Goal: Task Accomplishment & Management: Manage account settings

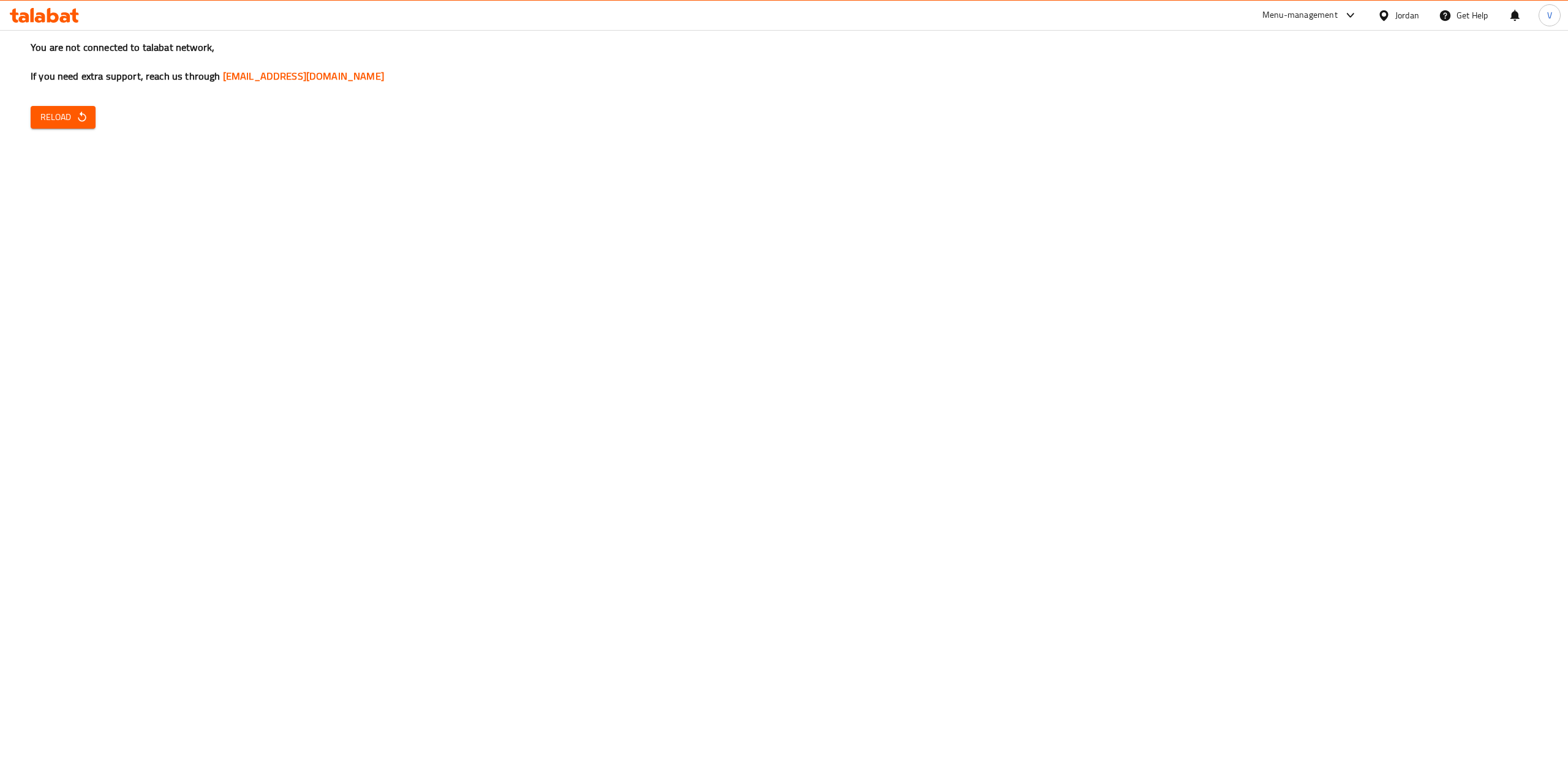
drag, startPoint x: 133, startPoint y: 277, endPoint x: 84, endPoint y: 124, distance: 160.7
click at [133, 276] on div "You are not connected to talabat network, If you need extra support, reach us t…" at bounding box center [784, 386] width 1568 height 773
click at [82, 118] on icon "button" at bounding box center [82, 117] width 13 height 13
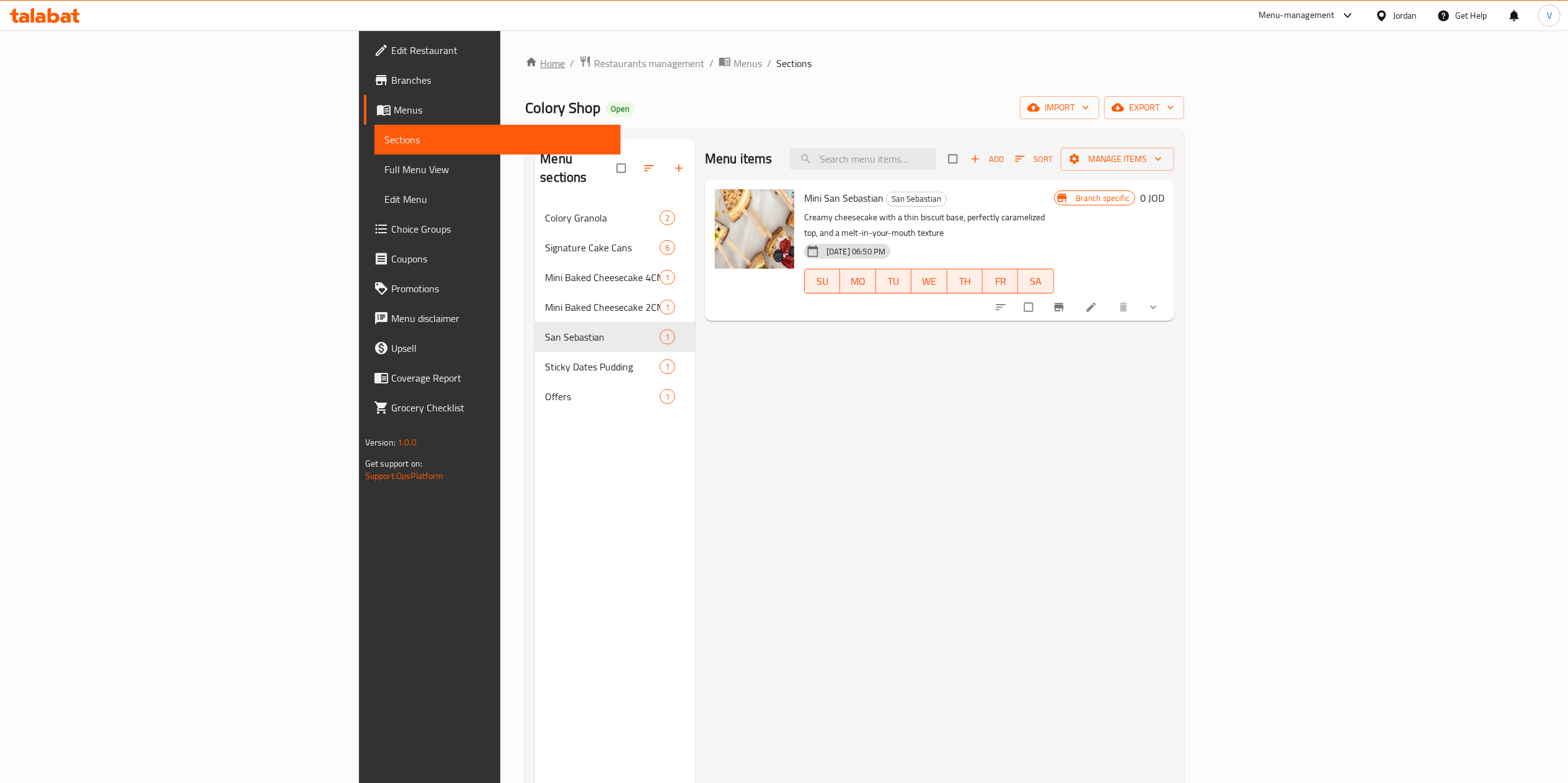
click at [526, 59] on link "Home" at bounding box center [545, 63] width 40 height 15
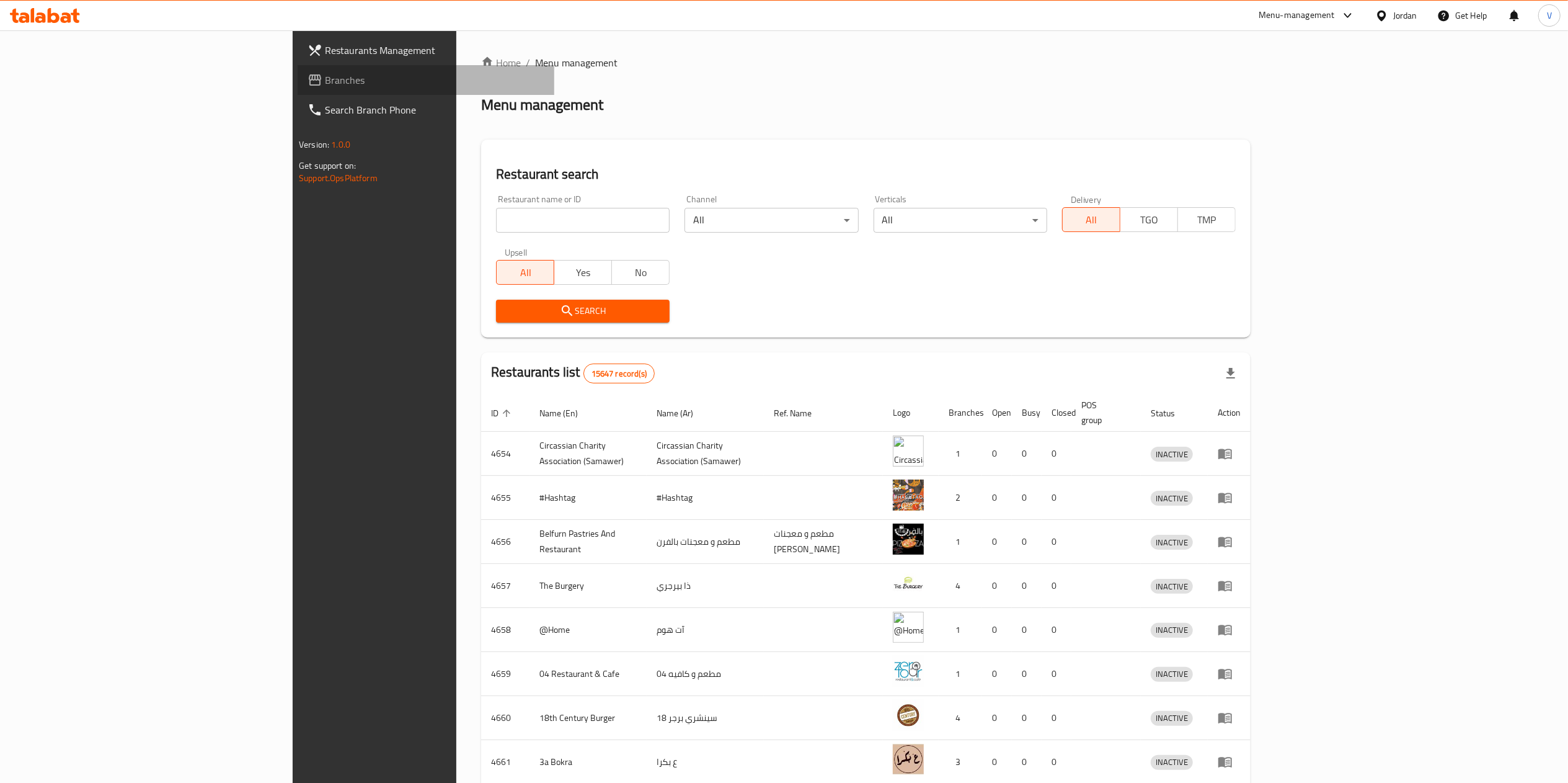
click at [325, 84] on span "Branches" at bounding box center [435, 79] width 220 height 15
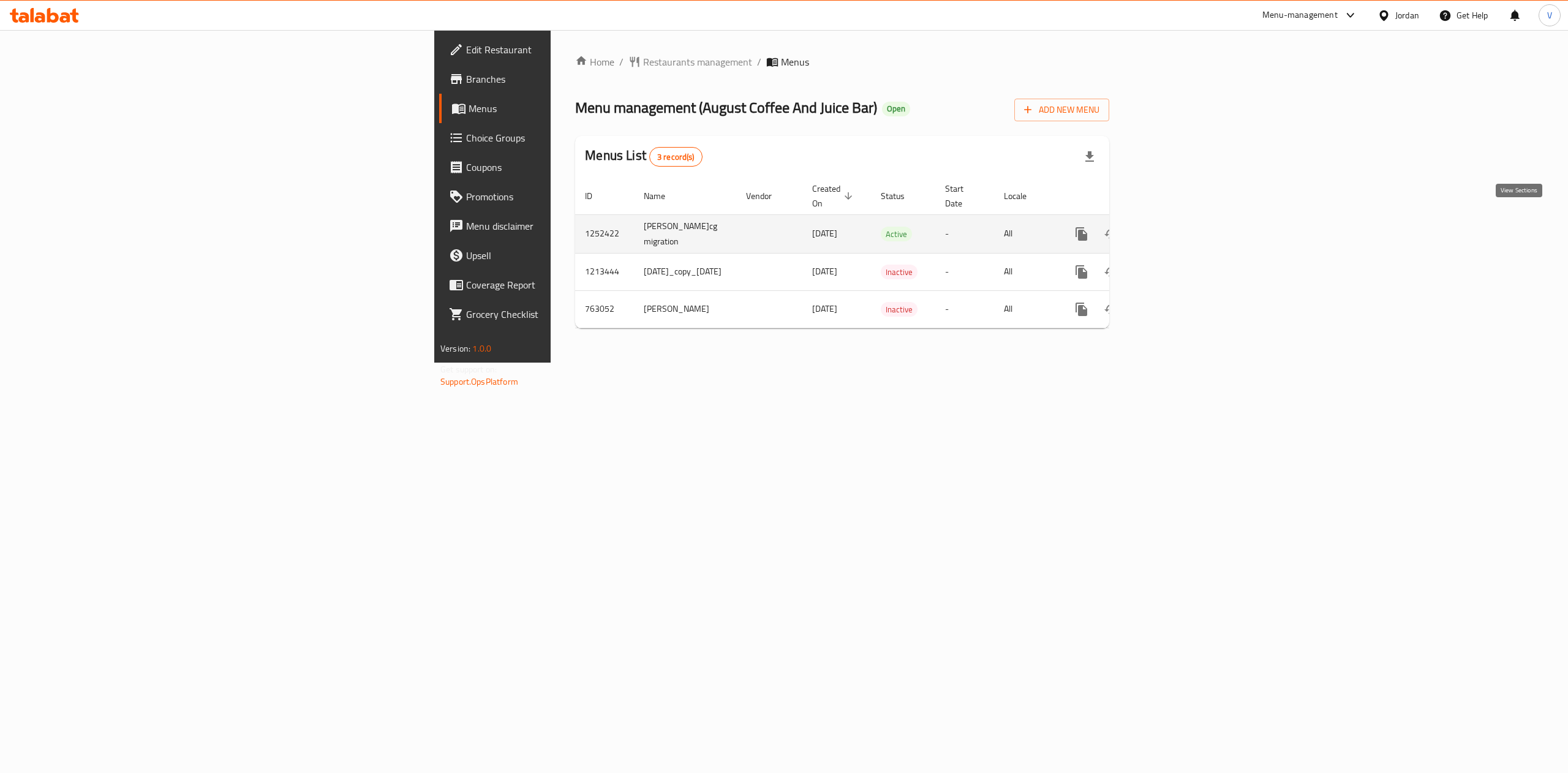
click at [1184, 219] on link "enhanced table" at bounding box center [1169, 234] width 29 height 29
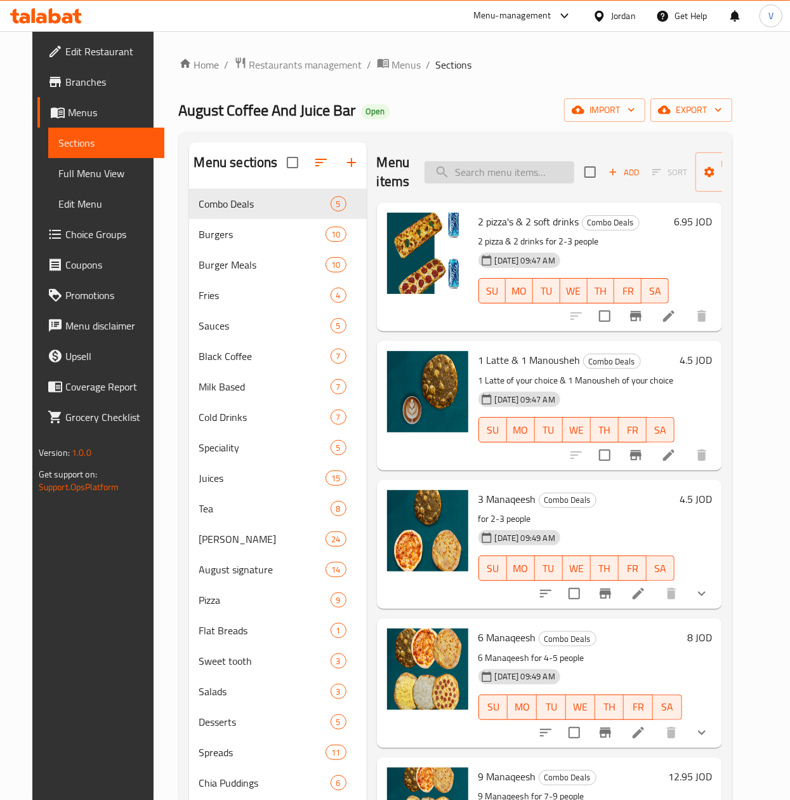
click at [506, 164] on input "search" at bounding box center [500, 172] width 150 height 22
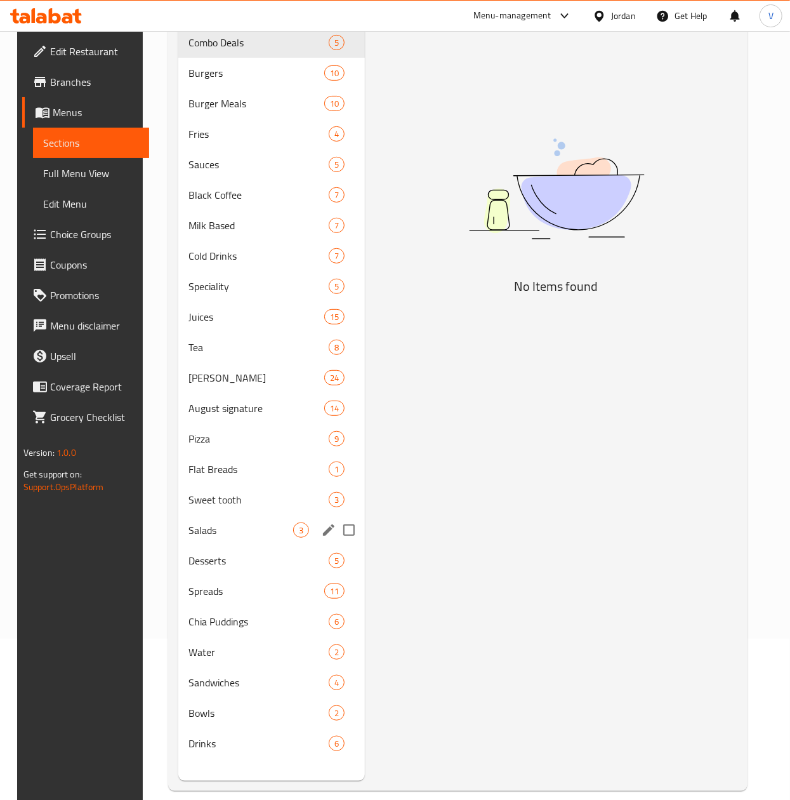
scroll to position [178, 0]
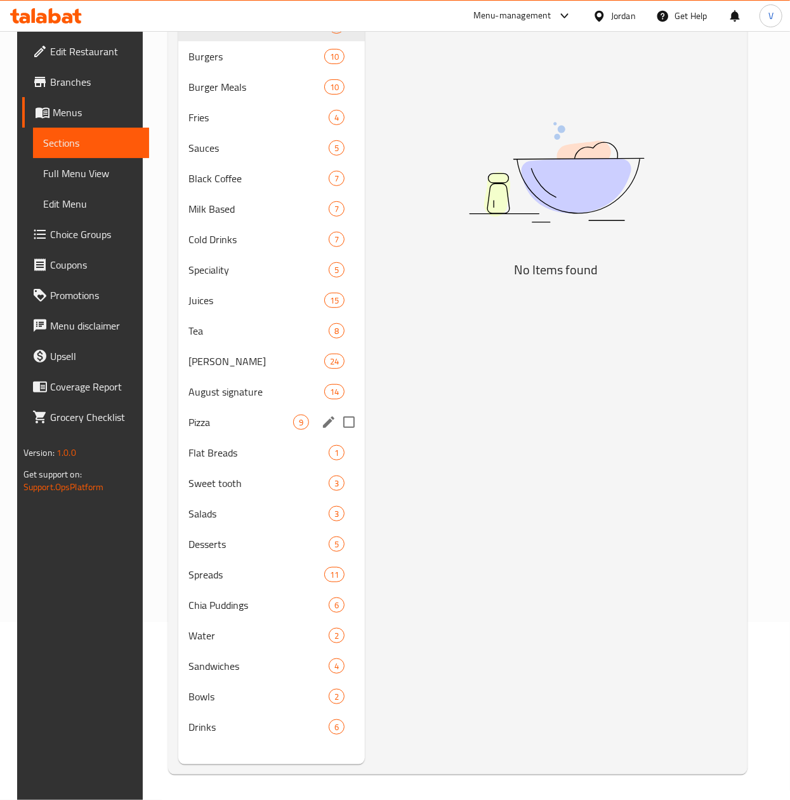
type input "pasta"
click at [220, 416] on span "Pizza" at bounding box center [240, 421] width 105 height 15
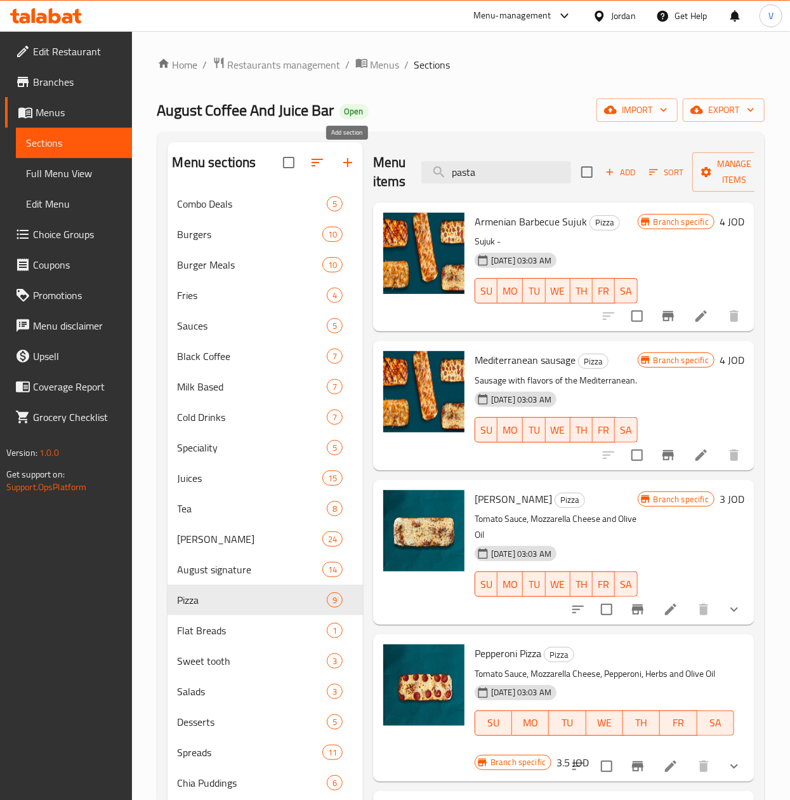
click at [347, 154] on button "button" at bounding box center [348, 162] width 30 height 30
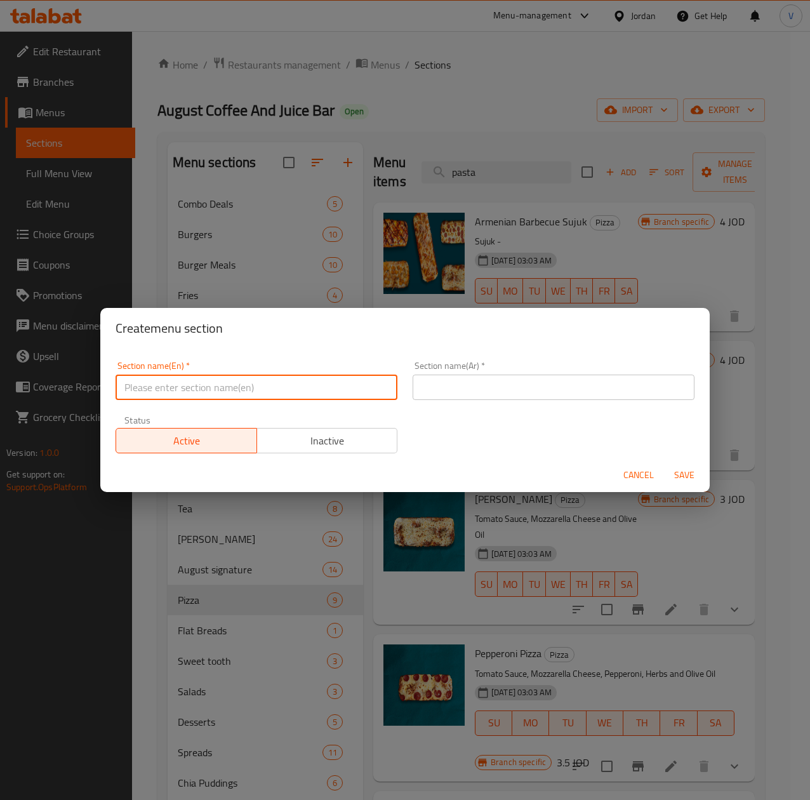
click at [281, 385] on input "text" at bounding box center [257, 386] width 282 height 25
type input "Pasta"
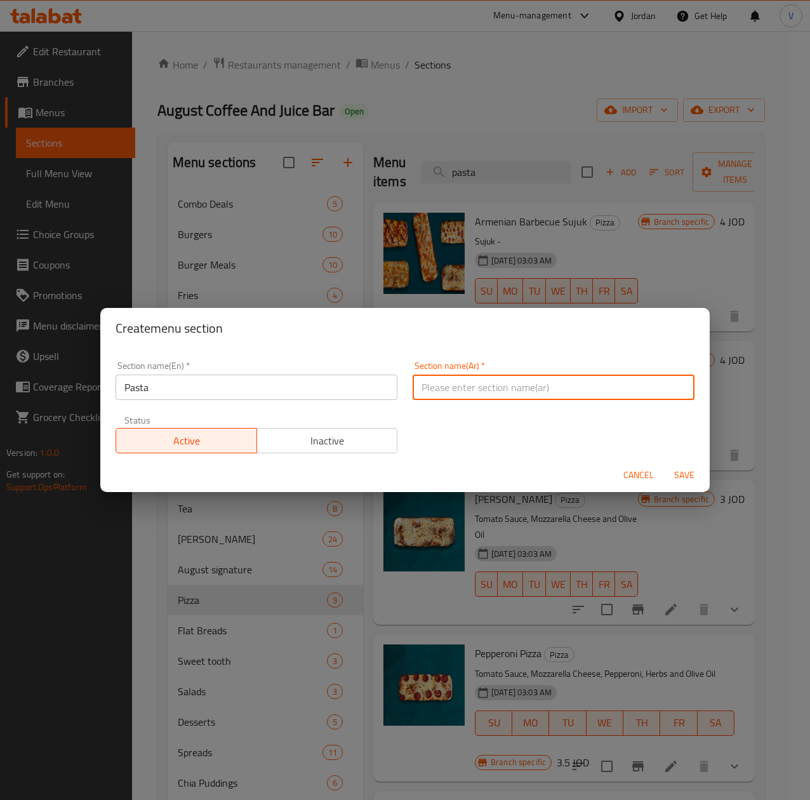
click at [525, 380] on input "text" at bounding box center [554, 386] width 282 height 25
type input "باستا"
click at [500, 433] on div "Section name(En)   * Pasta Section name(En) * Section name(Ar)   * باستا Sectio…" at bounding box center [405, 406] width 594 height 107
click at [693, 475] on span "Save" at bounding box center [684, 475] width 30 height 16
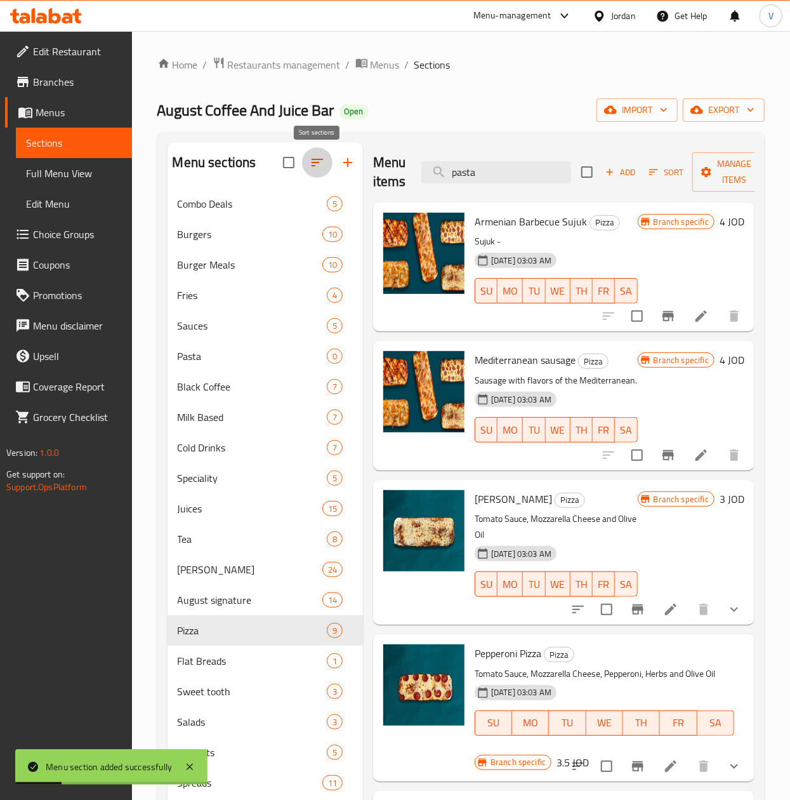
click at [315, 161] on icon "button" at bounding box center [317, 162] width 15 height 15
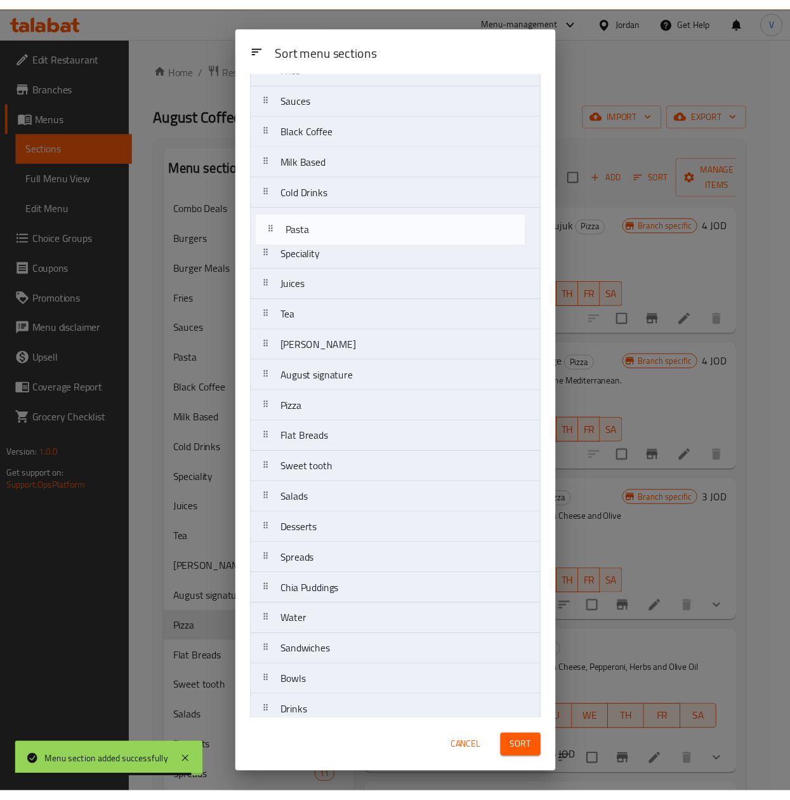
scroll to position [147, 0]
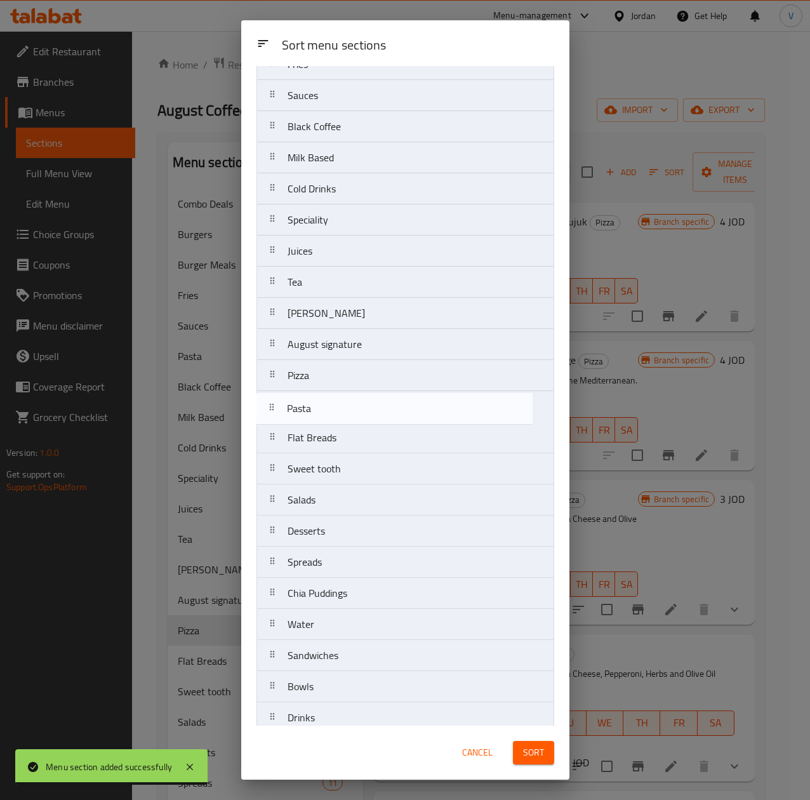
drag, startPoint x: 358, startPoint y: 116, endPoint x: 358, endPoint y: 423, distance: 307.2
click at [358, 423] on nav "Combo Deals Burgers Burger Meals Fries Sauces Pasta Black Coffee Milk Based Col…" at bounding box center [405, 344] width 298 height 779
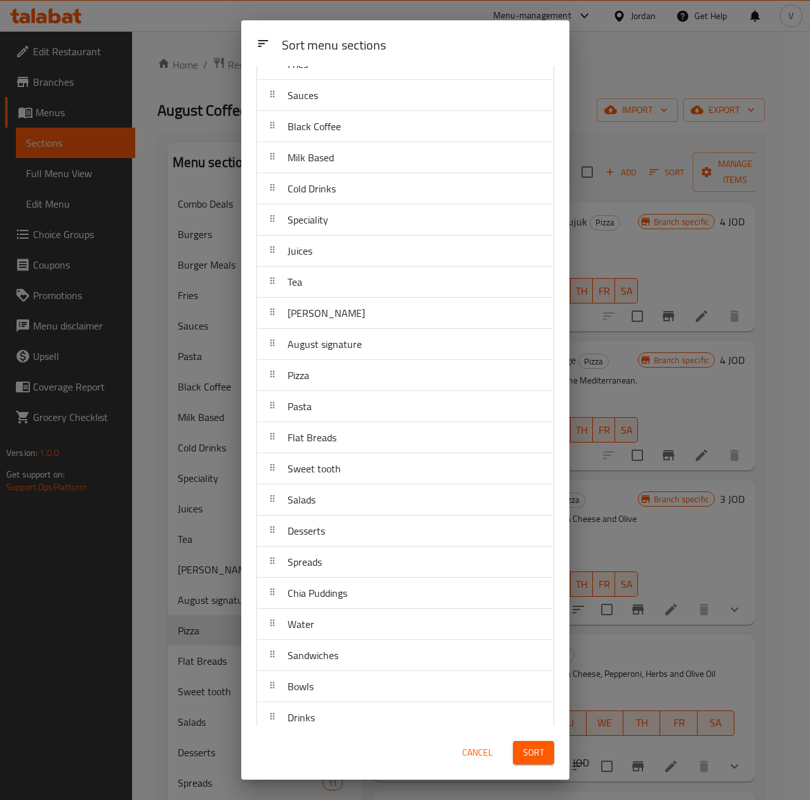
click at [544, 760] on button "Sort" at bounding box center [533, 752] width 41 height 23
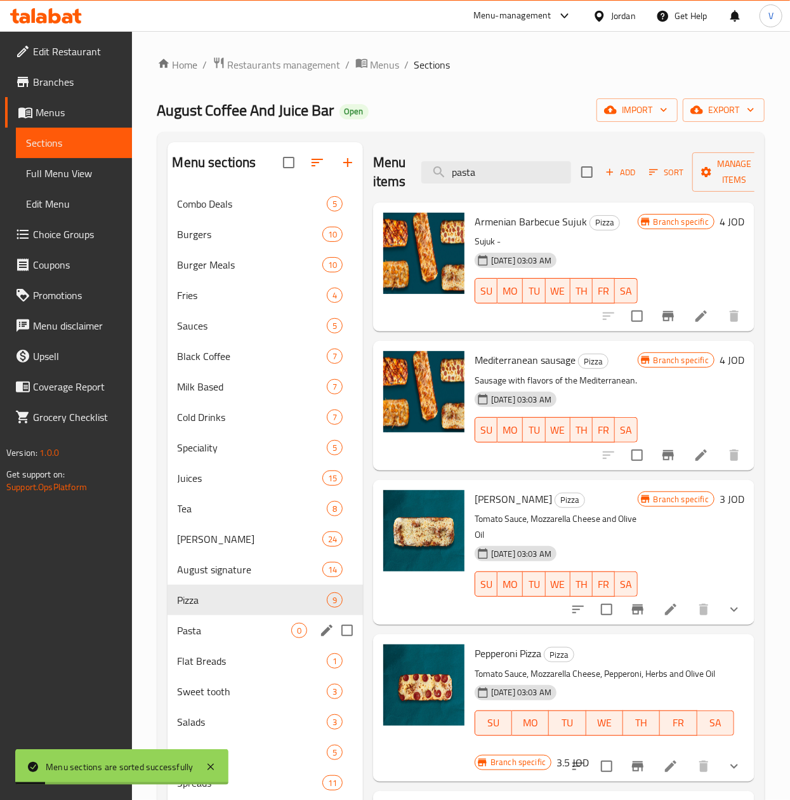
click at [231, 628] on span "Pasta" at bounding box center [235, 630] width 114 height 15
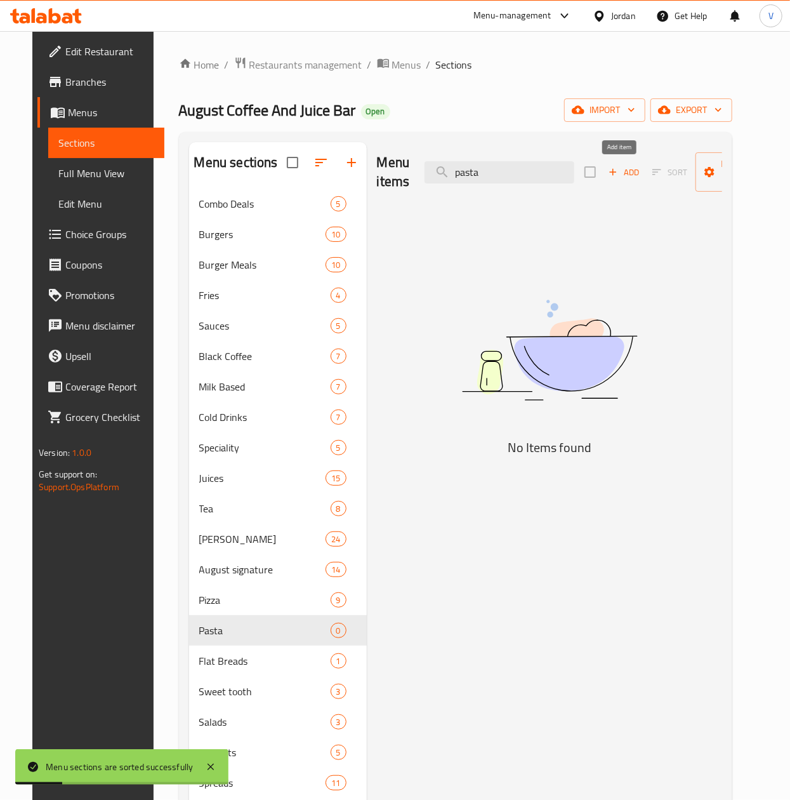
click at [610, 178] on icon "button" at bounding box center [612, 171] width 11 height 11
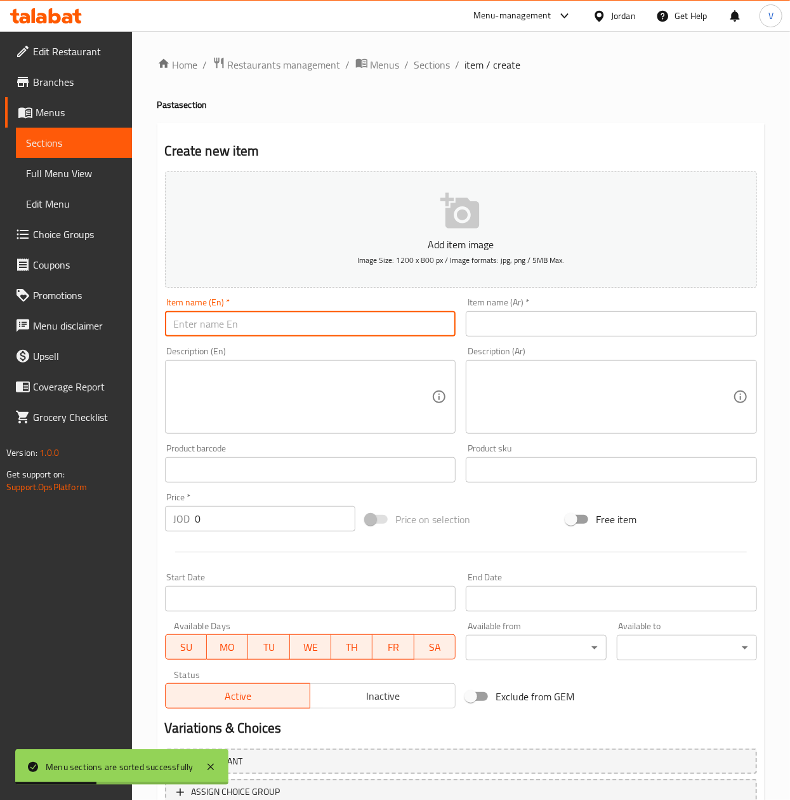
click at [292, 324] on input "text" at bounding box center [310, 323] width 291 height 25
paste input "Nonna Pomodoro"
type input "Nonna Pomodoro"
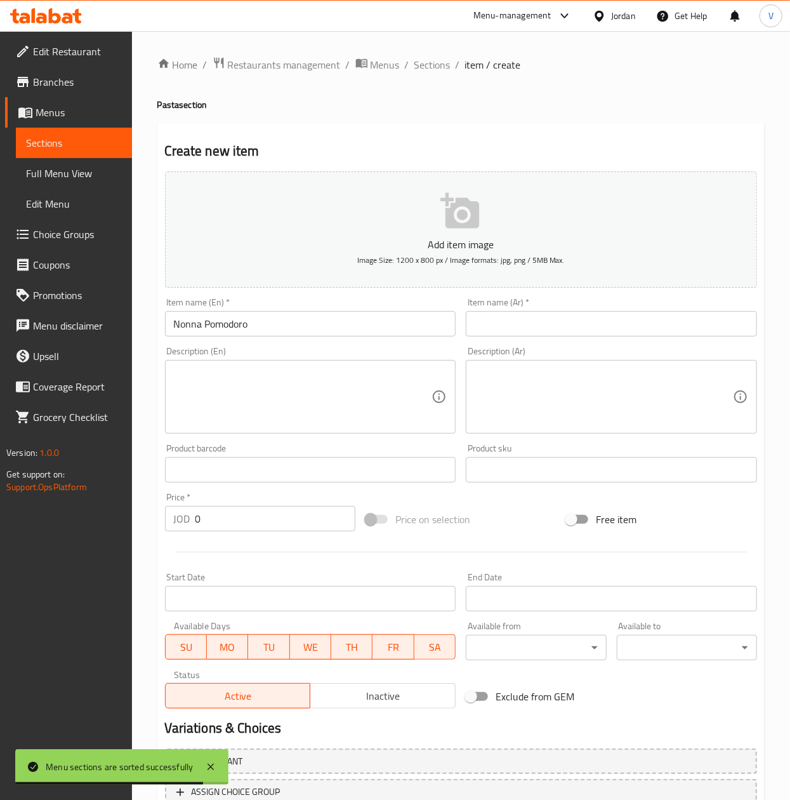
click at [635, 324] on input "text" at bounding box center [611, 323] width 291 height 25
paste input "نونا بومودورو"
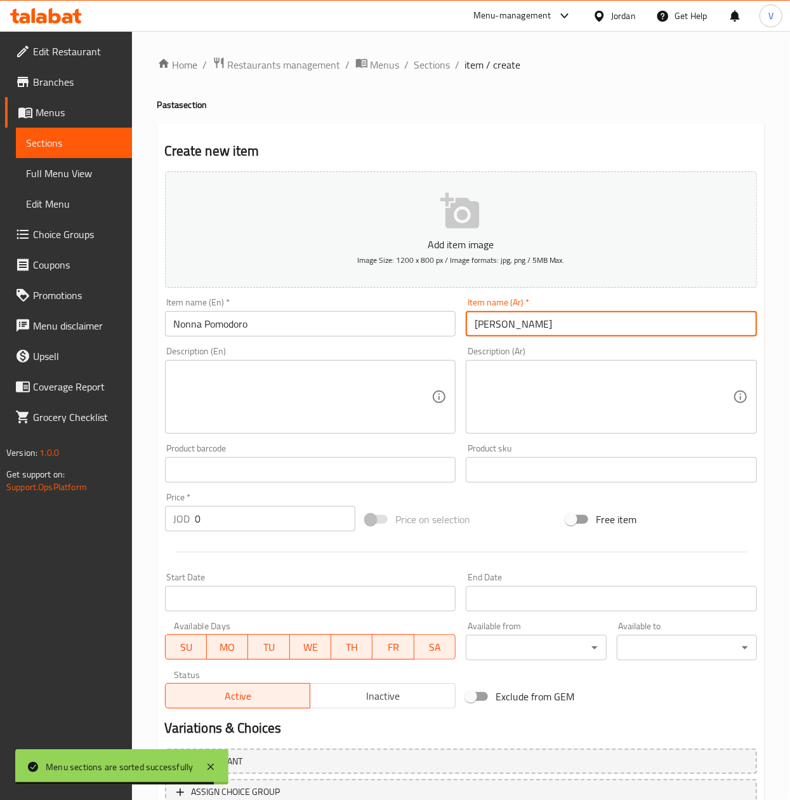
type input "نونا بومودورو"
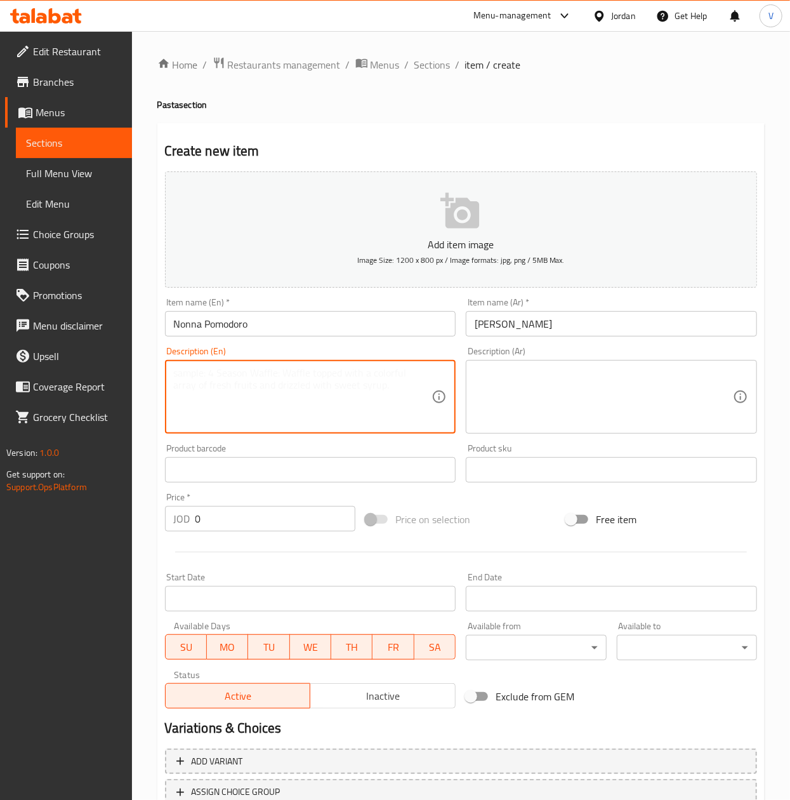
click at [359, 410] on textarea at bounding box center [303, 397] width 258 height 60
paste textarea "Speghetti with pomodoro sauce. A comforting classic rich tomato sauce with garl…"
type textarea "Speghetti with pomodoro sauce. A comforting classic rich tomato sauce with garl…"
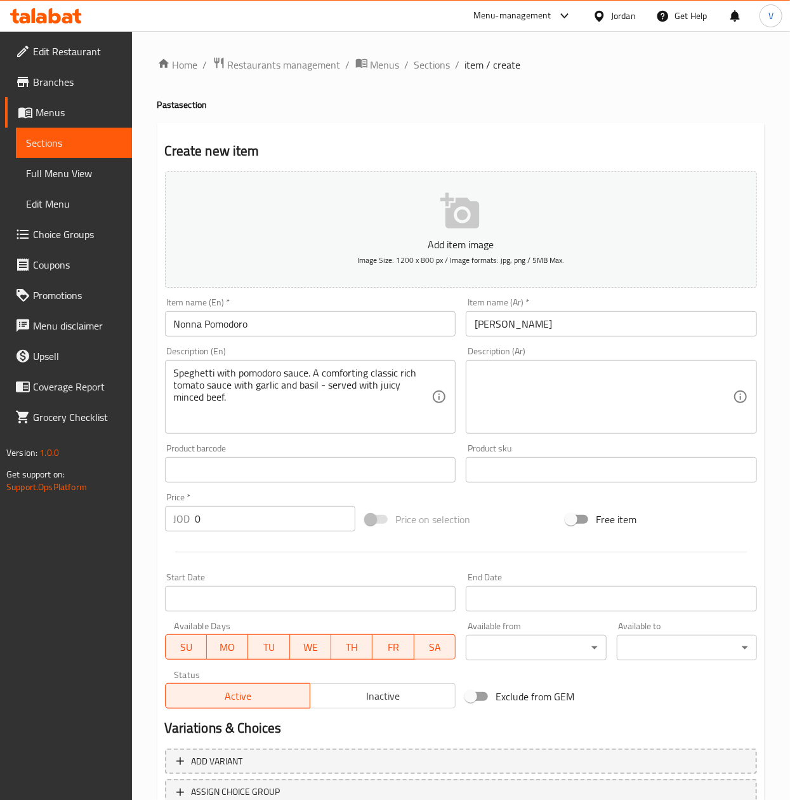
drag, startPoint x: 625, startPoint y: 423, endPoint x: 711, endPoint y: 415, distance: 86.1
click at [625, 423] on textarea at bounding box center [604, 397] width 258 height 60
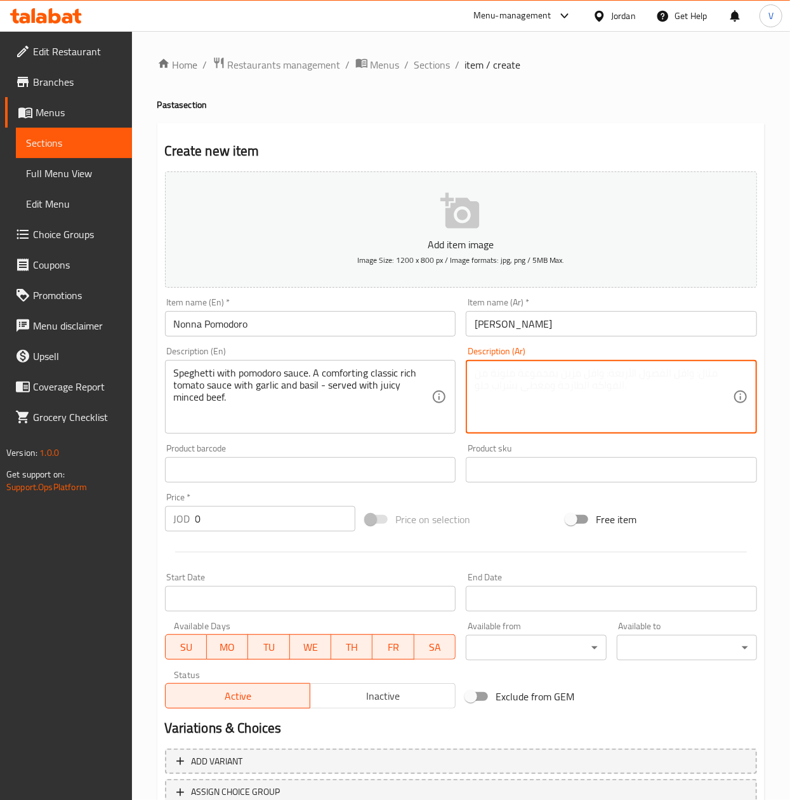
paste textarea "سباغيتي مع صلصة الطماطم. صلصة طماطم كلاسيكية غنية ولذيذة بالثوم والريحان، تُقدم…"
type textarea "سباغيتي مع صلصة الطماطم. صلصة طماطم كلاسيكية غنية ولذيذة بالثوم والريحان، تُقدم…"
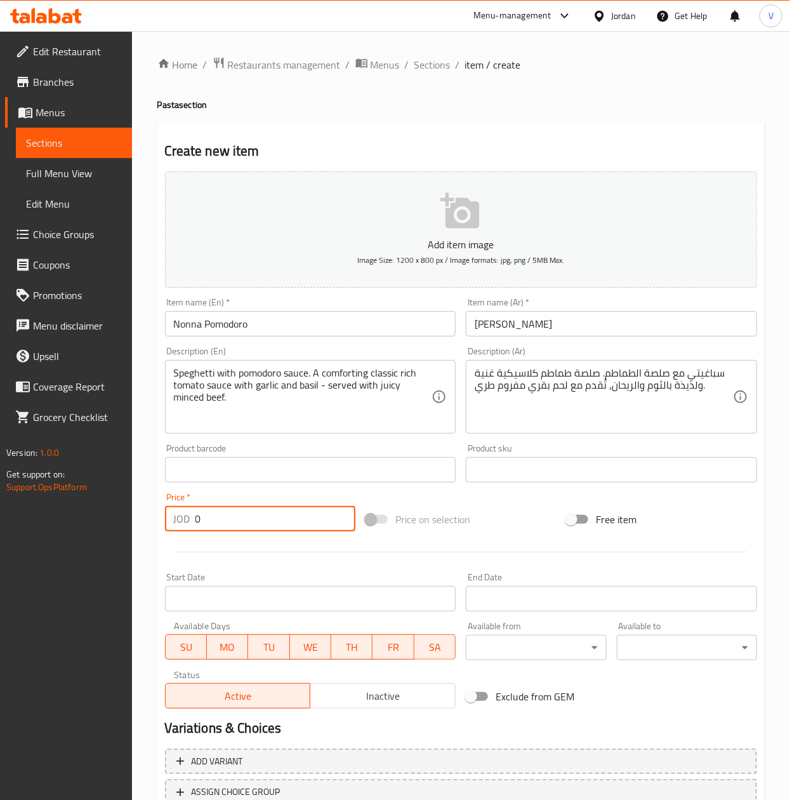
drag, startPoint x: 260, startPoint y: 510, endPoint x: 166, endPoint y: 538, distance: 98.2
click at [39, 513] on div "Edit Restaurant Branches Menus Sections Full Menu View Edit Menu Choice Groups …" at bounding box center [395, 464] width 790 height 866
paste input "5"
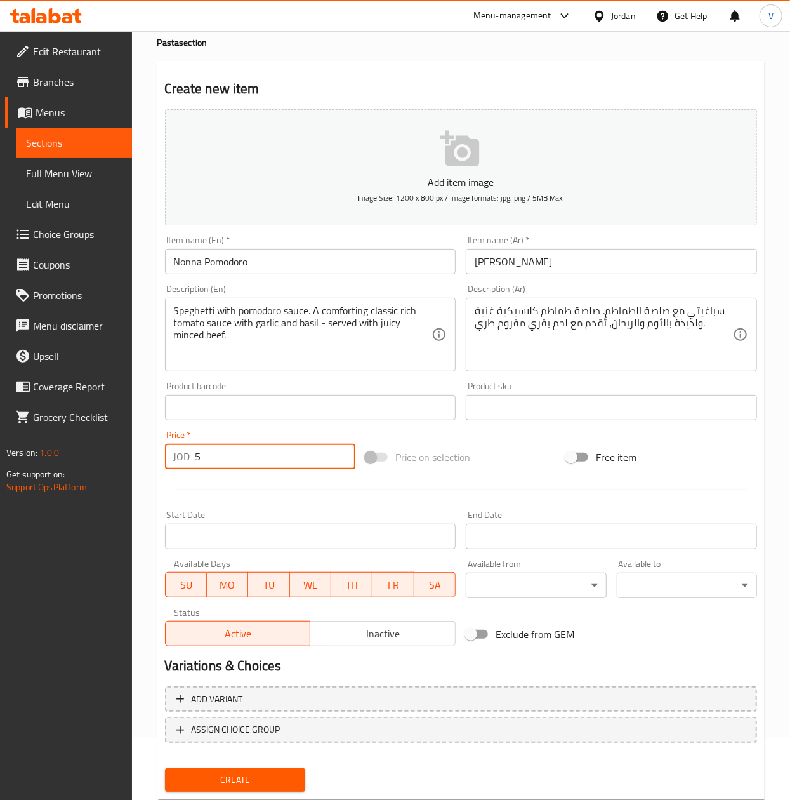
scroll to position [96, 0]
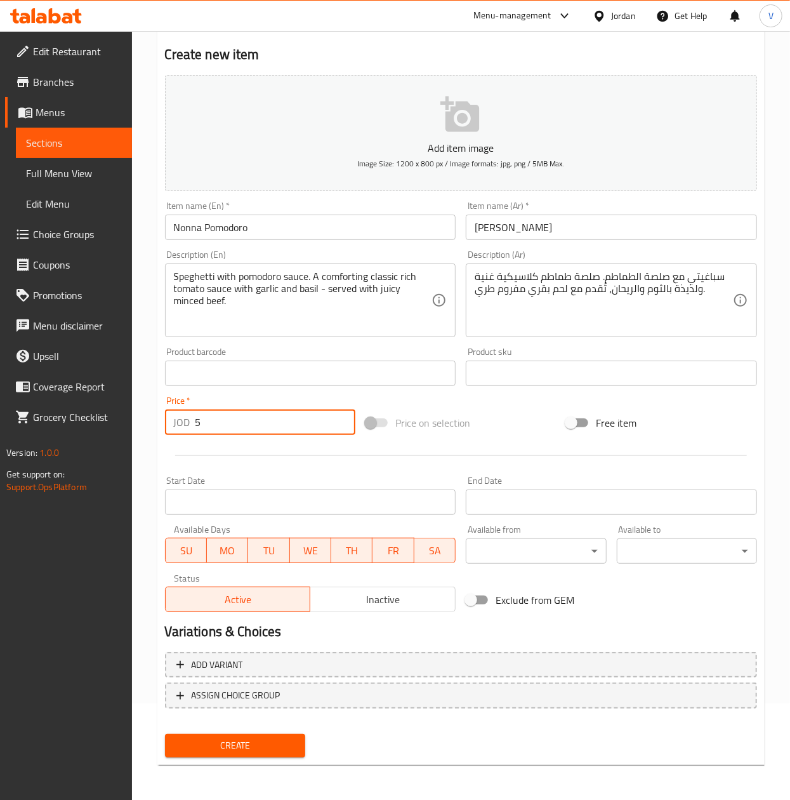
type input "5"
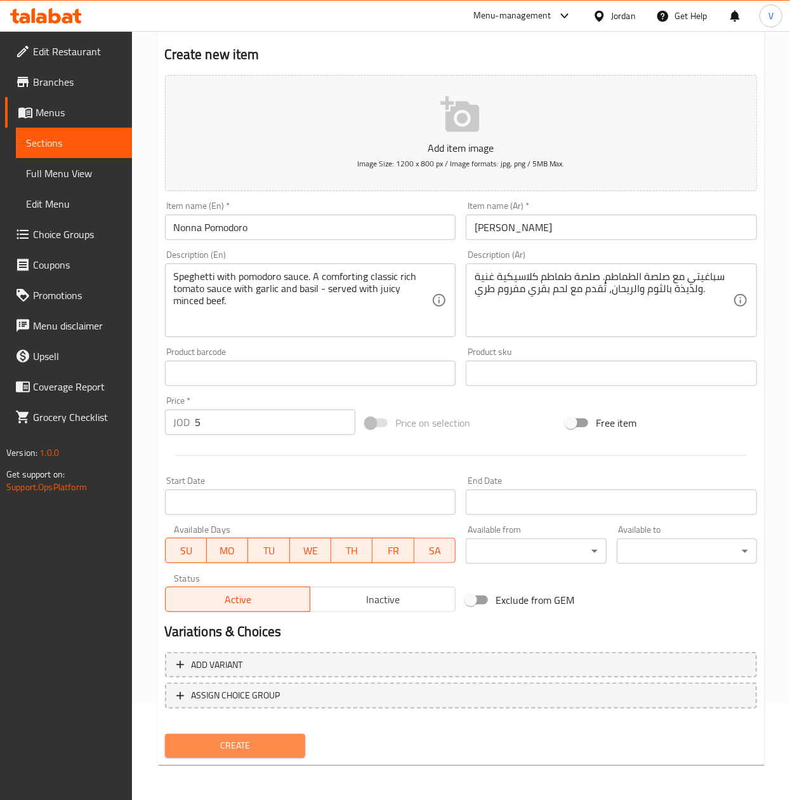
click at [267, 740] on span "Create" at bounding box center [235, 745] width 120 height 16
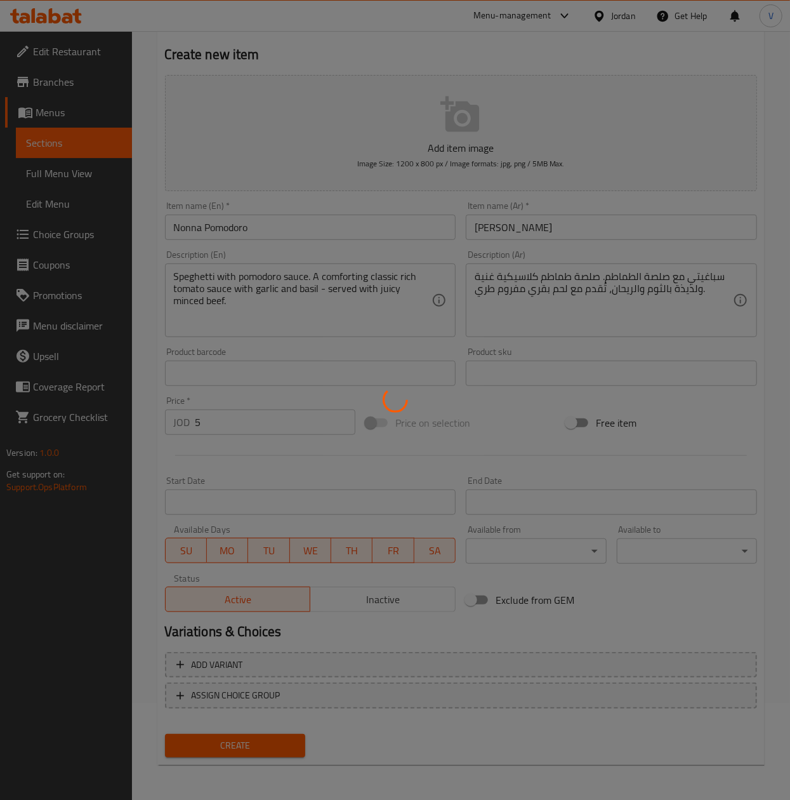
type input "0"
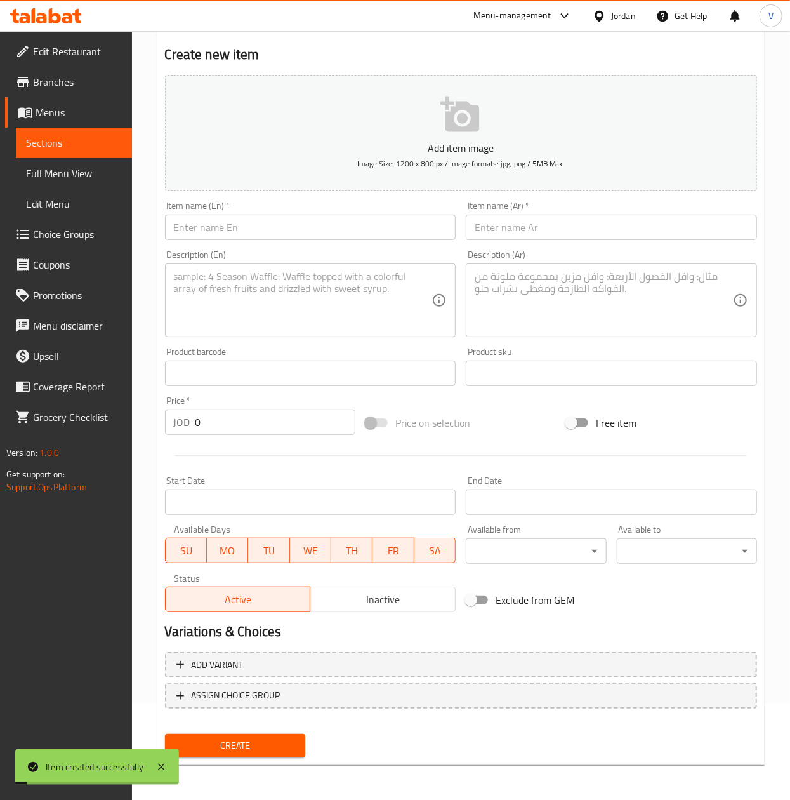
drag, startPoint x: 363, startPoint y: 223, endPoint x: 475, endPoint y: 228, distance: 111.8
click at [363, 223] on input "text" at bounding box center [310, 227] width 291 height 25
paste input "Spicy Tony"
type input "Spicy Tony"
drag, startPoint x: 618, startPoint y: 236, endPoint x: 717, endPoint y: 237, distance: 99.0
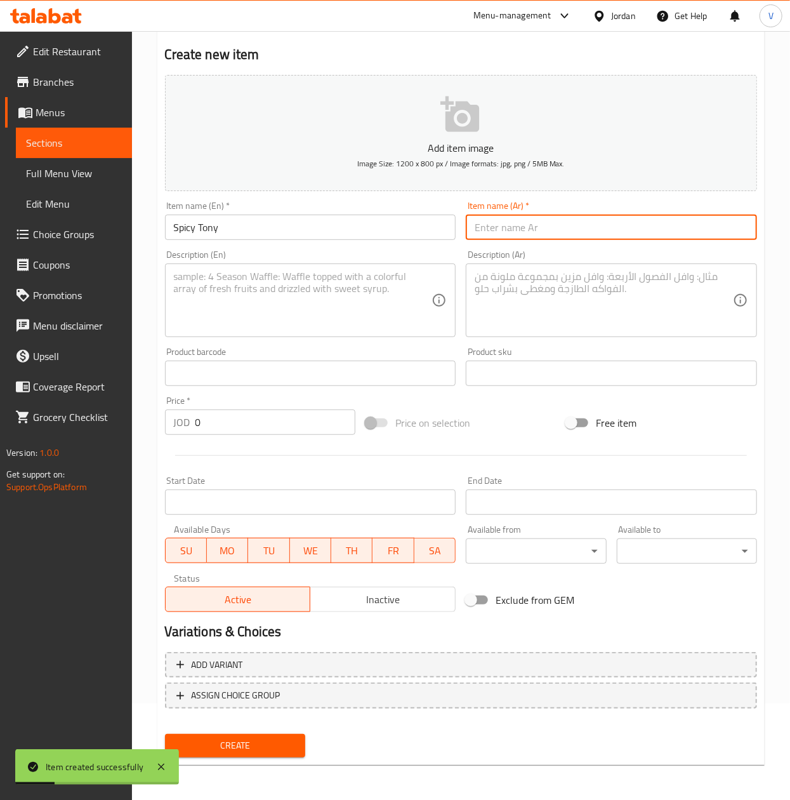
click at [618, 236] on input "text" at bounding box center [611, 227] width 291 height 25
paste input "سبايسي توني"
type input "سبايسي توني"
click at [363, 317] on textarea at bounding box center [303, 300] width 258 height 60
paste textarea "Penne Arrabbiata with grilled chicken. Fiery chilli tomato sauce - bold flavors…"
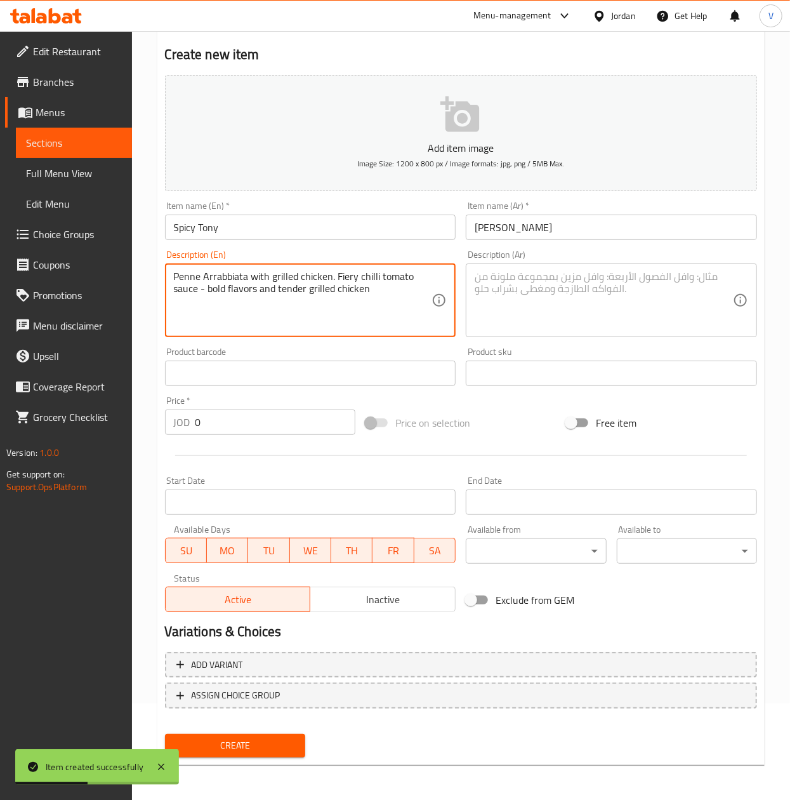
type textarea "Penne Arrabbiata with grilled chicken. Fiery chilli tomato sauce - bold flavors…"
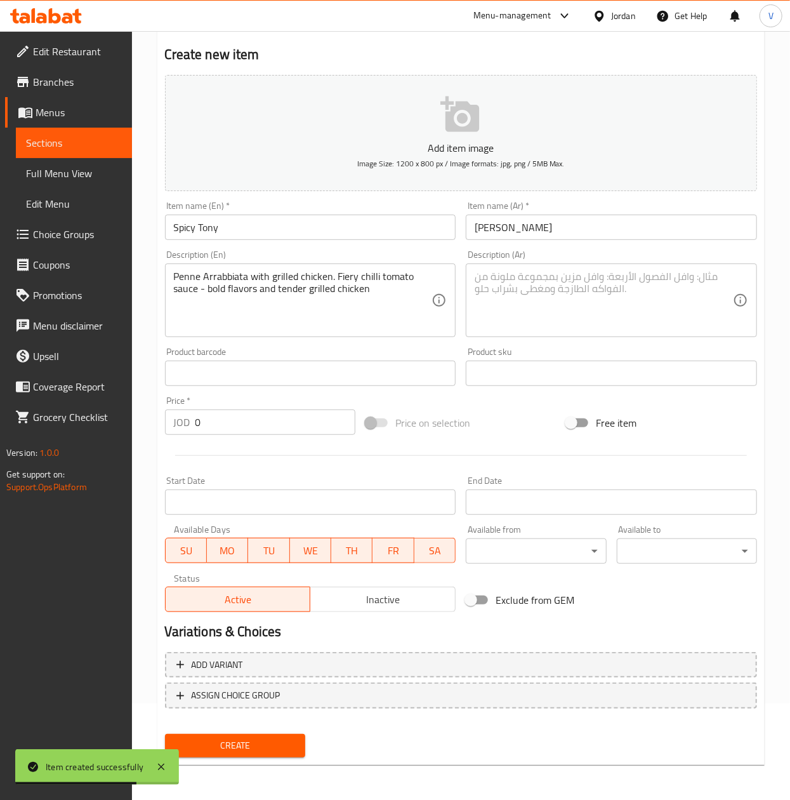
click at [567, 334] on div "Description (Ar)" at bounding box center [611, 300] width 291 height 74
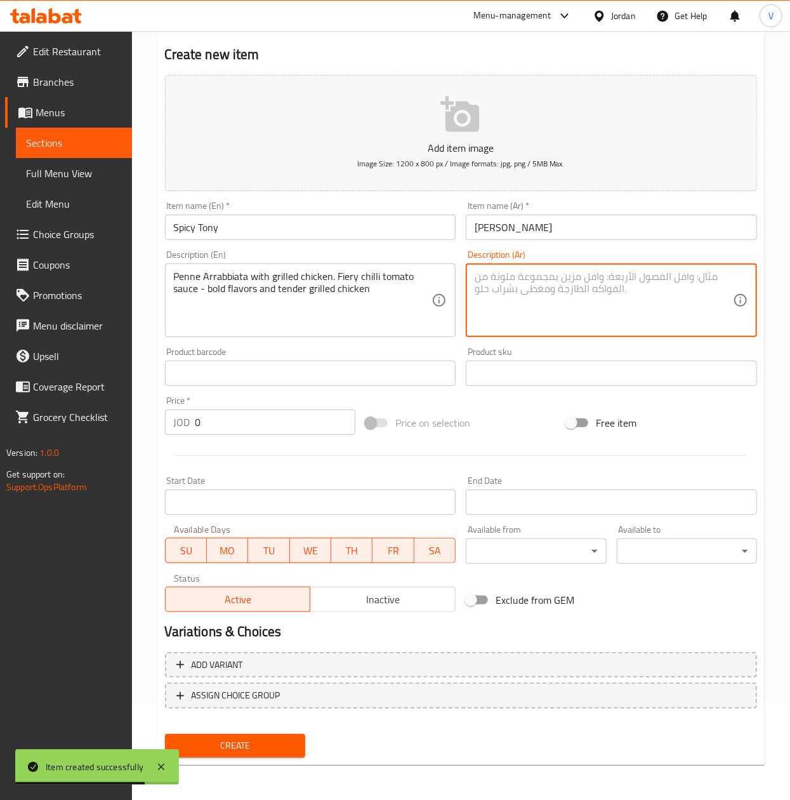
paste textarea "بيني أرابياتا مع دجاج مشوي. صلصة طماطم حارة حارة - نكهات قوية ودجاج مشوي طري."
type textarea "بيني أرابياتا مع دجاج مشوي. صلصة طماطم حارة حارة - نكهات قوية ودجاج مشوي طري."
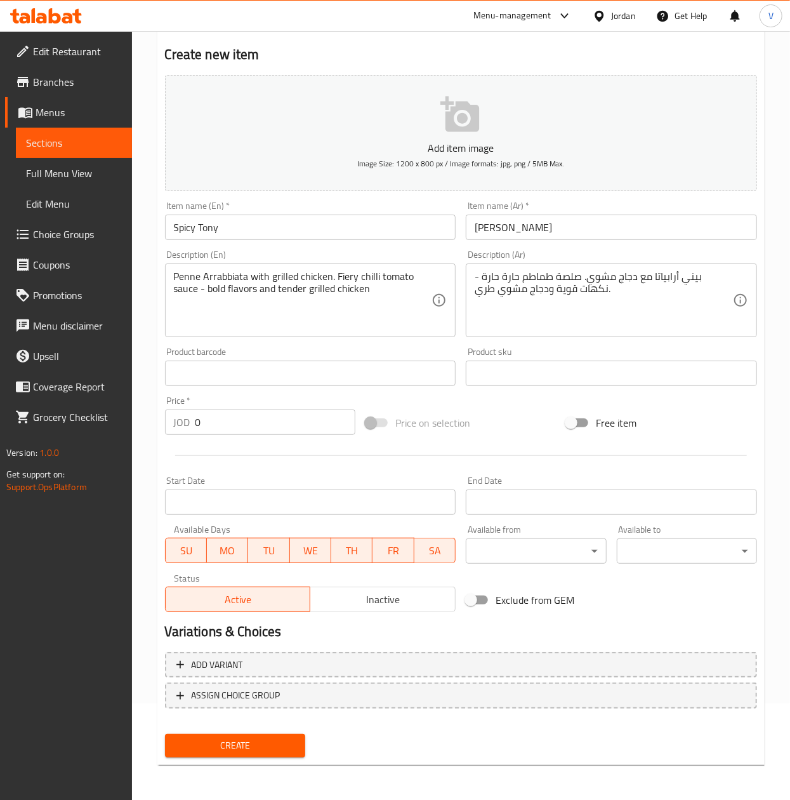
drag, startPoint x: 122, startPoint y: 411, endPoint x: 15, endPoint y: 416, distance: 107.4
click at [15, 416] on div "Edit Restaurant Branches Menus Sections Full Menu View Edit Menu Choice Groups …" at bounding box center [395, 368] width 790 height 866
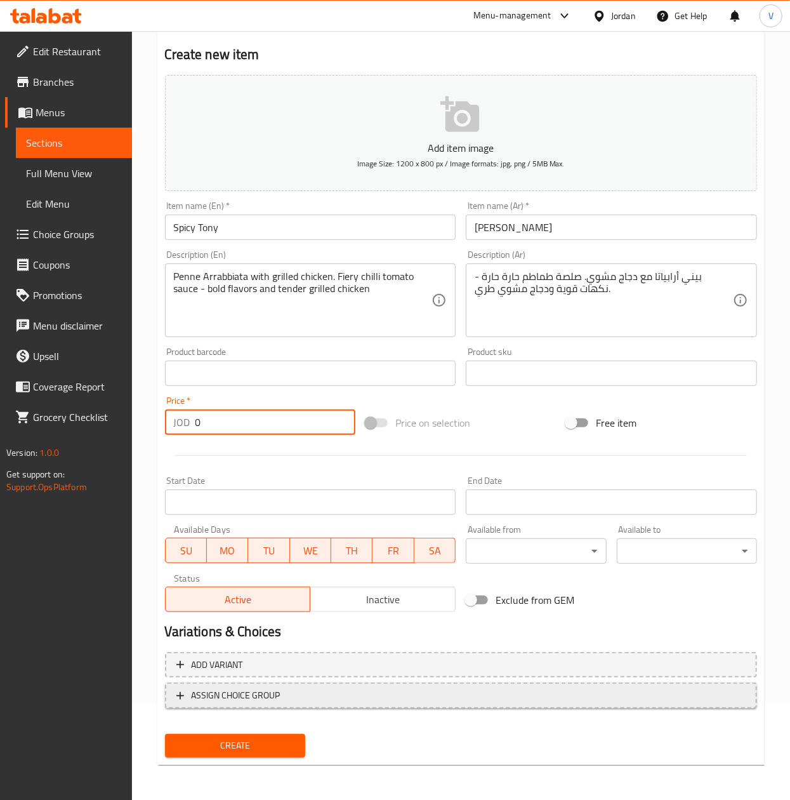
paste input "5"
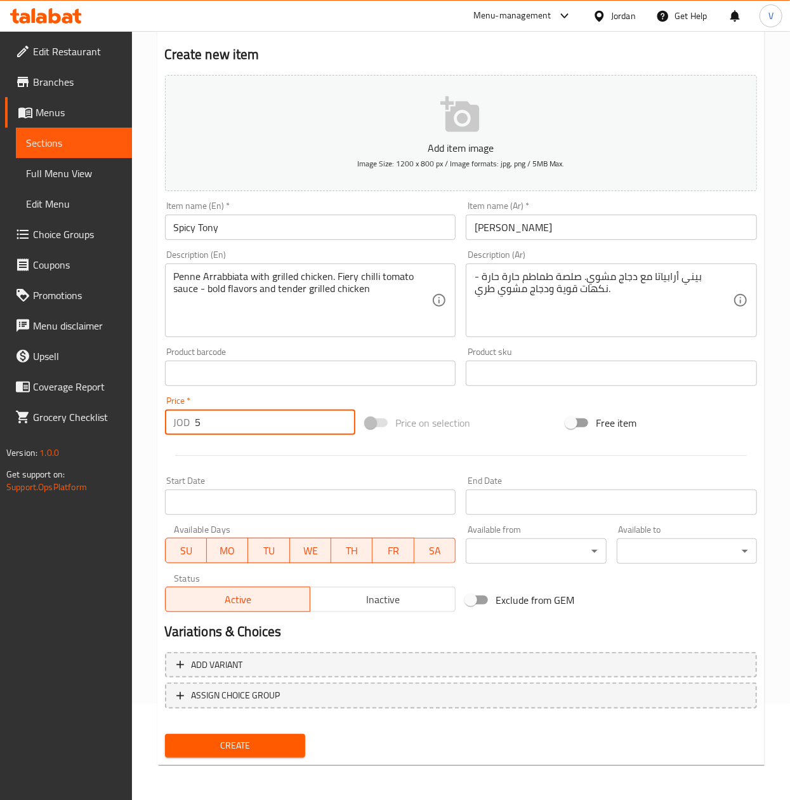
type input "5"
click at [249, 734] on button "Create" at bounding box center [235, 745] width 140 height 23
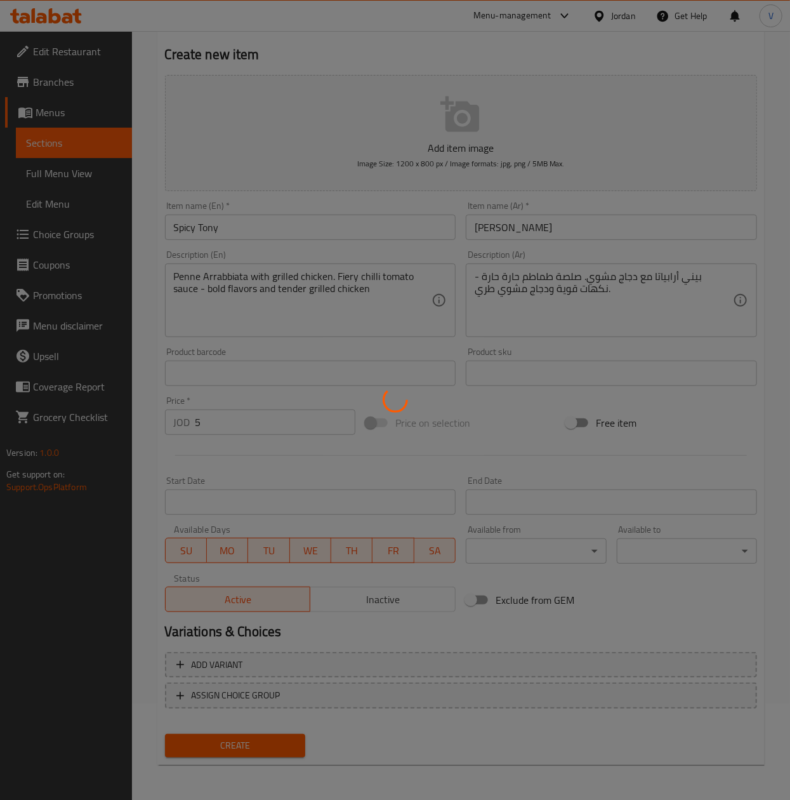
type input "0"
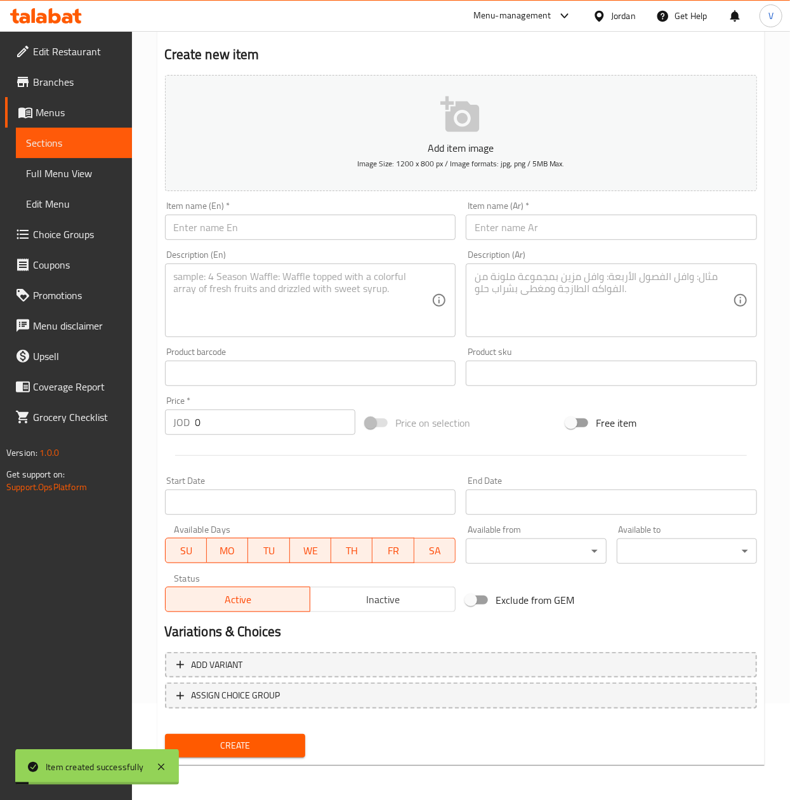
drag, startPoint x: 267, startPoint y: 202, endPoint x: 253, endPoint y: 218, distance: 21.1
click at [267, 202] on div "Item name (En)   * Item name (En) *" at bounding box center [310, 220] width 291 height 39
drag, startPoint x: 253, startPoint y: 218, endPoint x: 282, endPoint y: 223, distance: 30.2
click at [253, 218] on input "text" at bounding box center [310, 227] width 291 height 25
paste input "Basilio"
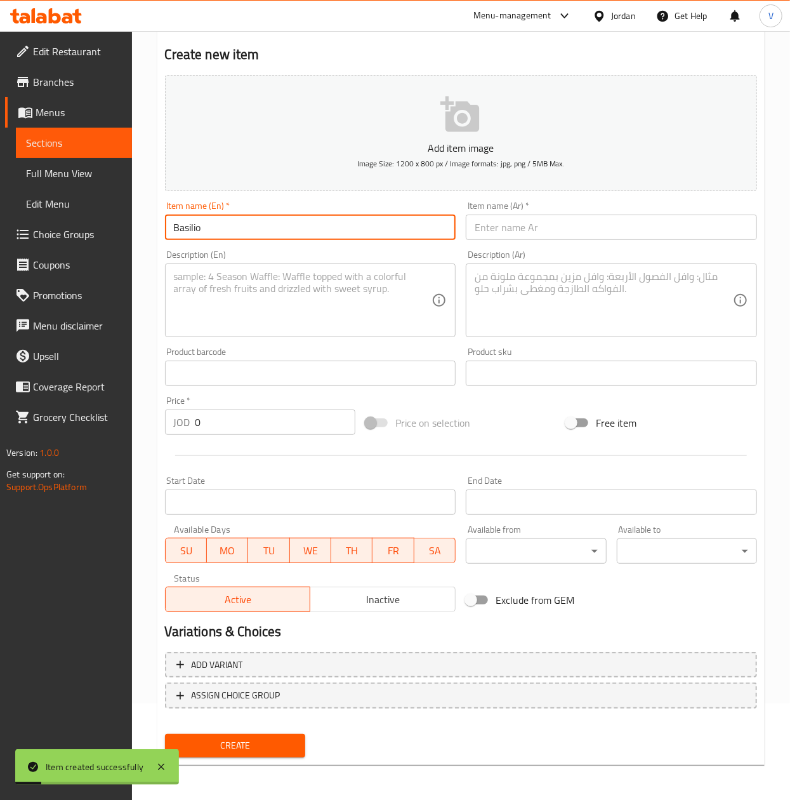
type input "Basilio"
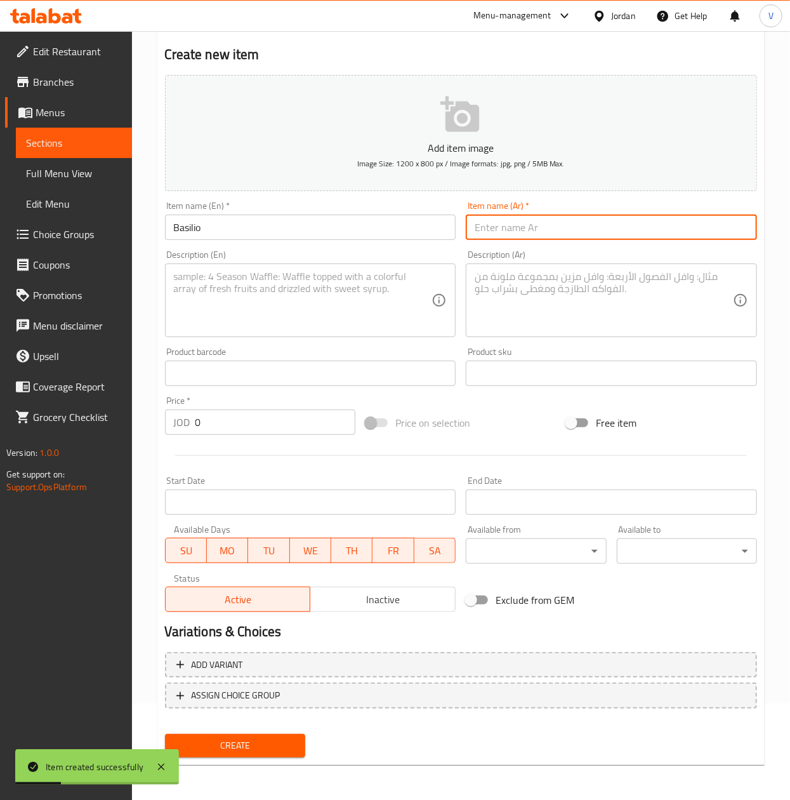
click at [565, 218] on input "text" at bounding box center [611, 227] width 291 height 25
paste input "باسيليو"
type input "باسيليو"
click at [344, 317] on textarea at bounding box center [303, 300] width 258 height 60
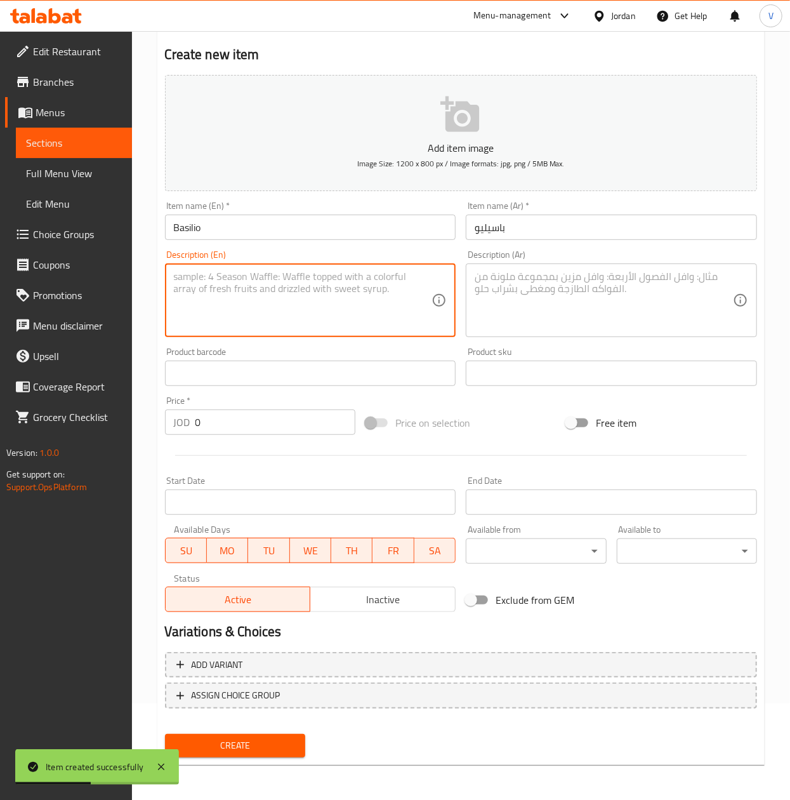
paste textarea "Fusilli Pesto with shrimp. Fresh basil pesto with sundried tomatoes, tossed wit…"
type textarea "Fusilli Pesto with shrimp. Fresh basil pesto with sundried tomatoes, tossed wit…"
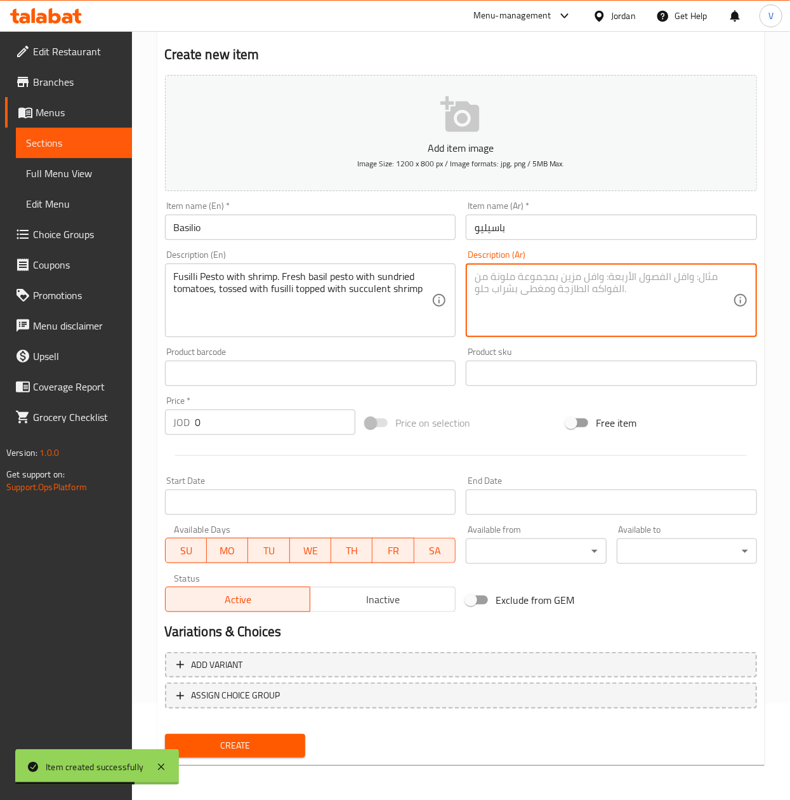
click at [590, 303] on textarea at bounding box center [604, 300] width 258 height 60
paste textarea "بيستو فوسيلي بالروبيان. بيستو الريحان الطازج مع الطماطم المجففة، ممزوج بالفوسيل…"
type textarea "بيستو فوسيلي بالروبيان. بيستو الريحان الطازج مع الطماطم المجففة، ممزوج بالفوسيل…"
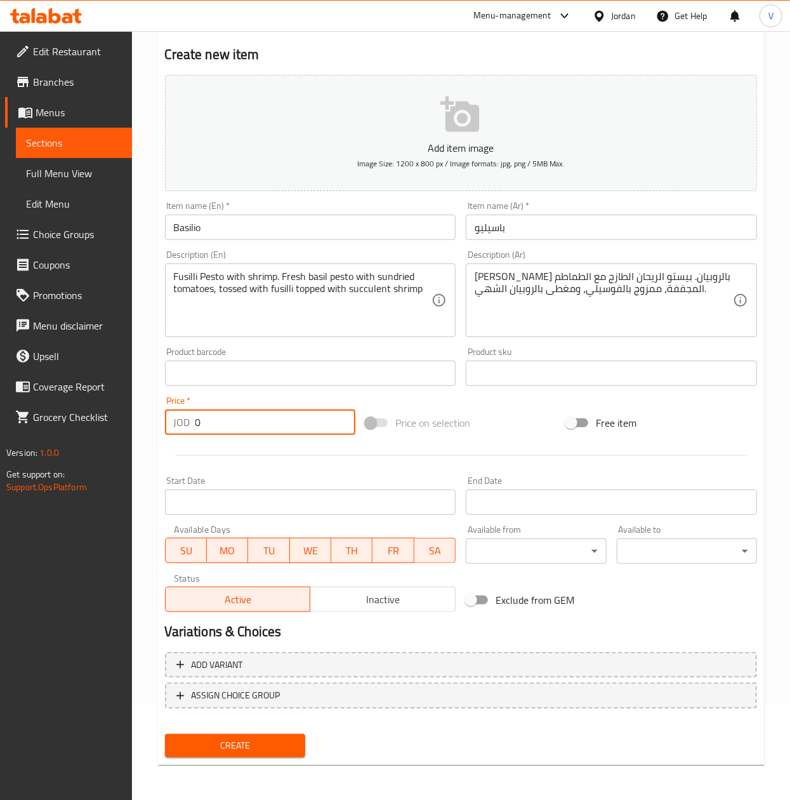
drag, startPoint x: 268, startPoint y: 413, endPoint x: 159, endPoint y: 477, distance: 126.6
click at [123, 411] on div "Edit Restaurant Branches Menus Sections Full Menu View Edit Menu Choice Groups …" at bounding box center [395, 368] width 790 height 866
paste input "7"
type input "7"
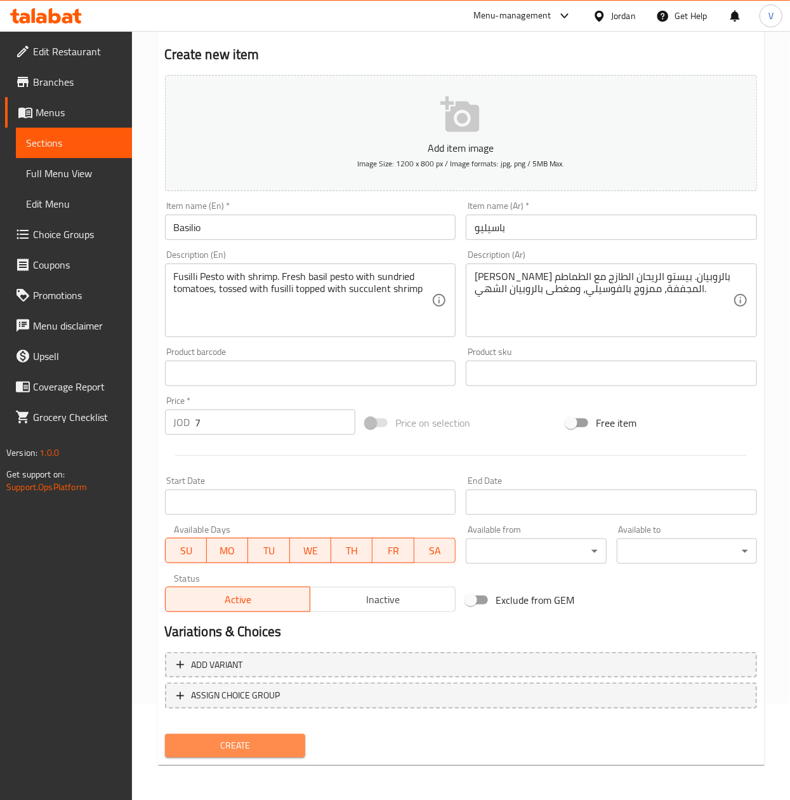
click at [260, 743] on span "Create" at bounding box center [235, 745] width 120 height 16
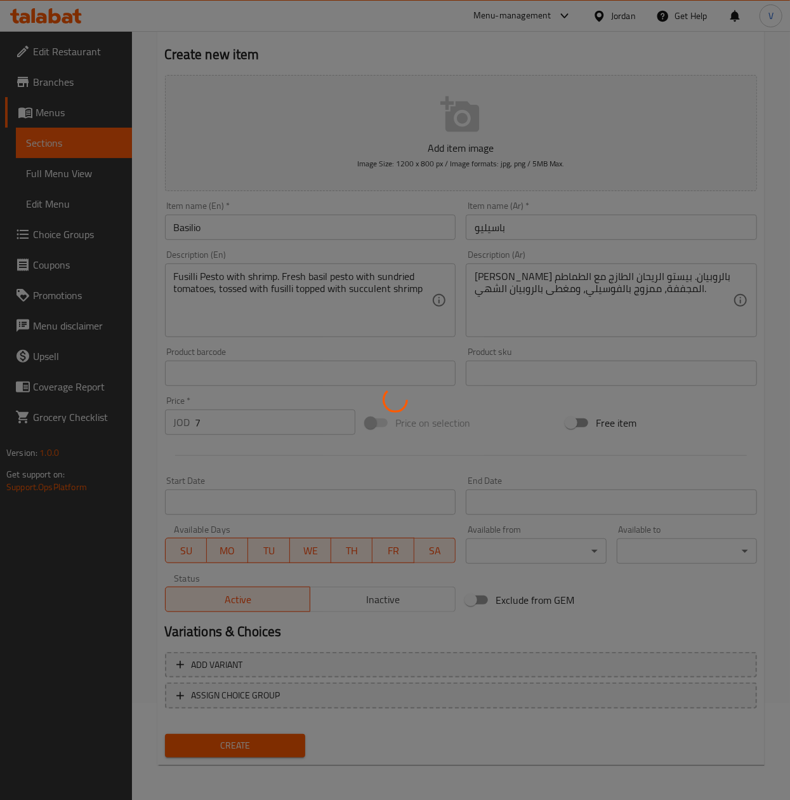
type input "0"
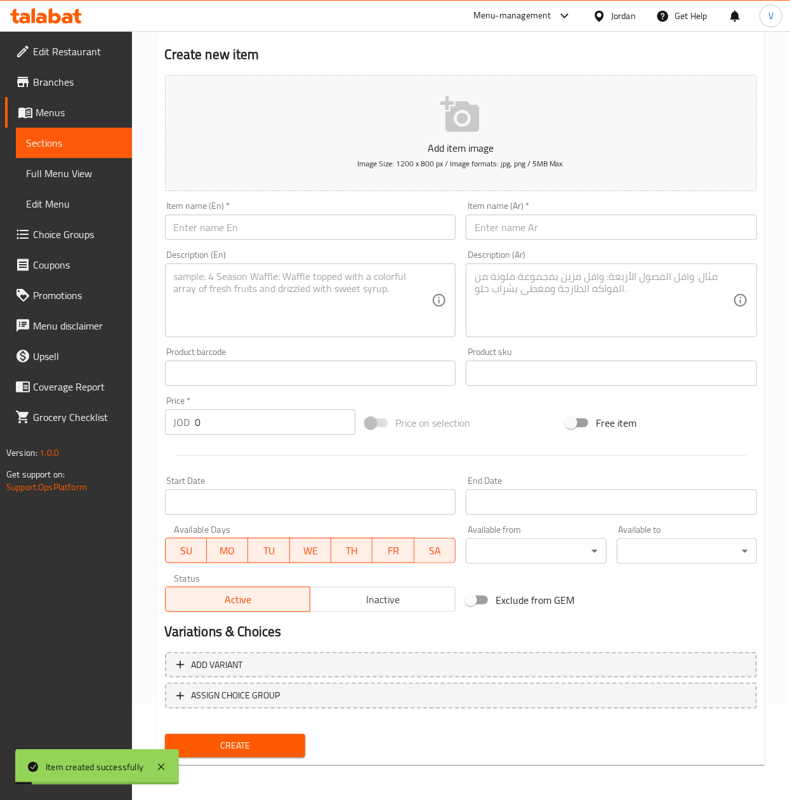
drag, startPoint x: 389, startPoint y: 223, endPoint x: 515, endPoint y: 232, distance: 126.6
click at [389, 223] on input "text" at bounding box center [310, 227] width 291 height 25
paste input "Mr Alfredo"
type input "Mr Alfredo"
drag, startPoint x: 569, startPoint y: 233, endPoint x: 607, endPoint y: 236, distance: 37.6
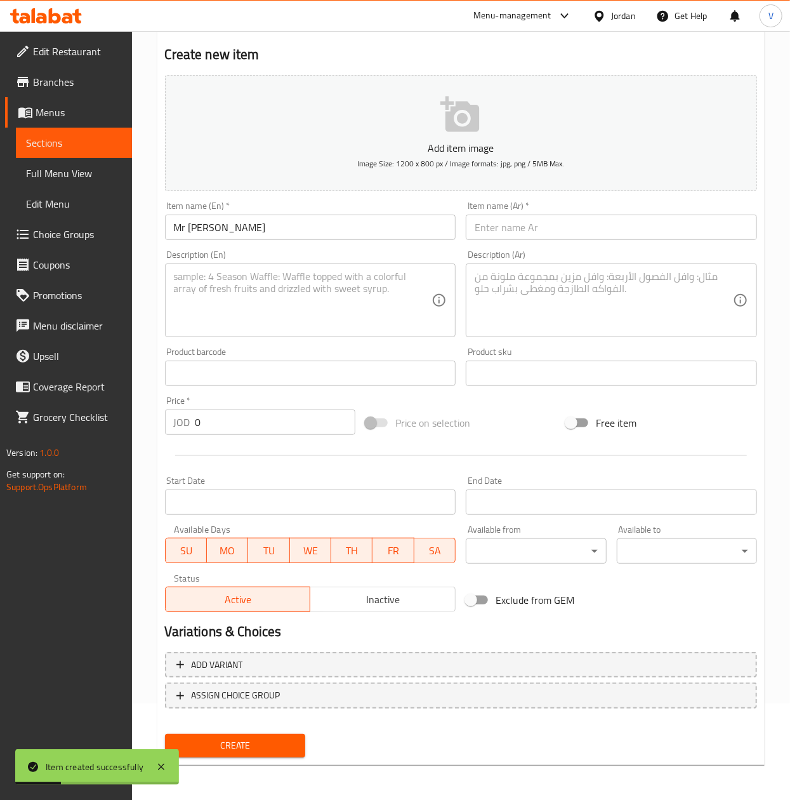
click at [569, 233] on input "text" at bounding box center [611, 227] width 291 height 25
paste input "مستر الفريدو"
type input "مستر الفريدو"
click at [249, 296] on textarea at bounding box center [303, 300] width 258 height 60
paste textarea "Linguine alfredo with grilled chicken. Silky cream sauce coating linguine pasta…"
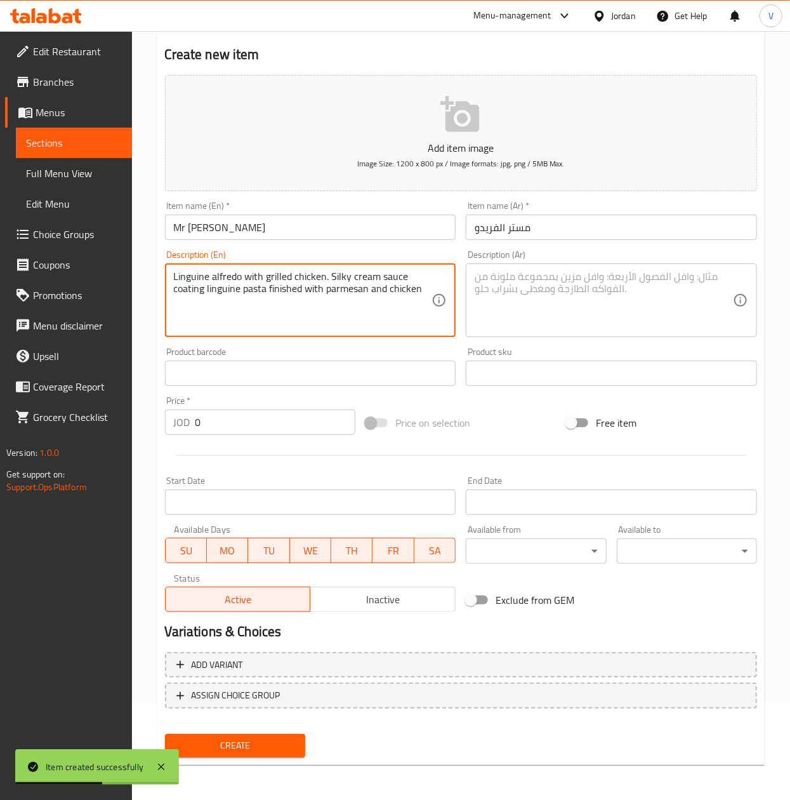
type textarea "Linguine alfredo with grilled chicken. Silky cream sauce coating linguine pasta…"
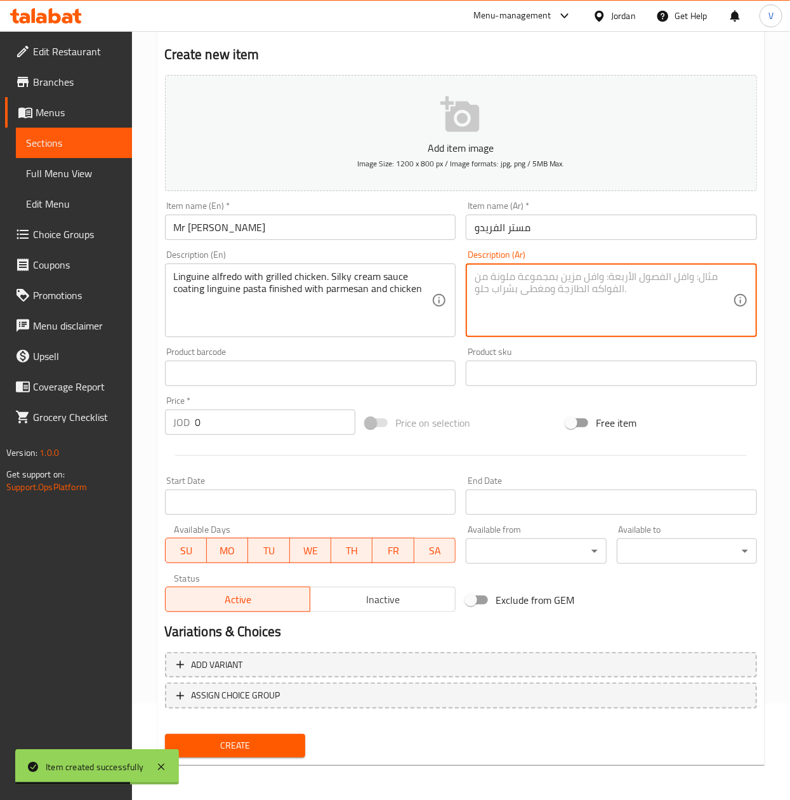
click at [703, 302] on textarea at bounding box center [604, 300] width 258 height 60
paste textarea "لينجويني ألفريدو مع دجاج مشوي. صلصة كريمية حريرية مغطاة بمعكرونة لينجويني، مُزي…"
type textarea "لينجويني ألفريدو مع دجاج مشوي. صلصة كريمية حريرية مغطاة بمعكرونة لينجويني، مُزي…"
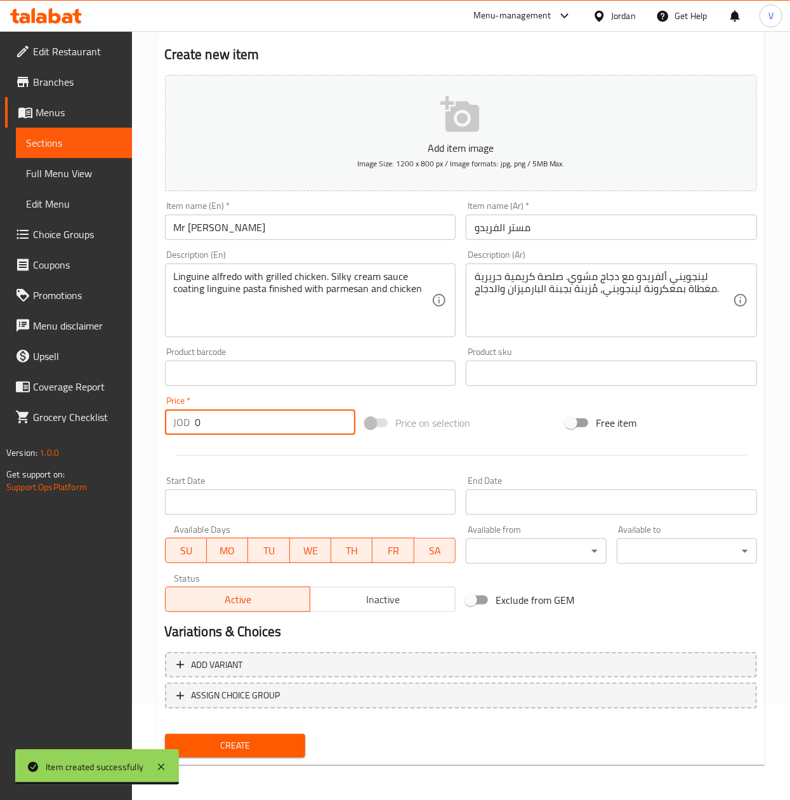
drag, startPoint x: 112, startPoint y: 428, endPoint x: 240, endPoint y: 585, distance: 202.5
click at [31, 439] on div "Edit Restaurant Branches Menus Sections Full Menu View Edit Menu Choice Groups …" at bounding box center [395, 368] width 790 height 866
paste input "5"
type input "5"
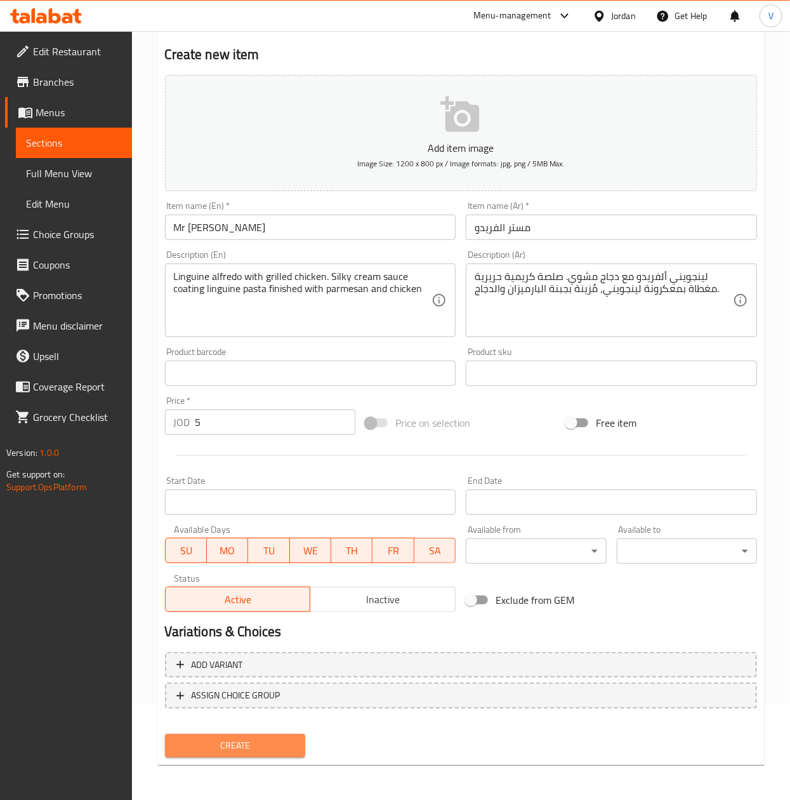
click at [275, 748] on span "Create" at bounding box center [235, 745] width 120 height 16
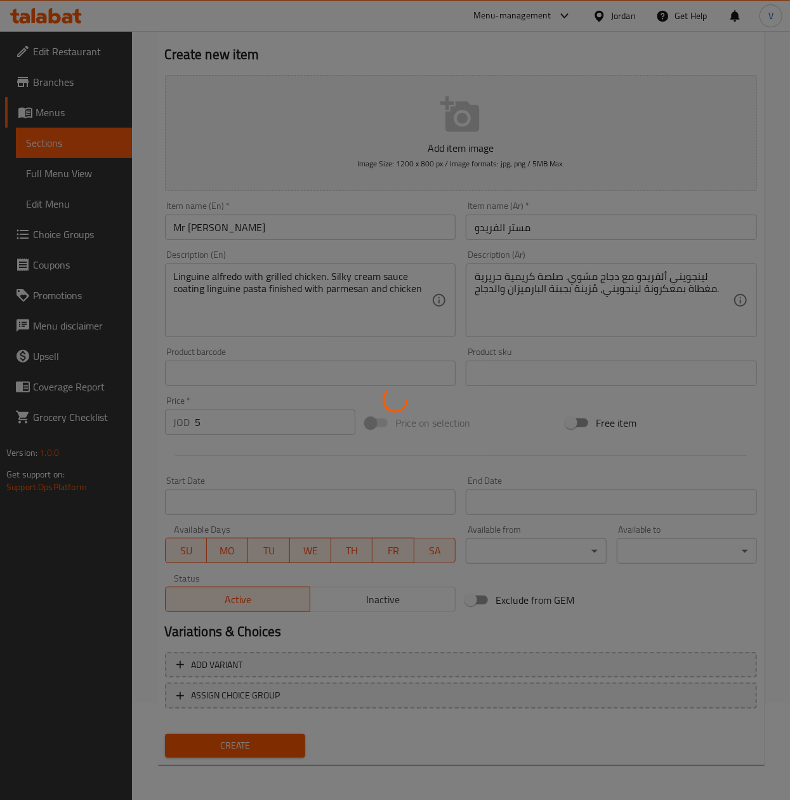
type input "0"
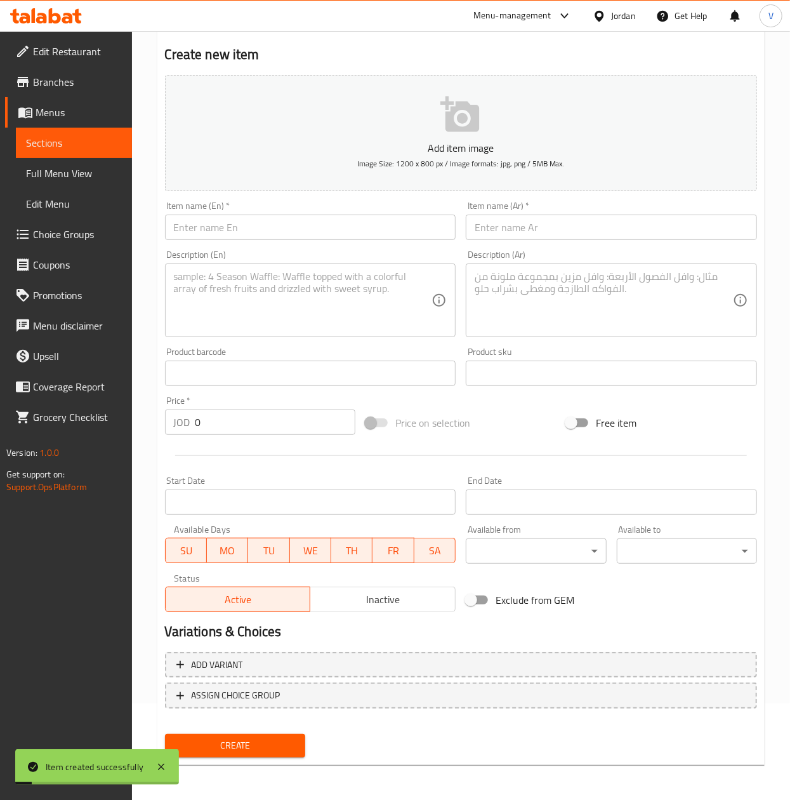
drag, startPoint x: 341, startPoint y: 213, endPoint x: 336, endPoint y: 225, distance: 12.9
click at [338, 216] on div "Item name (En)   * Item name (En) *" at bounding box center [310, 220] width 291 height 39
drag, startPoint x: 336, startPoint y: 225, endPoint x: 372, endPoint y: 240, distance: 38.7
click at [336, 225] on input "text" at bounding box center [310, 227] width 291 height 25
paste input "Signore tarfuto"
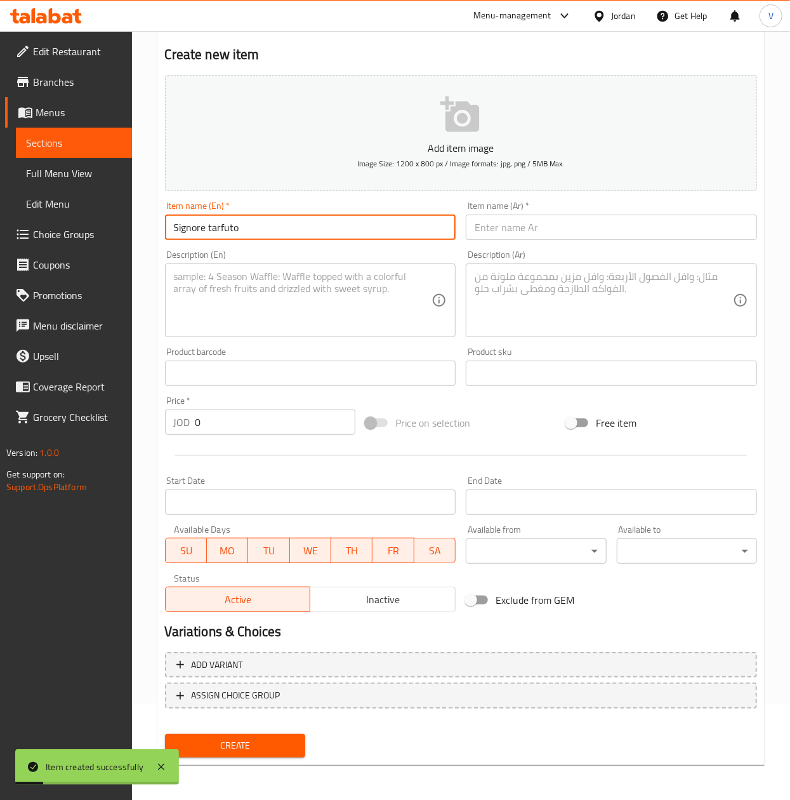
type input "Signore tarfuto"
drag, startPoint x: 564, startPoint y: 244, endPoint x: 584, endPoint y: 230, distance: 24.3
click at [564, 244] on div "Item name (Ar)   * Item name (Ar) *" at bounding box center [611, 220] width 301 height 49
click at [598, 222] on input "text" at bounding box center [611, 227] width 291 height 25
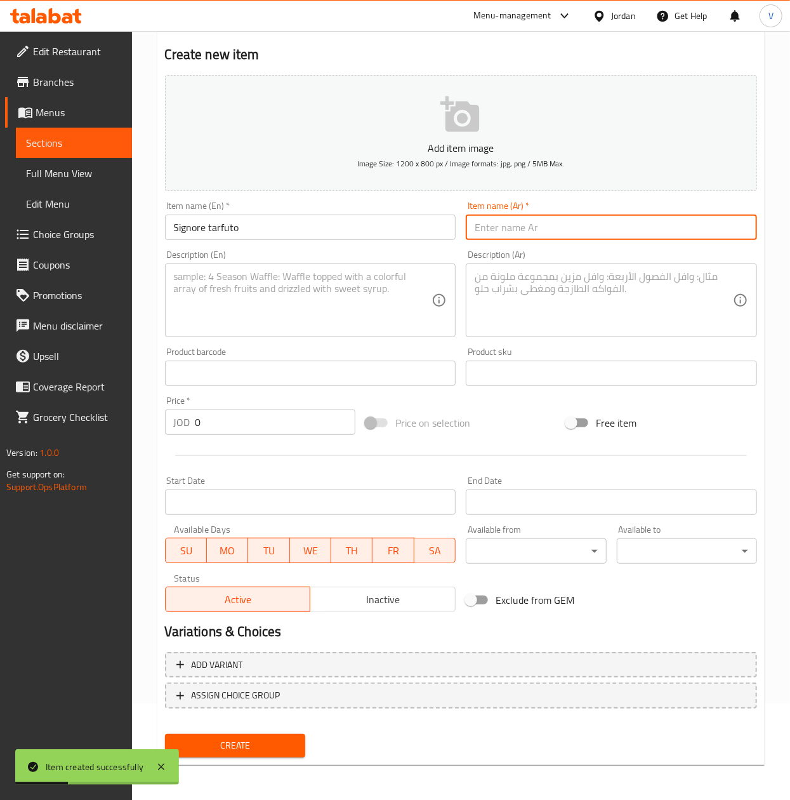
paste input "سيجنور تارفوتو"
type input "سيجنور تارفوتو"
click at [306, 360] on div "Product barcode Product barcode" at bounding box center [310, 366] width 291 height 39
click at [325, 304] on textarea at bounding box center [303, 300] width 258 height 60
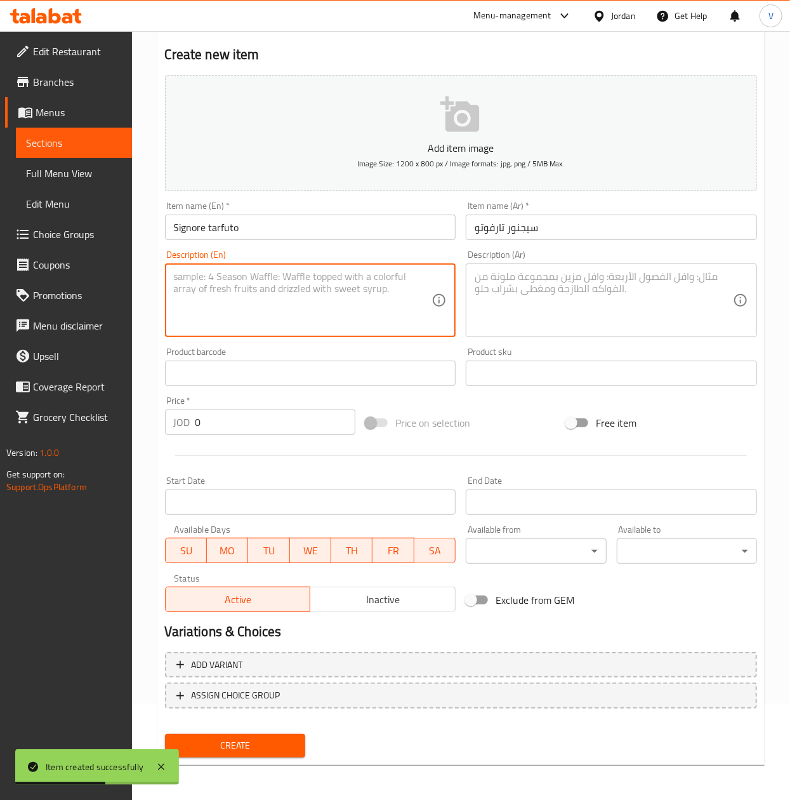
paste textarea "Rigatoni truffle cream with shrimp. Earthy truffle cream rigatoni and shrimp in…"
type textarea "Rigatoni truffle cream with shrimp. Earthy truffle cream rigatoni and shrimp in…"
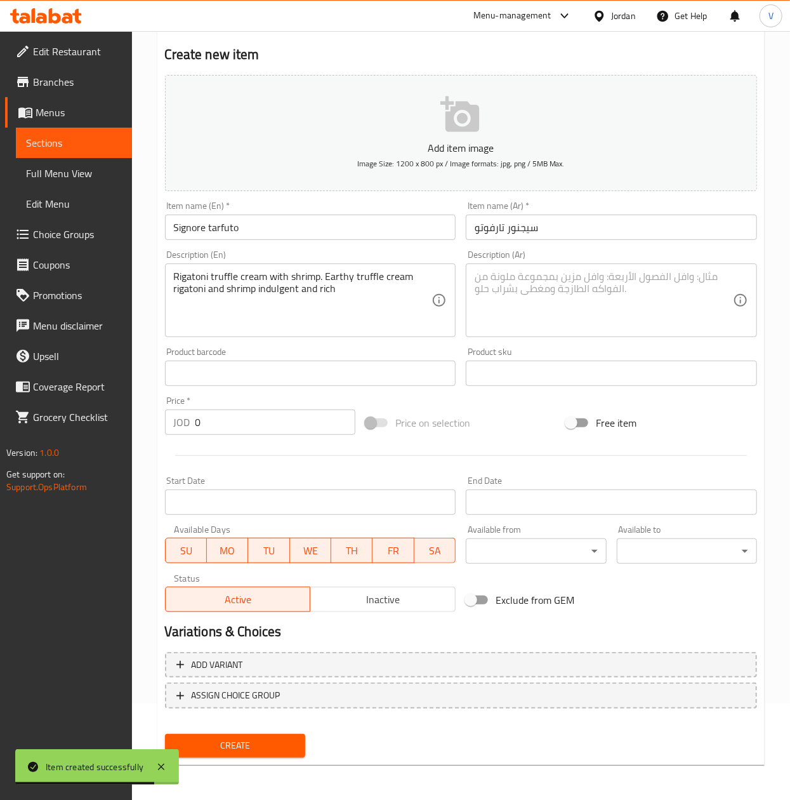
click at [582, 301] on textarea at bounding box center [604, 300] width 258 height 60
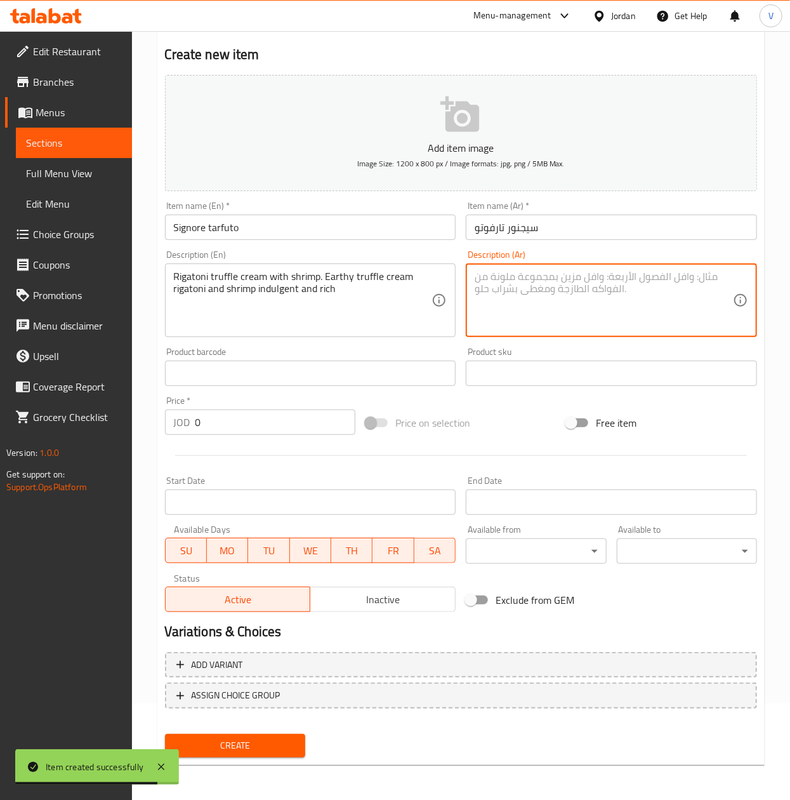
paste textarea "ريغاتوني بكريمة الكمأة مع الروبيان. ريغاتوني بكريمة الكمأة الترابية مع الروبيان…"
type textarea "ريغاتوني بكريمة الكمأة مع الروبيان. ريغاتوني بكريمة الكمأة الترابية مع الروبيان…"
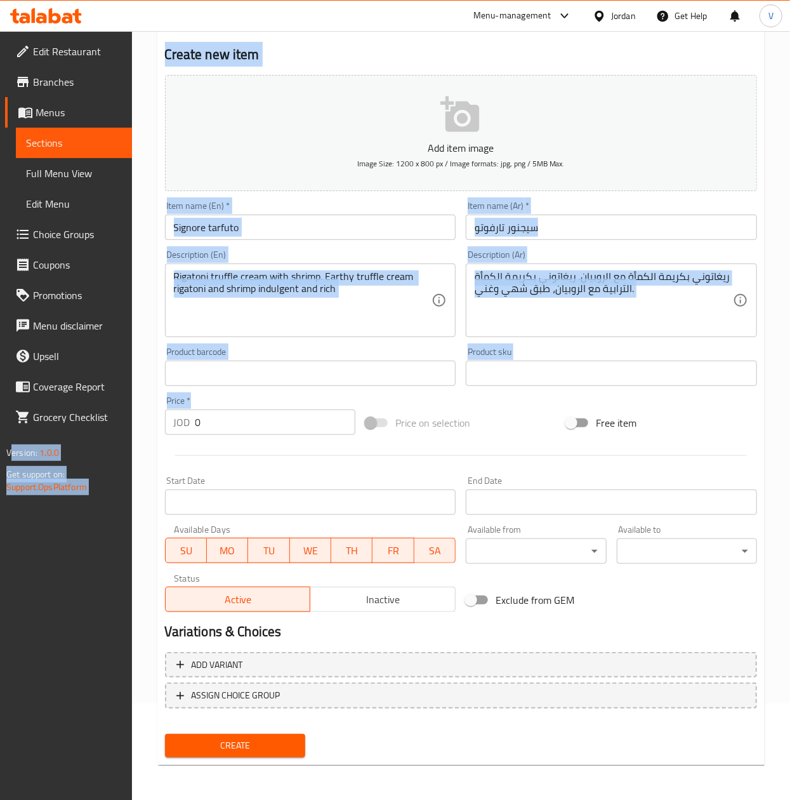
drag, startPoint x: 186, startPoint y: 413, endPoint x: 194, endPoint y: 421, distance: 11.7
click at [140, 423] on div "Home / Restaurants management / Menus / Sections / item / create Pasta section …" at bounding box center [461, 368] width 658 height 866
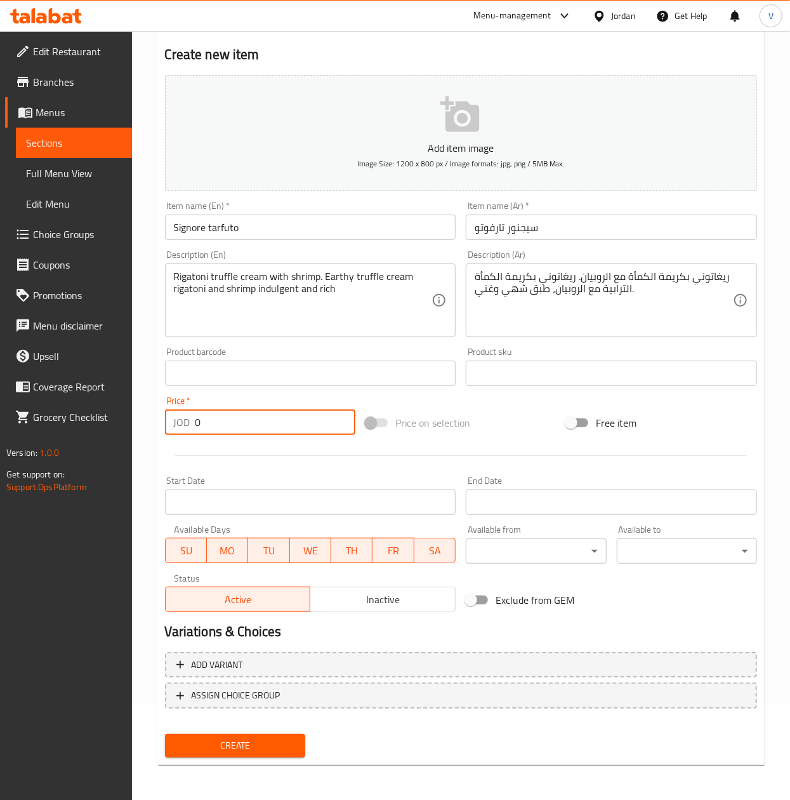
drag, startPoint x: 125, startPoint y: 444, endPoint x: 8, endPoint y: 448, distance: 117.5
click at [6, 448] on div "Edit Restaurant Branches Menus Sections Full Menu View Edit Menu Choice Groups …" at bounding box center [395, 368] width 790 height 866
paste input "7"
type input "7"
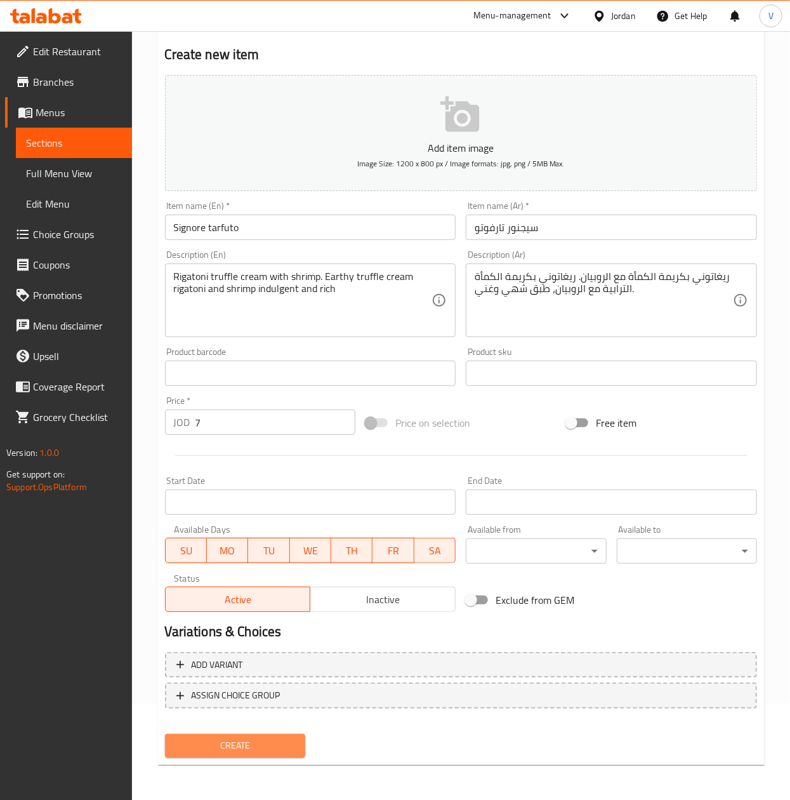
drag, startPoint x: 257, startPoint y: 751, endPoint x: 767, endPoint y: 674, distance: 516.0
click at [258, 749] on span "Create" at bounding box center [235, 745] width 120 height 16
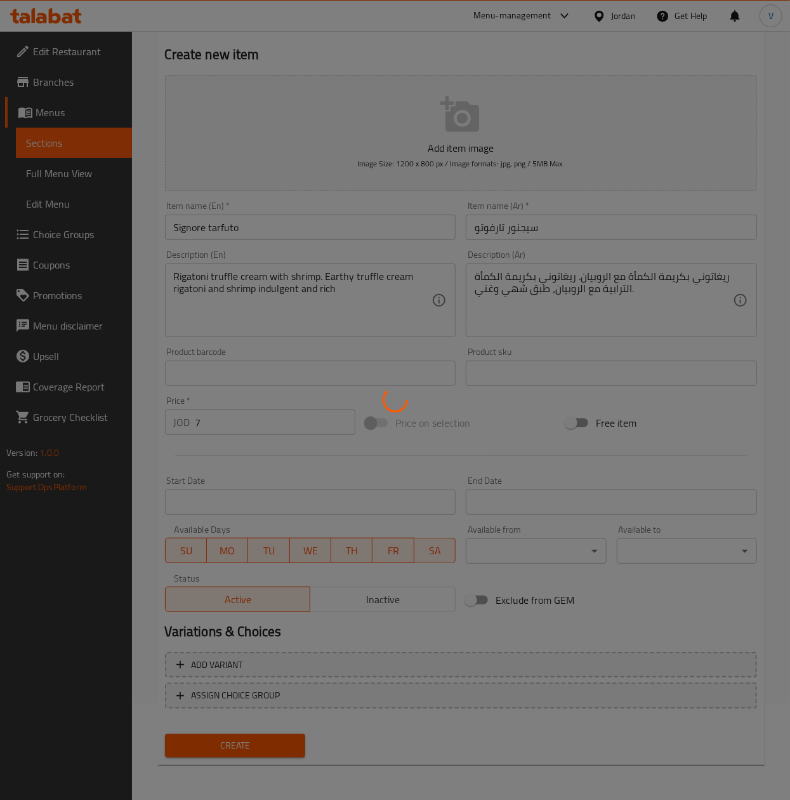
type input "0"
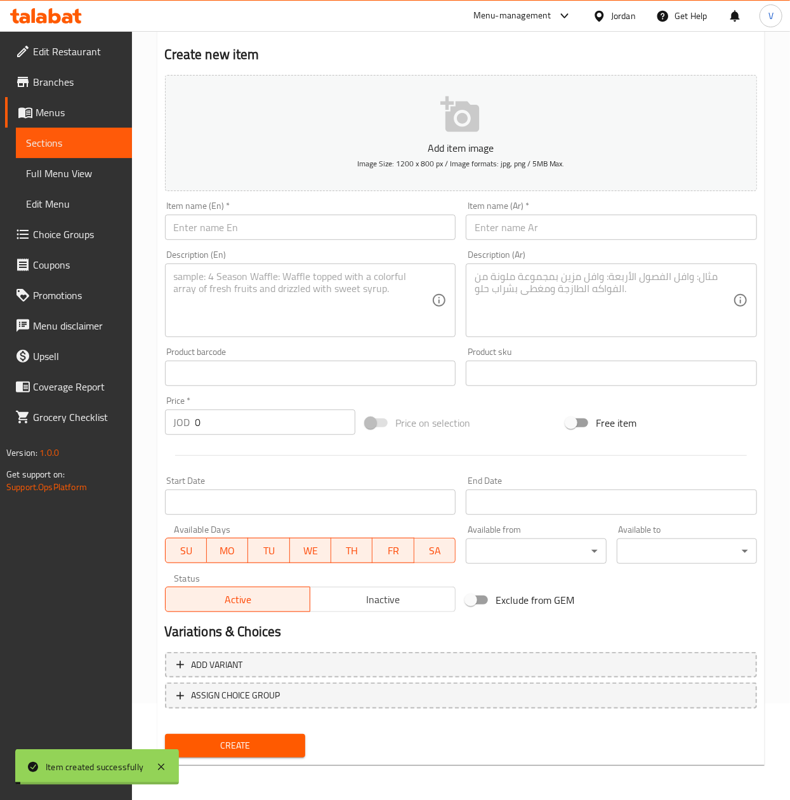
drag, startPoint x: 248, startPoint y: 228, endPoint x: 273, endPoint y: 228, distance: 25.4
click at [248, 228] on input "text" at bounding box center [310, 227] width 291 height 25
paste input "Spinella"
type input "Spinella"
click at [584, 226] on input "text" at bounding box center [611, 227] width 291 height 25
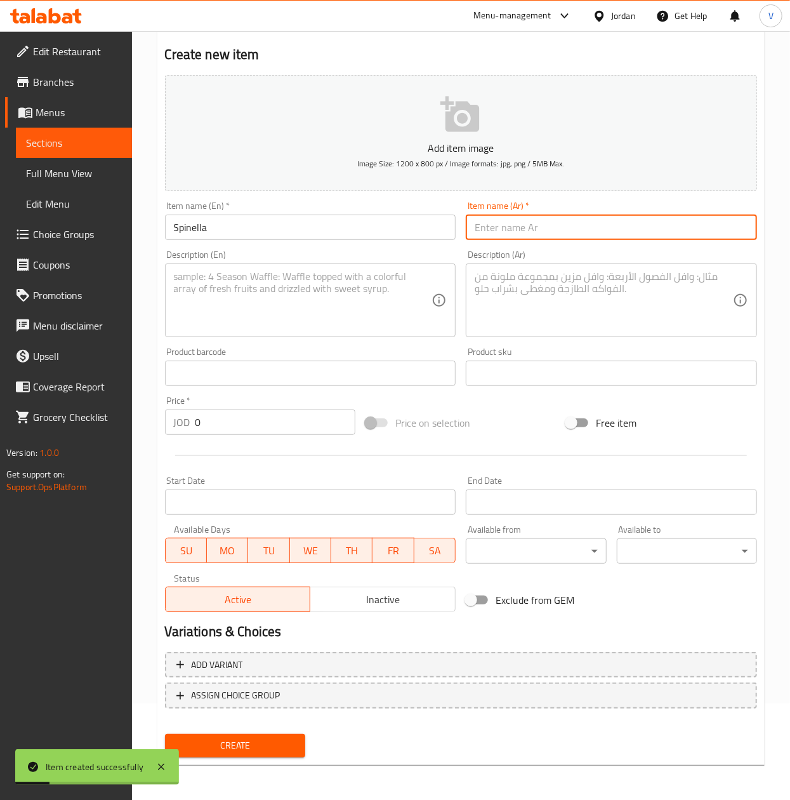
paste input "سبينيلا"
type input "سبينيلا"
click at [361, 378] on input "text" at bounding box center [310, 372] width 291 height 25
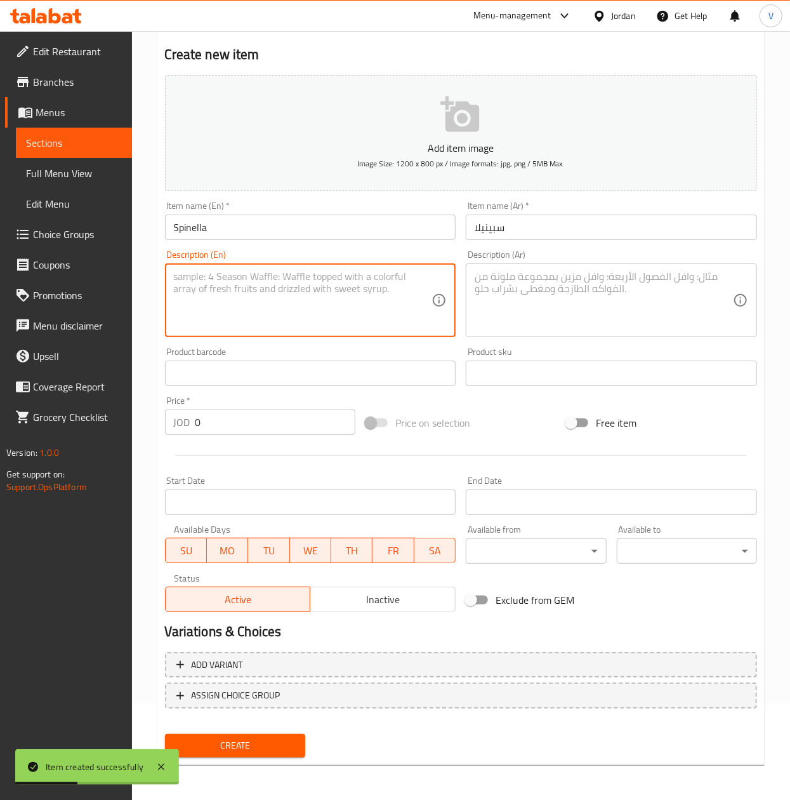
click at [315, 306] on textarea at bounding box center [303, 300] width 258 height 60
paste textarea "Farfalle spinach artichoke with grilled chicken. A bright mix of spinach artich…"
type textarea "Farfalle spinach artichoke with grilled chicken. A bright mix of spinach artich…"
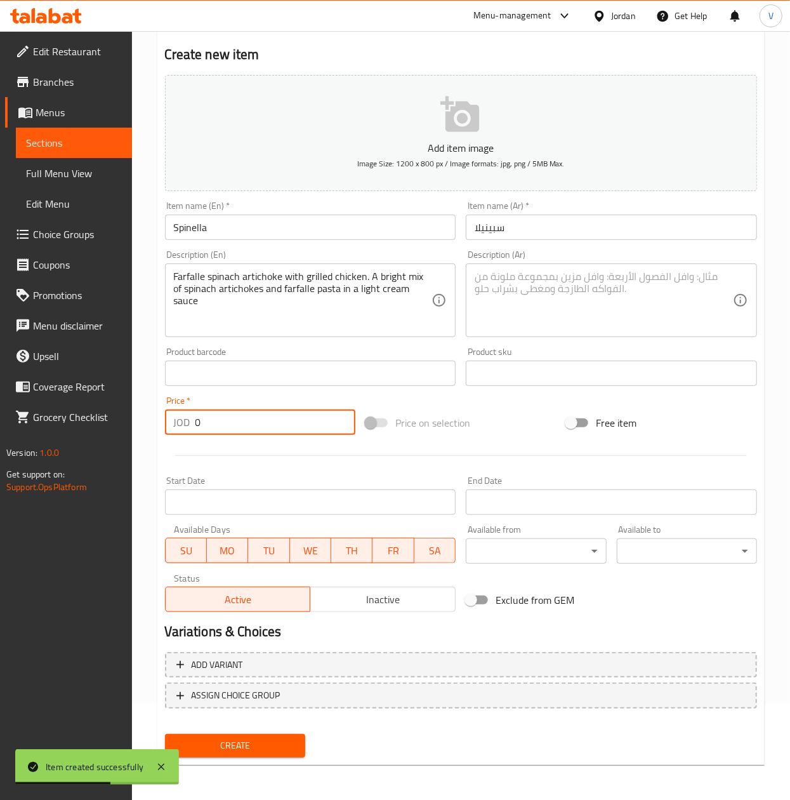
drag, startPoint x: 244, startPoint y: 433, endPoint x: 498, endPoint y: 531, distance: 272.0
click at [102, 444] on div "Edit Restaurant Branches Menus Sections Full Menu View Edit Menu Choice Groups …" at bounding box center [395, 368] width 790 height 866
paste input "6"
type input "6"
drag, startPoint x: 574, startPoint y: 299, endPoint x: 581, endPoint y: 312, distance: 14.8
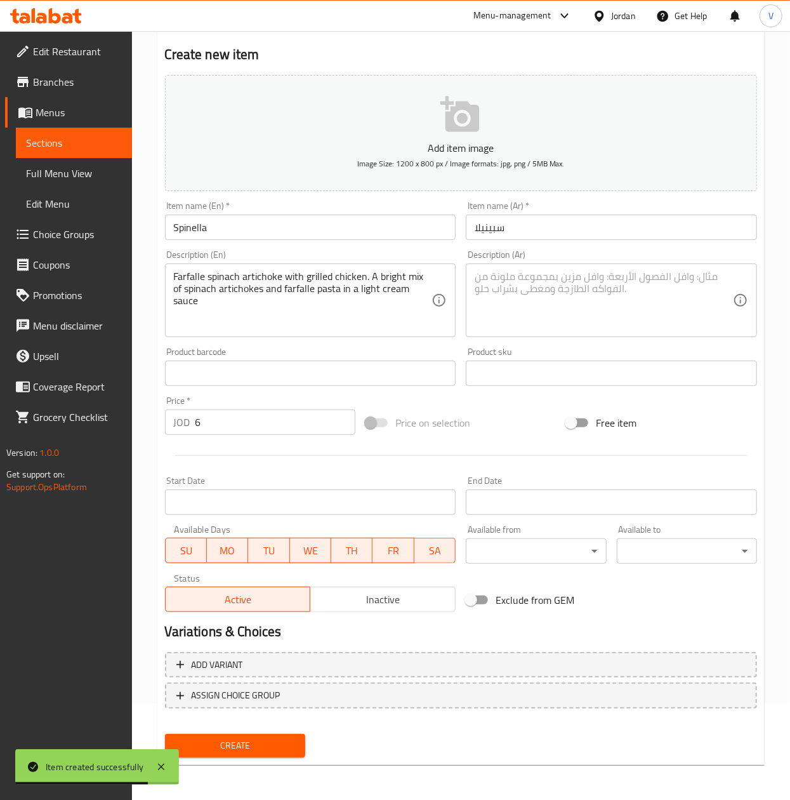
click at [574, 298] on textarea at bounding box center [604, 300] width 258 height 60
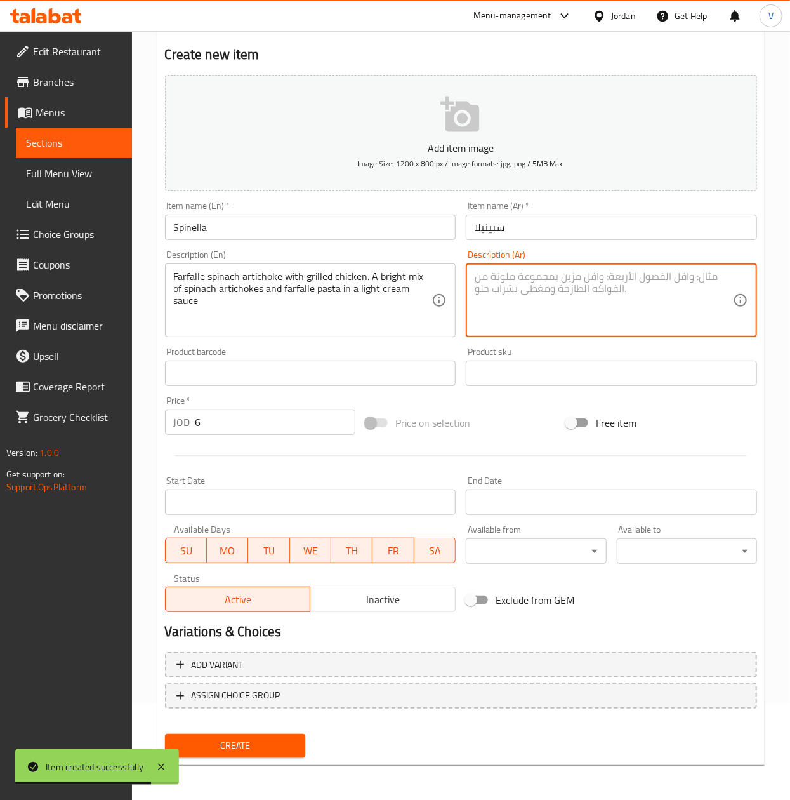
paste textarea "فارفالي بالسبانخ والخرشوف مع الدجاج المشوي. مزيج رائع من السبانخ والخرشوف ومعكر…"
type textarea "فارفالي بالسبانخ والخرشوف مع الدجاج المشوي. مزيج رائع من السبانخ والخرشوف ومعكر…"
click at [242, 743] on span "Create" at bounding box center [235, 745] width 120 height 16
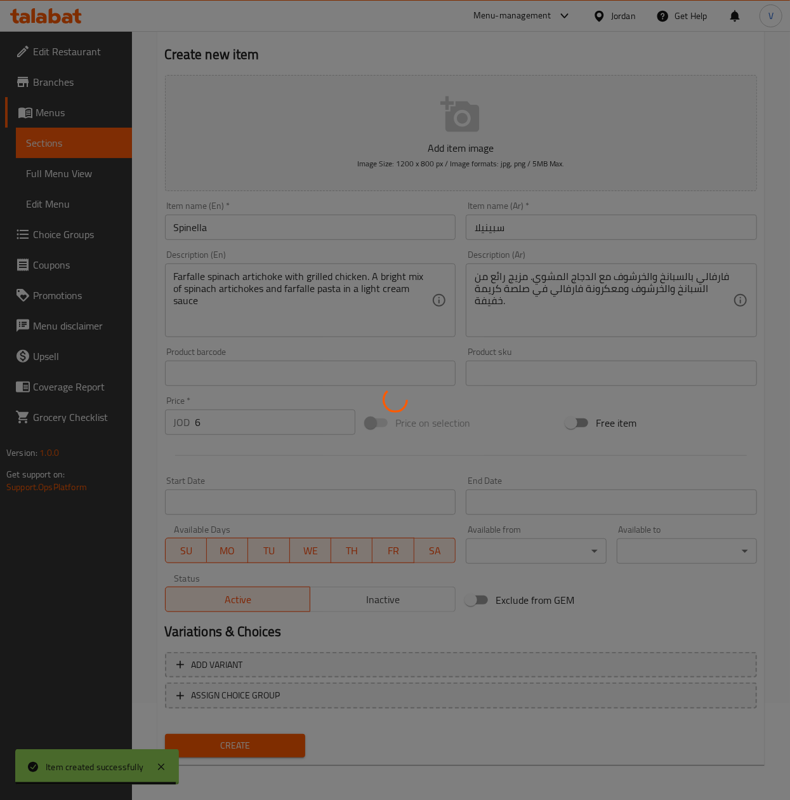
type input "0"
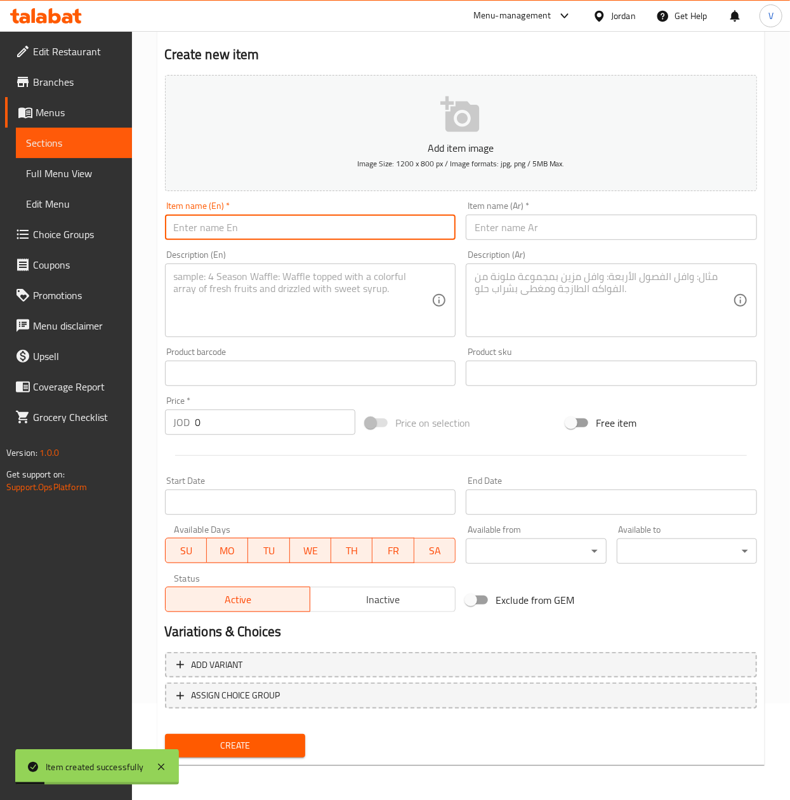
drag, startPoint x: 433, startPoint y: 230, endPoint x: 717, endPoint y: 301, distance: 292.9
click at [433, 230] on input "text" at bounding box center [310, 227] width 291 height 25
paste input "Pepperino"
type input "Pepperino"
click at [536, 217] on input "text" at bounding box center [611, 227] width 291 height 25
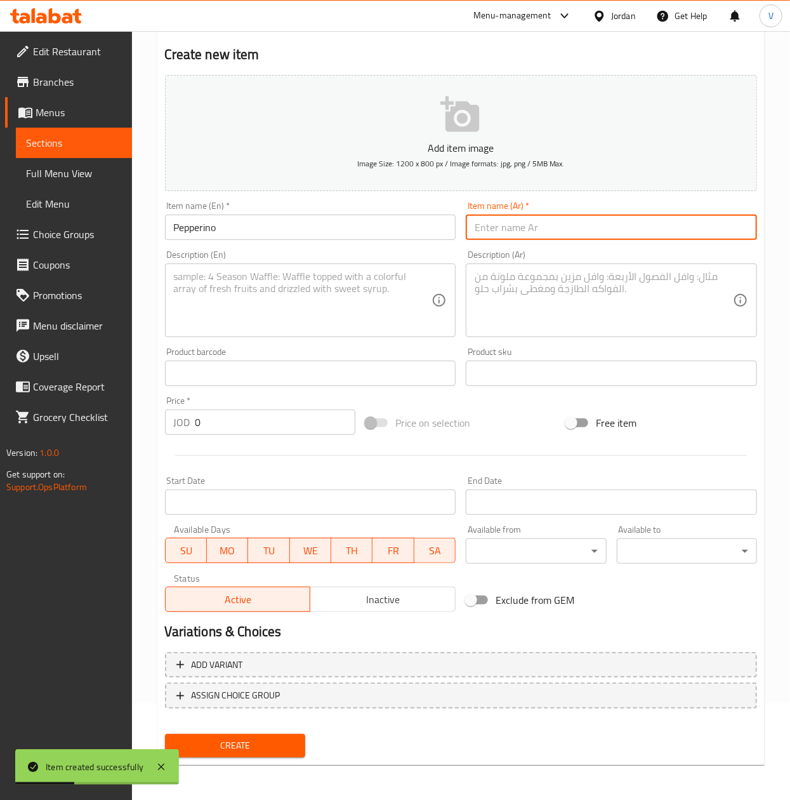
paste input "بيبيرينو"
type input "بيبيرينو"
click at [335, 324] on textarea at bounding box center [303, 300] width 258 height 60
paste textarea "Penne roasted red pepper parmigiana with grilled chicken. Smokey roasted red pe…"
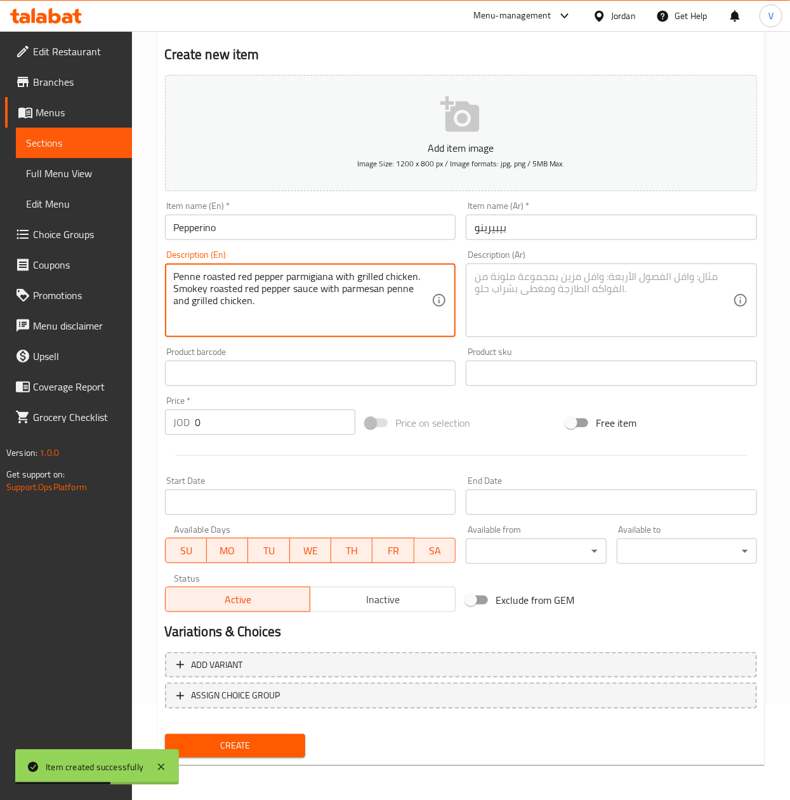
type textarea "Penne roasted red pepper parmigiana with grilled chicken. Smokey roasted red pe…"
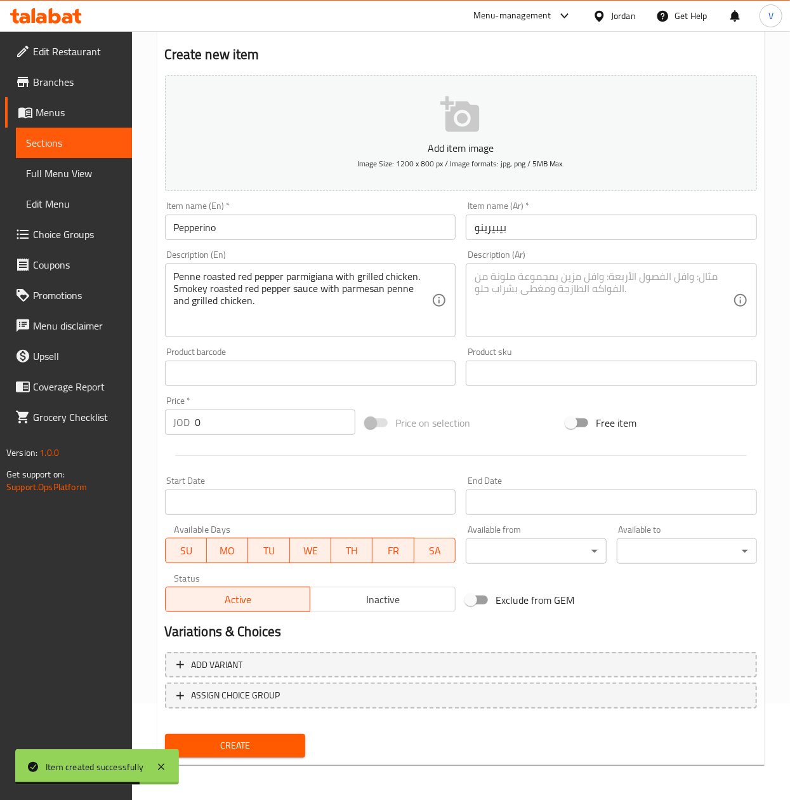
click at [572, 291] on textarea at bounding box center [604, 300] width 258 height 60
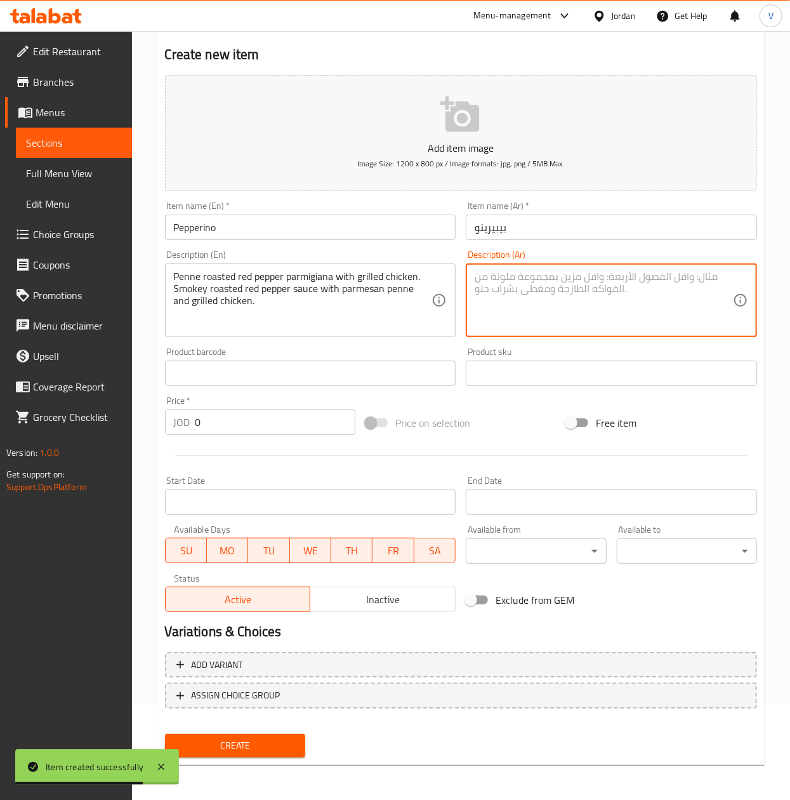
paste textarea "بيني بارميجيانا بالفلفل الأحمر المشوي مع دجاج مشوي. صلصة الفلفل الأحمر المشوي ا…"
type textarea "بيني بارميجيانا بالفلفل الأحمر المشوي مع دجاج مشوي. صلصة الفلفل الأحمر المشوي ا…"
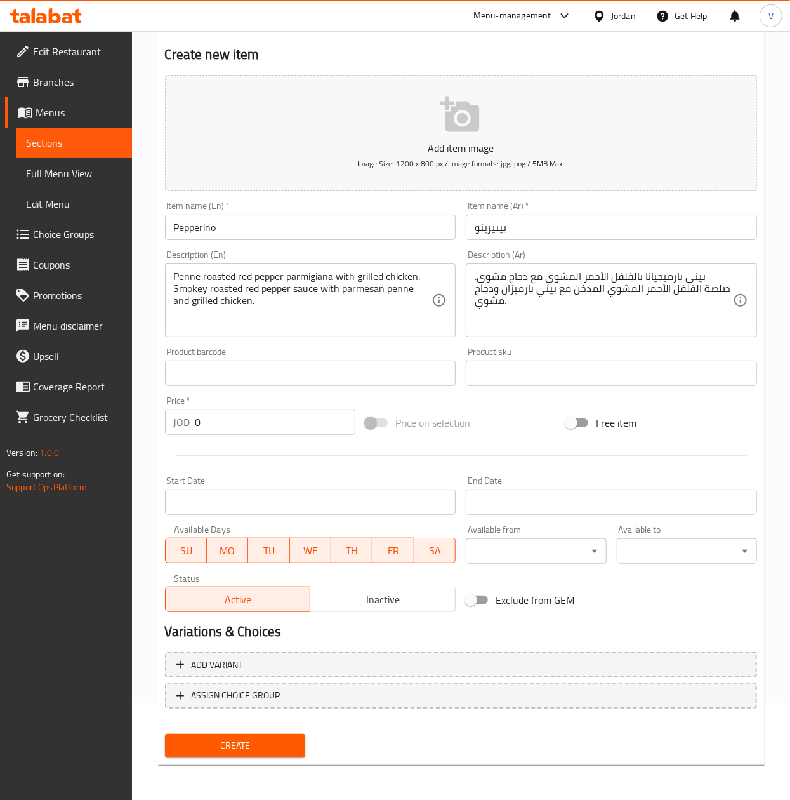
drag, startPoint x: 212, startPoint y: 426, endPoint x: 62, endPoint y: 459, distance: 153.2
click at [36, 448] on div "Edit Restaurant Branches Menus Sections Full Menu View Edit Menu Choice Groups …" at bounding box center [395, 368] width 790 height 866
paste input "6"
type input "6"
drag, startPoint x: 265, startPoint y: 748, endPoint x: 274, endPoint y: 750, distance: 9.9
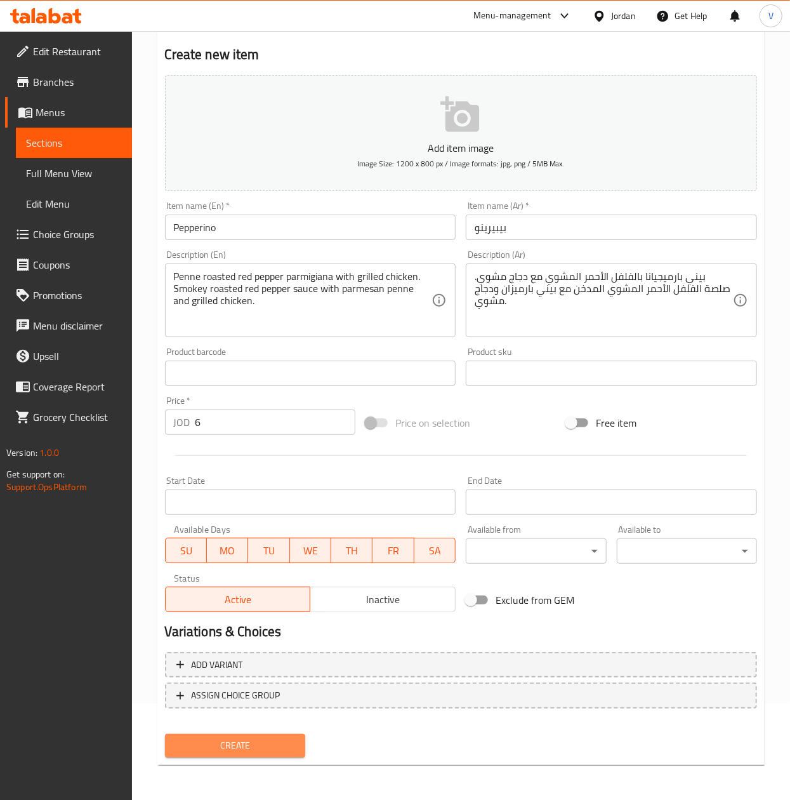
click at [265, 748] on span "Create" at bounding box center [235, 745] width 120 height 16
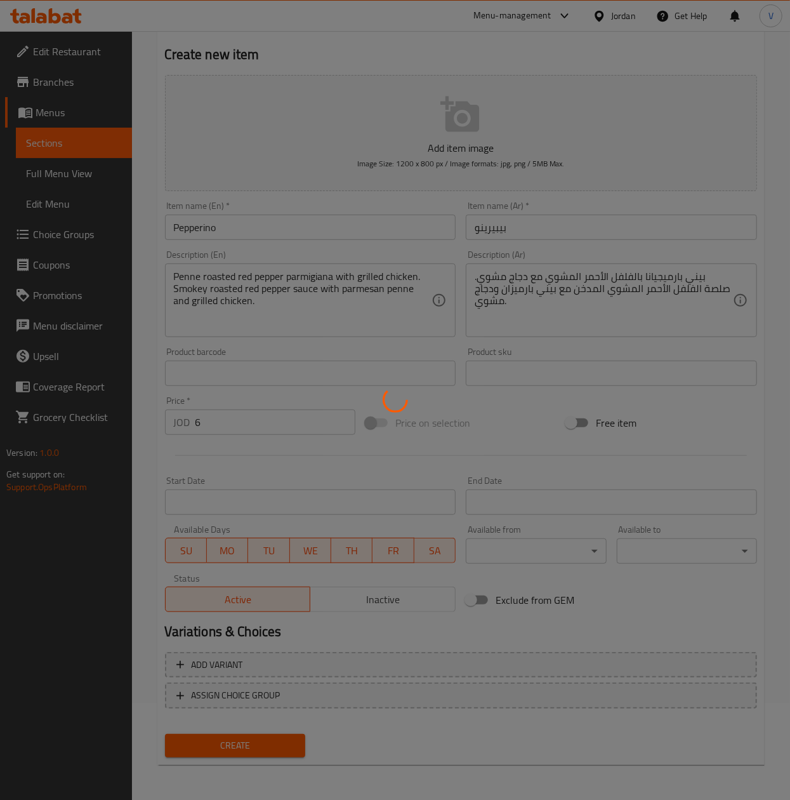
type input "0"
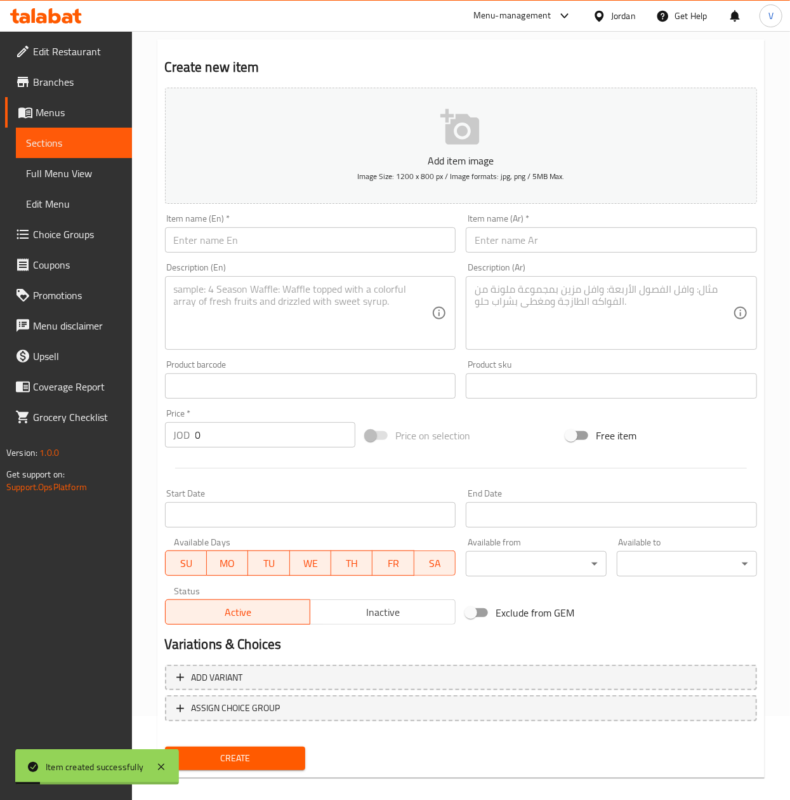
scroll to position [0, 0]
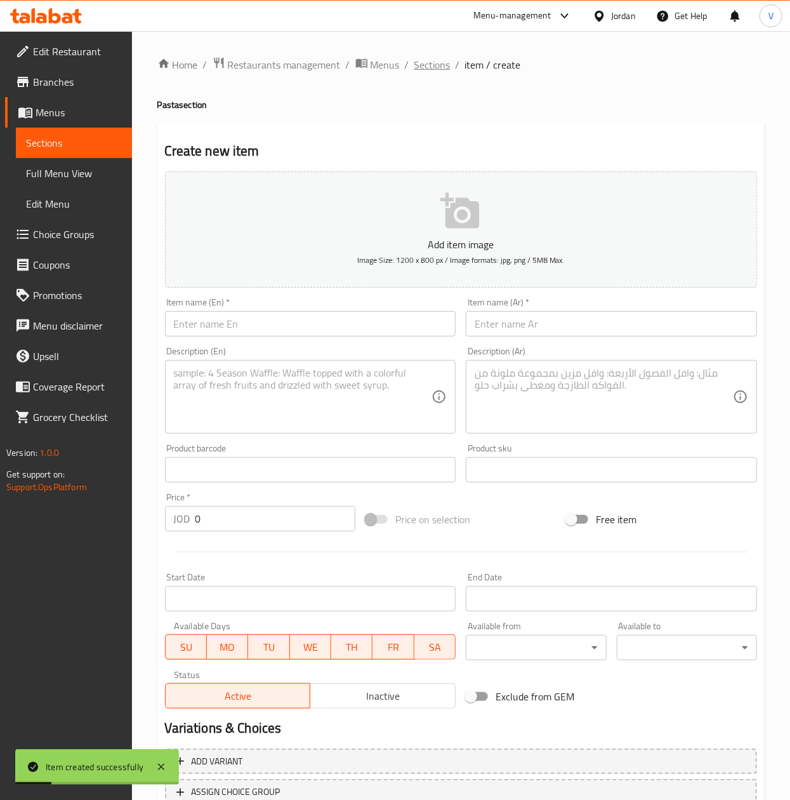
click at [425, 70] on span "Sections" at bounding box center [432, 64] width 36 height 15
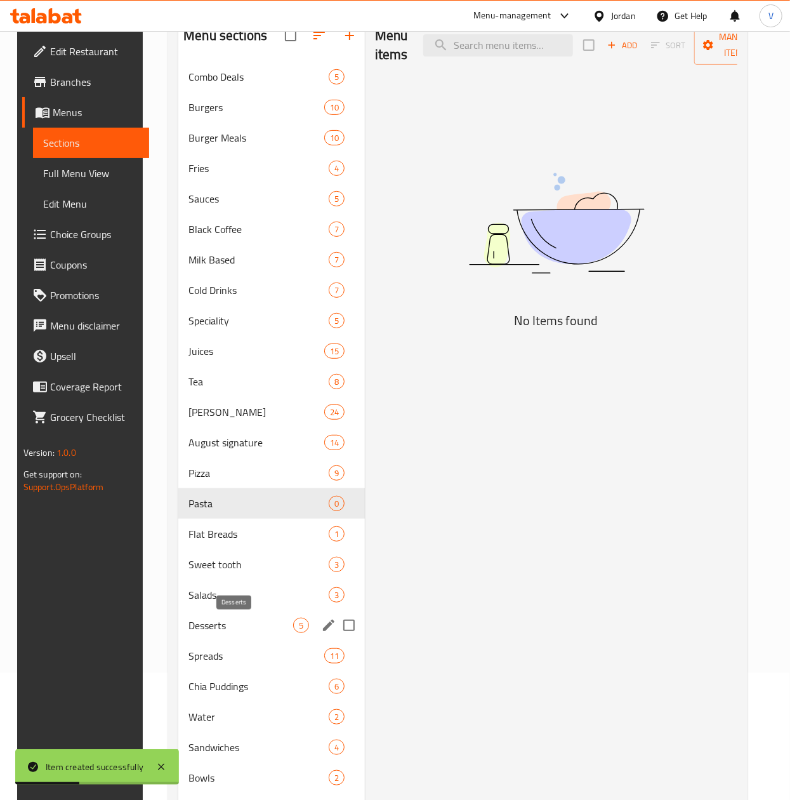
click at [228, 621] on span "Desserts" at bounding box center [240, 624] width 105 height 15
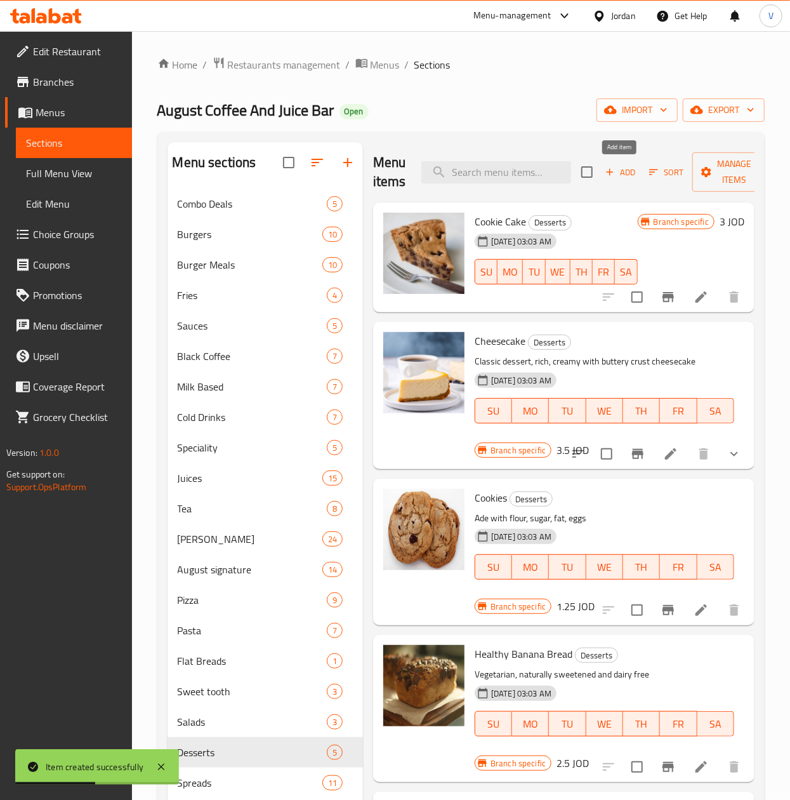
click at [614, 167] on icon "button" at bounding box center [609, 171] width 11 height 11
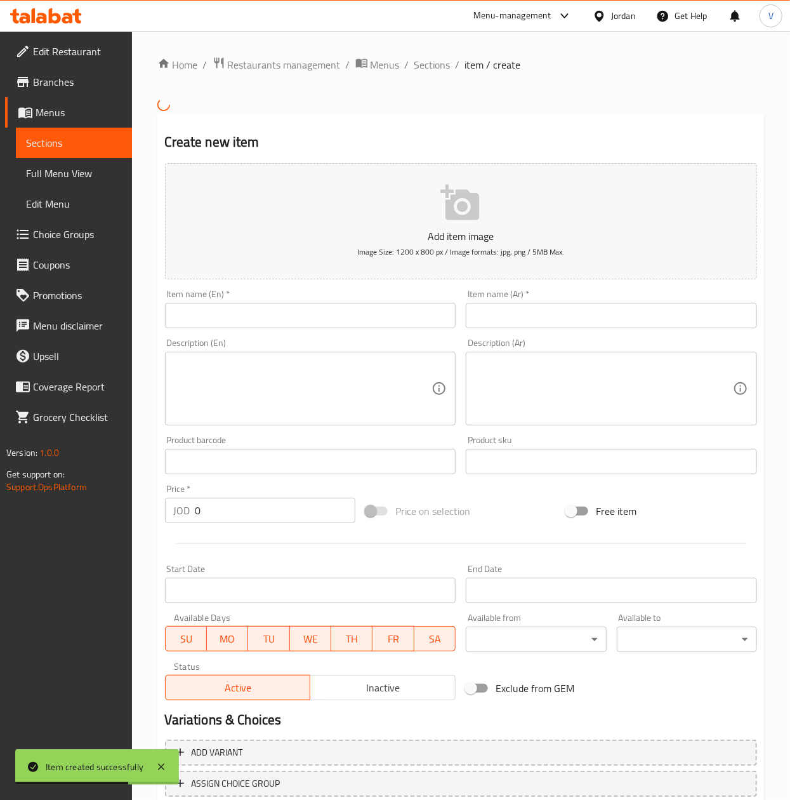
drag, startPoint x: 274, startPoint y: 309, endPoint x: 300, endPoint y: 314, distance: 26.5
click at [275, 309] on div "Item name (En)   * Item name (En) *" at bounding box center [310, 308] width 291 height 39
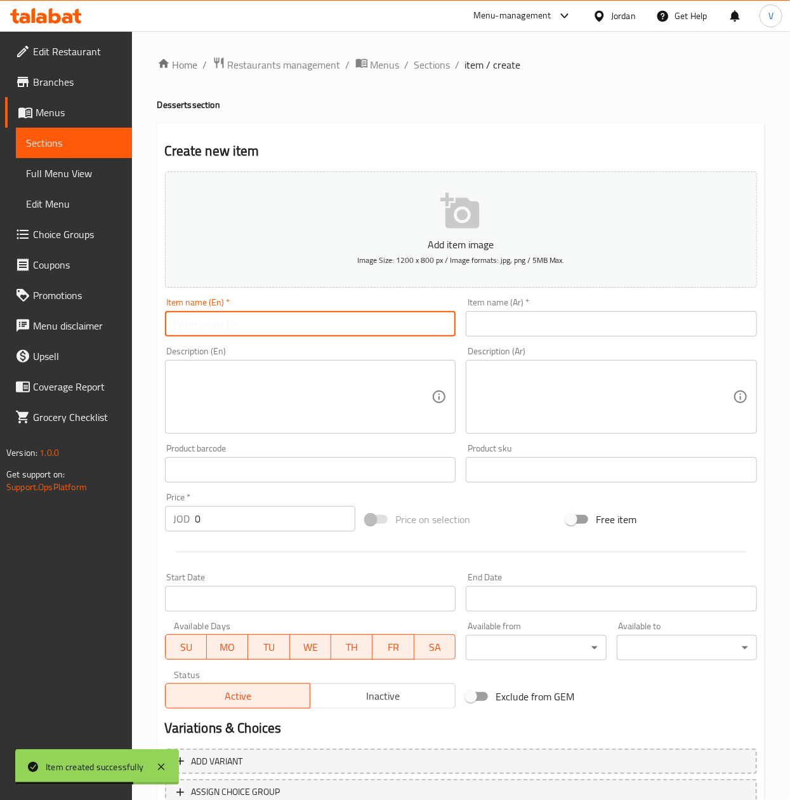
paste input "Hazelnut pie"
type input "Hazelnut pie"
drag, startPoint x: 239, startPoint y: 517, endPoint x: 122, endPoint y: 517, distance: 117.4
click at [122, 517] on div "Edit Restaurant Branches Menus Sections Full Menu View Edit Menu Choice Groups …" at bounding box center [395, 464] width 790 height 866
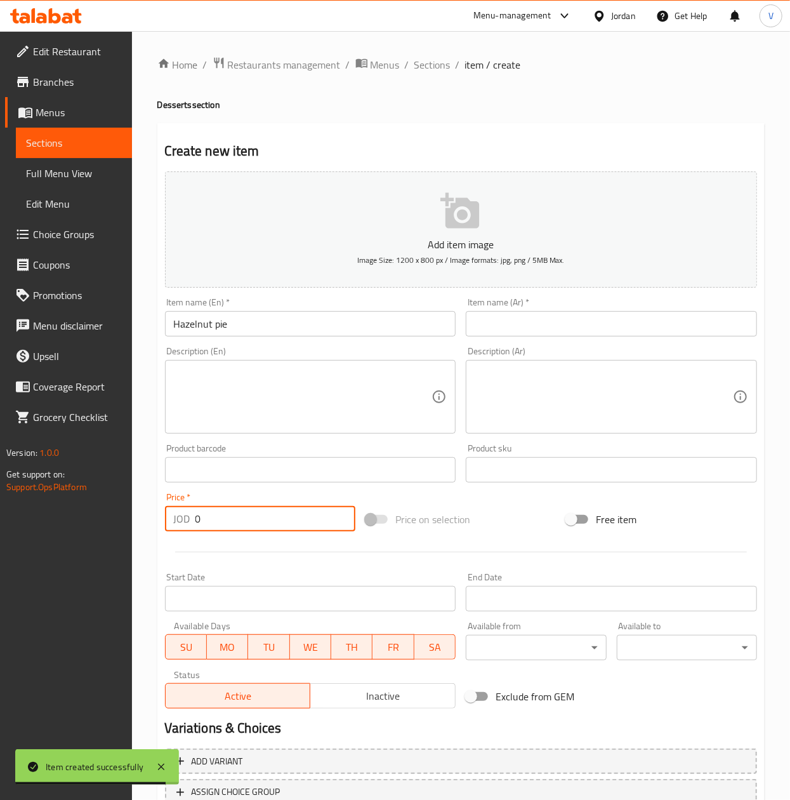
paste input "3"
type input "3"
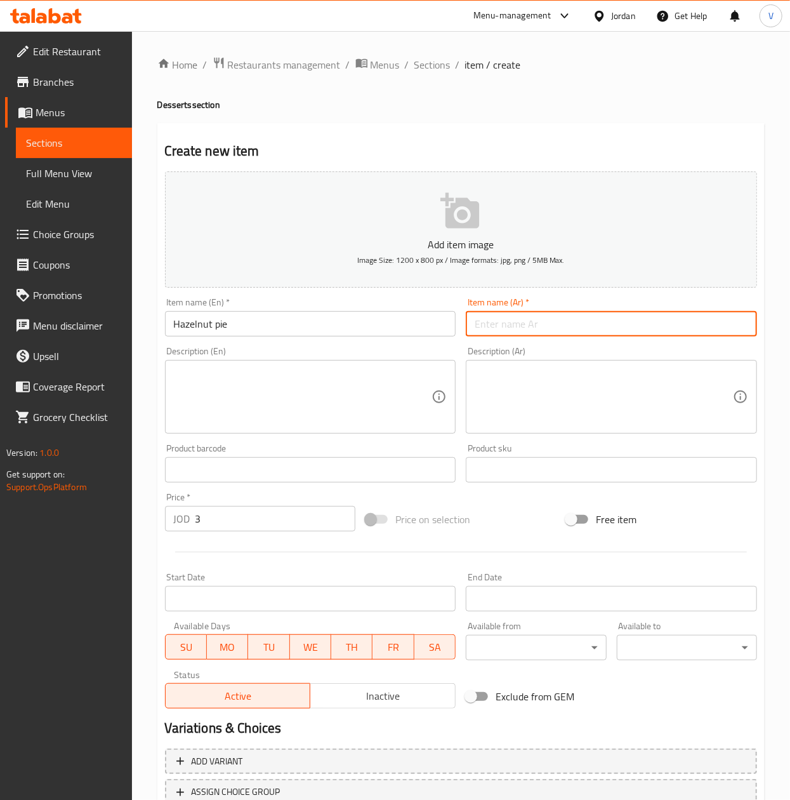
drag, startPoint x: 536, startPoint y: 314, endPoint x: 529, endPoint y: 324, distance: 12.9
click at [536, 314] on input "text" at bounding box center [611, 323] width 291 height 25
type input "t"
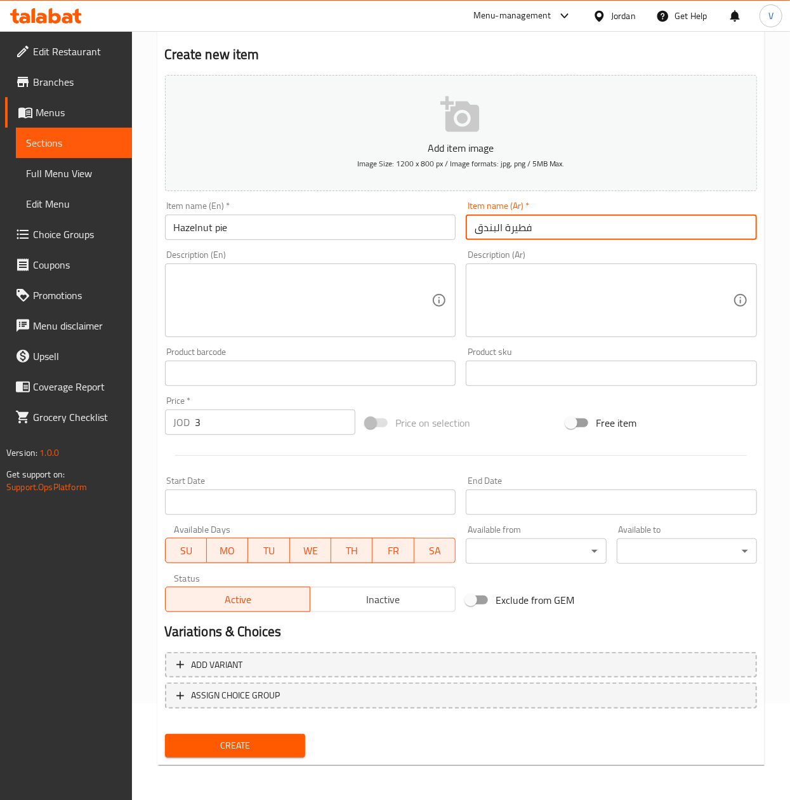
type input "فطيرة البندق"
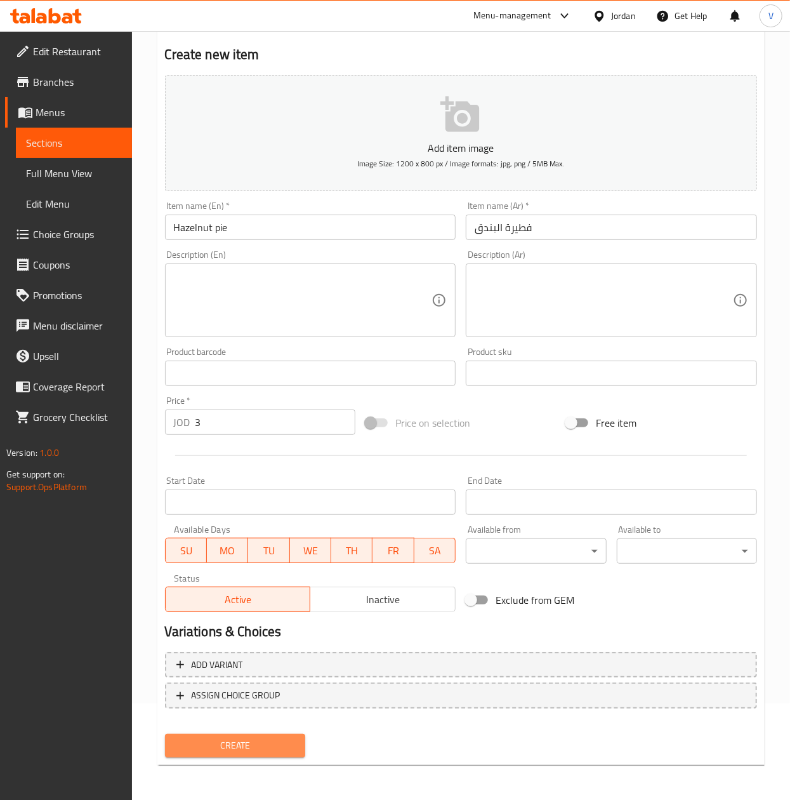
click at [268, 743] on span "Create" at bounding box center [235, 745] width 120 height 16
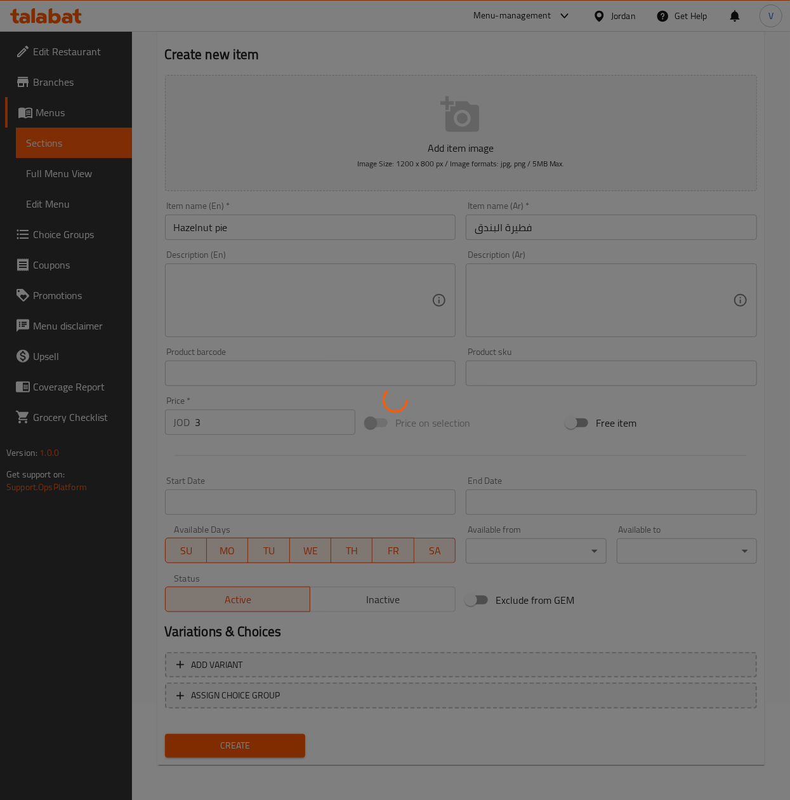
type input "0"
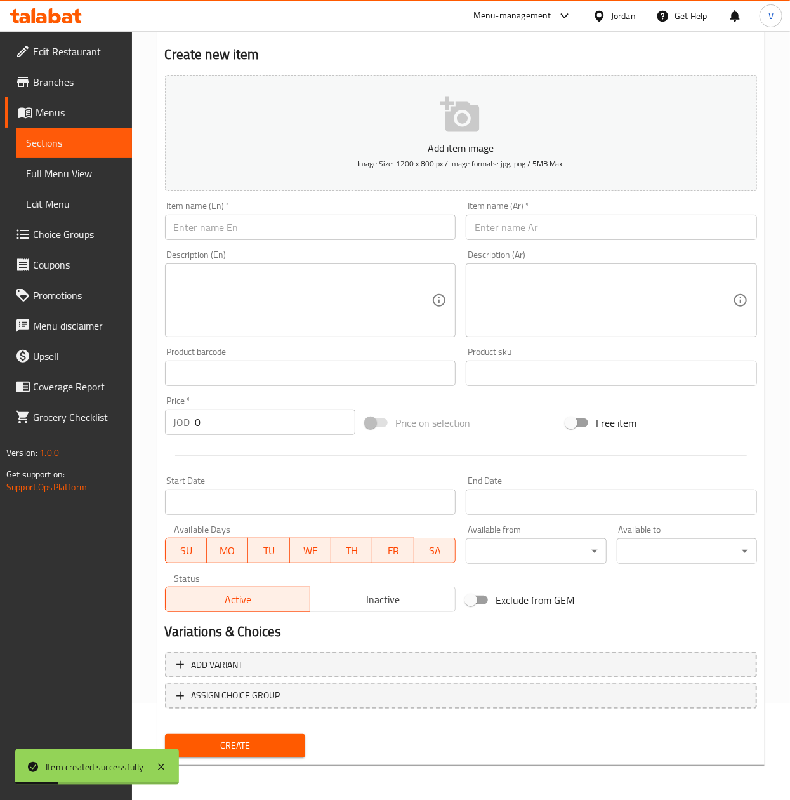
click at [325, 213] on div "Item name (En)   * Item name (En) *" at bounding box center [310, 220] width 291 height 39
drag, startPoint x: 352, startPoint y: 223, endPoint x: 453, endPoint y: 225, distance: 101.6
click at [352, 223] on input "text" at bounding box center [310, 227] width 291 height 25
paste input "smores"
type input "smores"
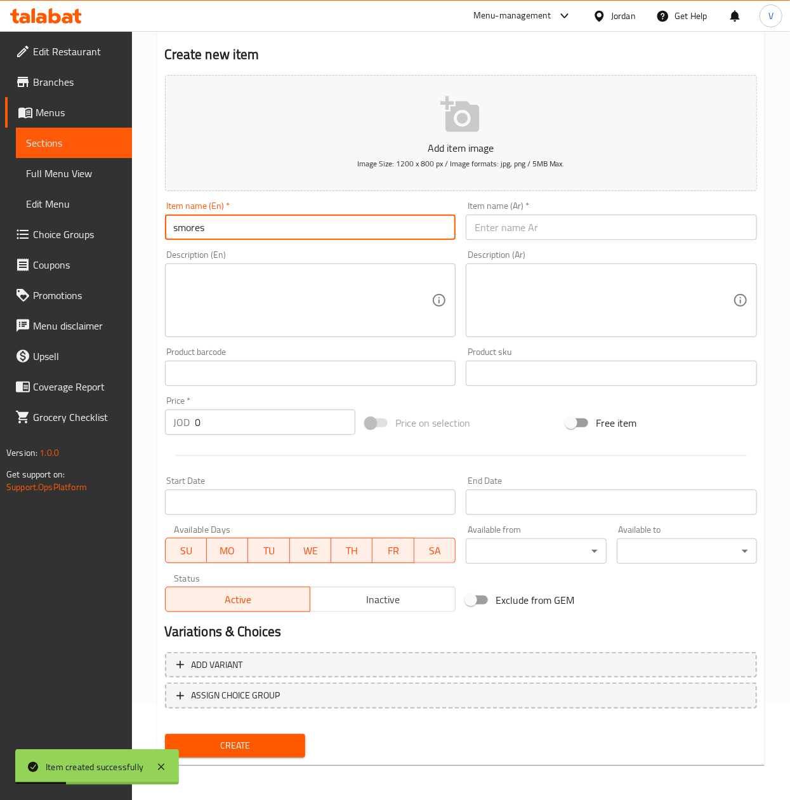
click at [587, 221] on input "text" at bounding box center [611, 227] width 291 height 25
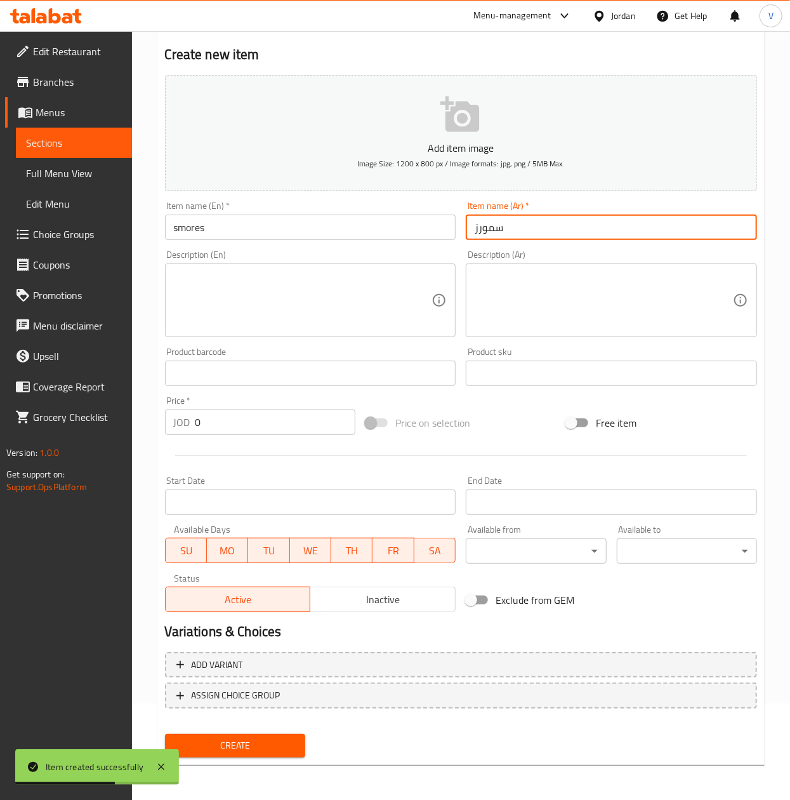
type input "سمورز"
drag, startPoint x: 227, startPoint y: 426, endPoint x: 145, endPoint y: 499, distance: 109.6
click at [99, 429] on div "Edit Restaurant Branches Menus Sections Full Menu View Edit Menu Choice Groups …" at bounding box center [395, 368] width 790 height 866
paste input "4"
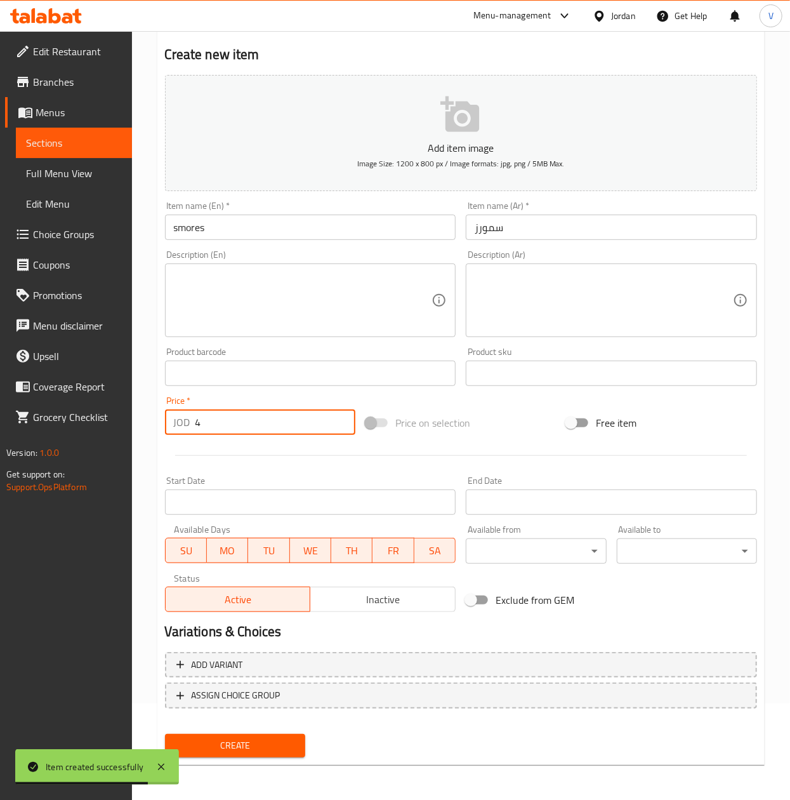
type input "4"
click at [274, 753] on button "Create" at bounding box center [235, 745] width 140 height 23
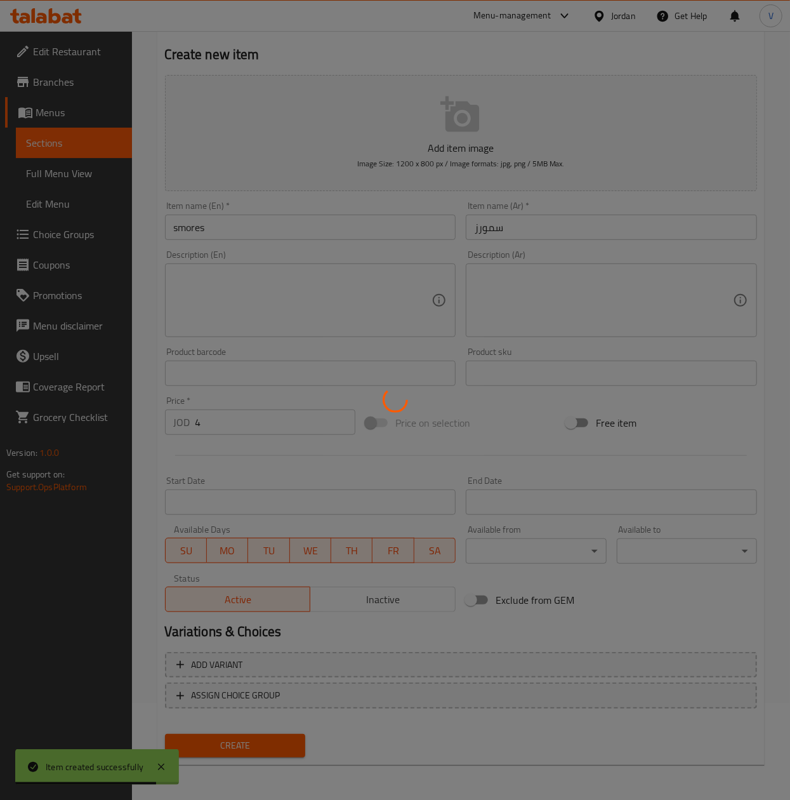
type input "0"
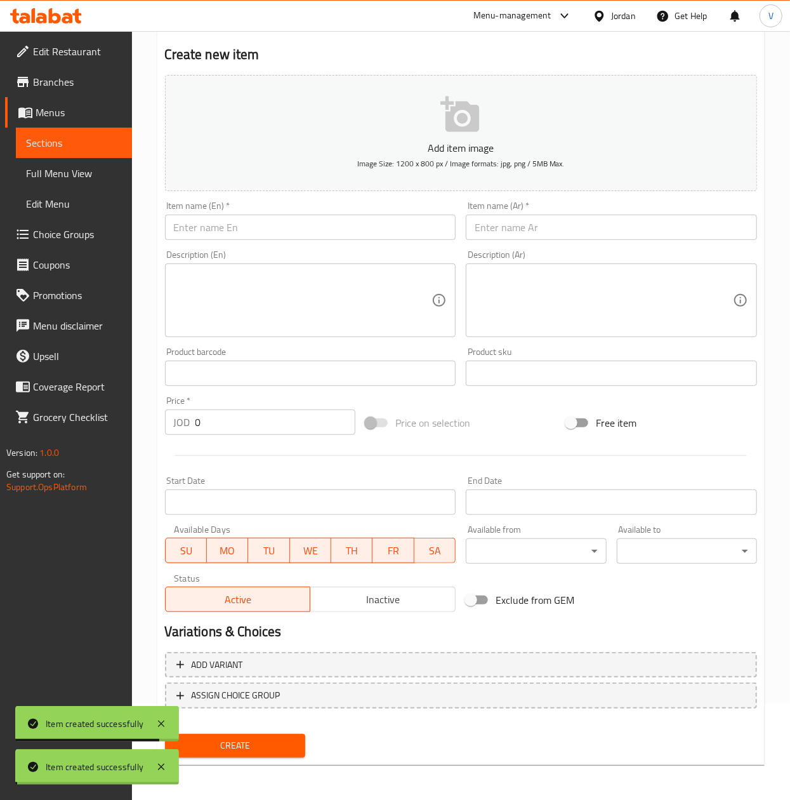
scroll to position [0, 0]
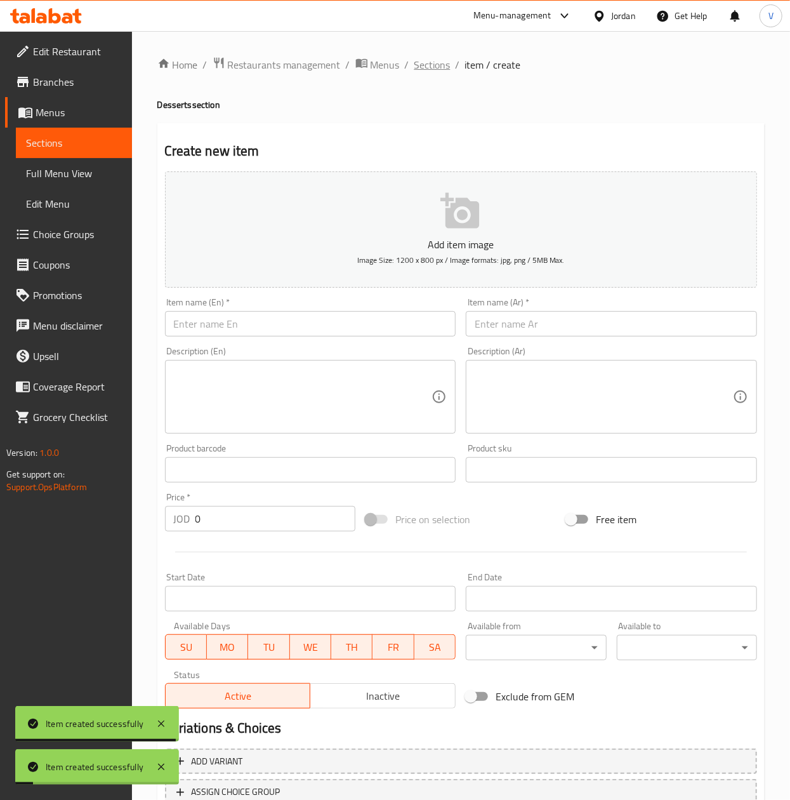
click at [423, 60] on span "Sections" at bounding box center [432, 64] width 36 height 15
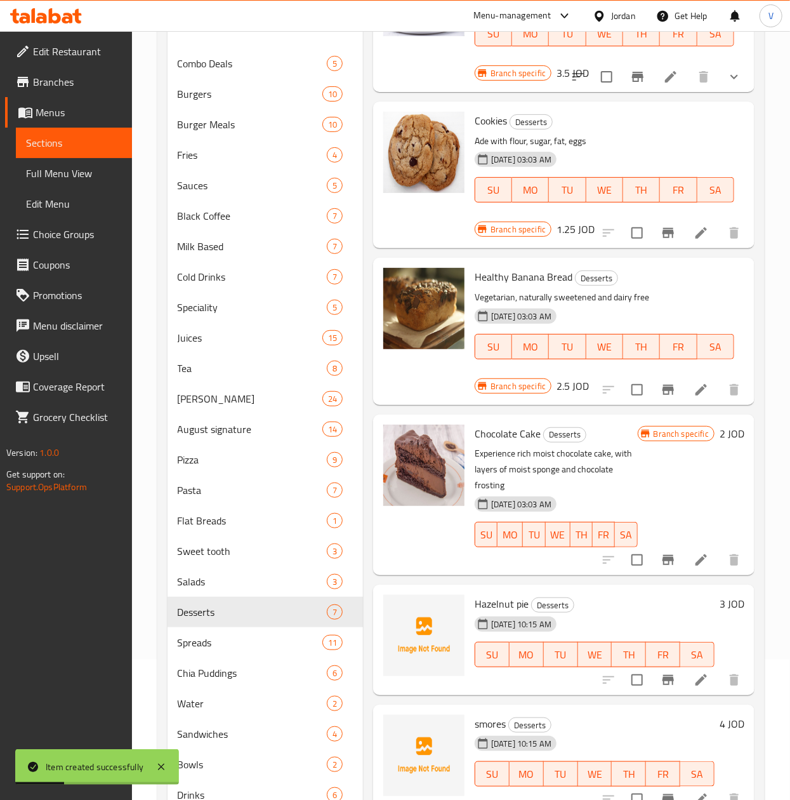
scroll to position [192, 0]
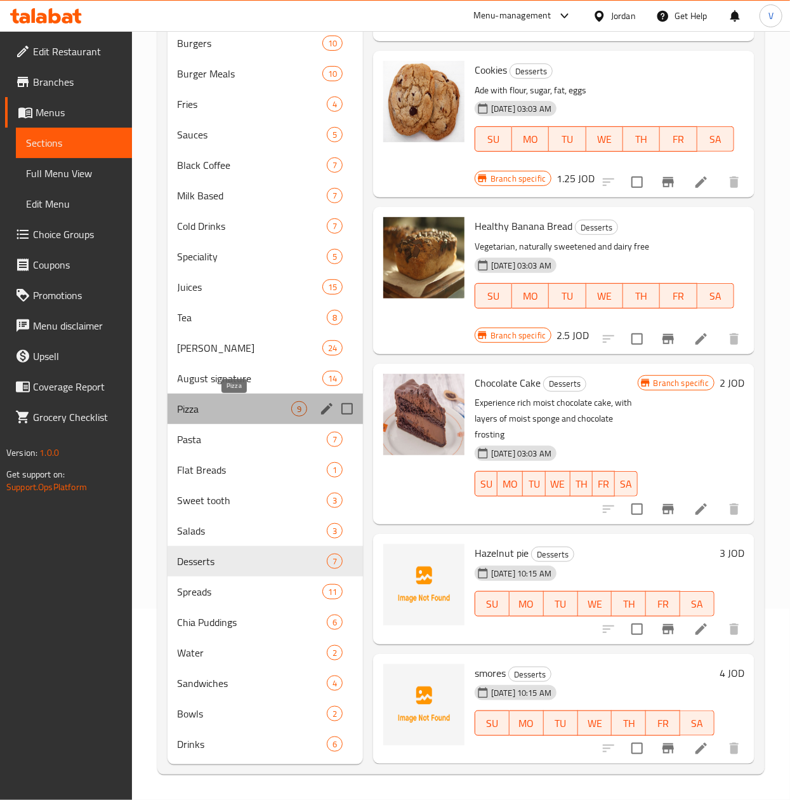
click at [224, 401] on span "Pizza" at bounding box center [235, 408] width 114 height 15
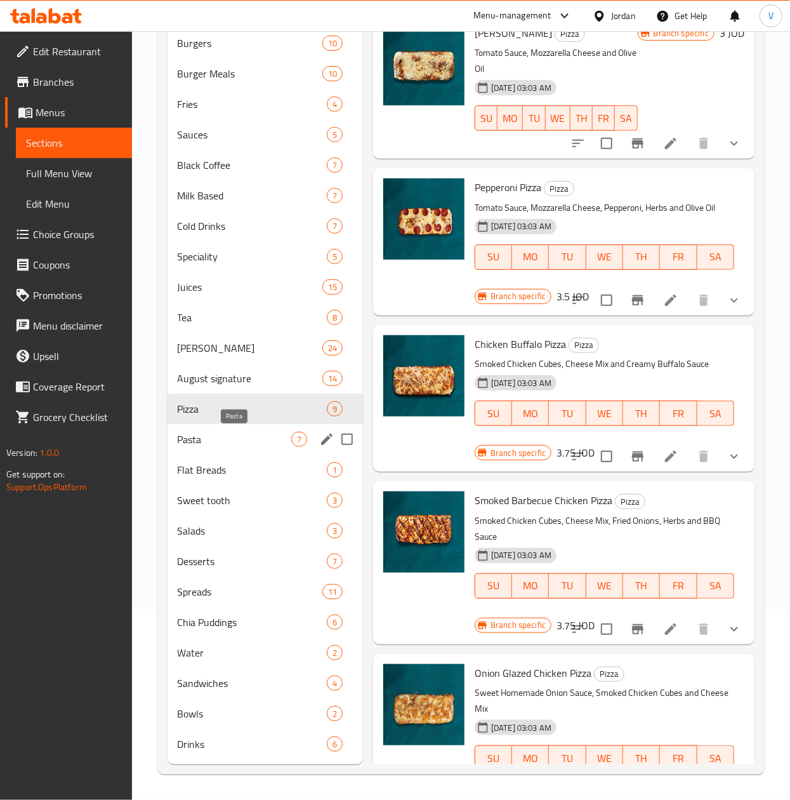
click at [220, 433] on span "Pasta" at bounding box center [235, 439] width 114 height 15
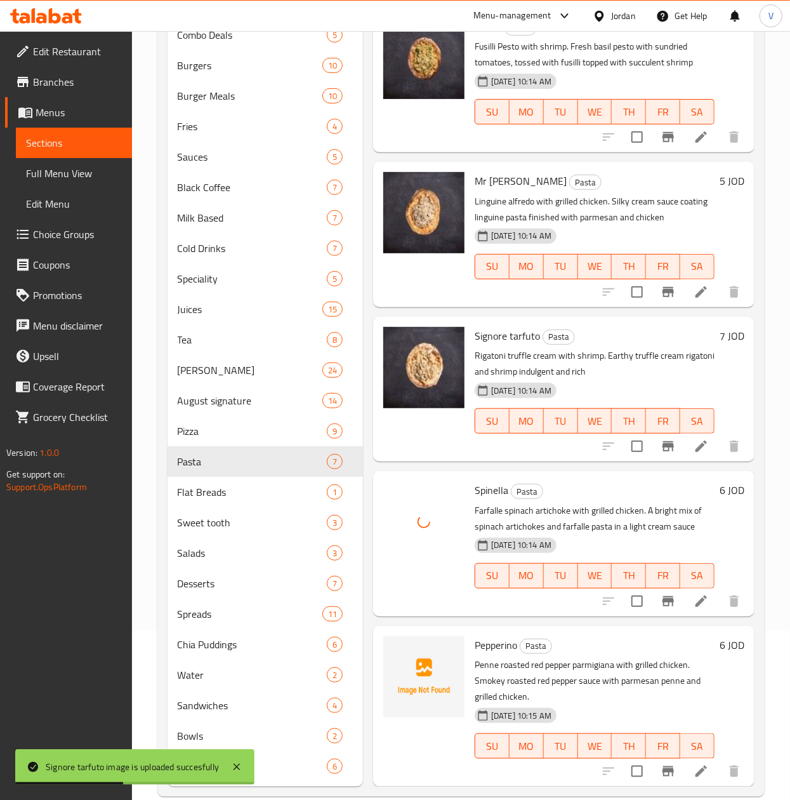
scroll to position [192, 0]
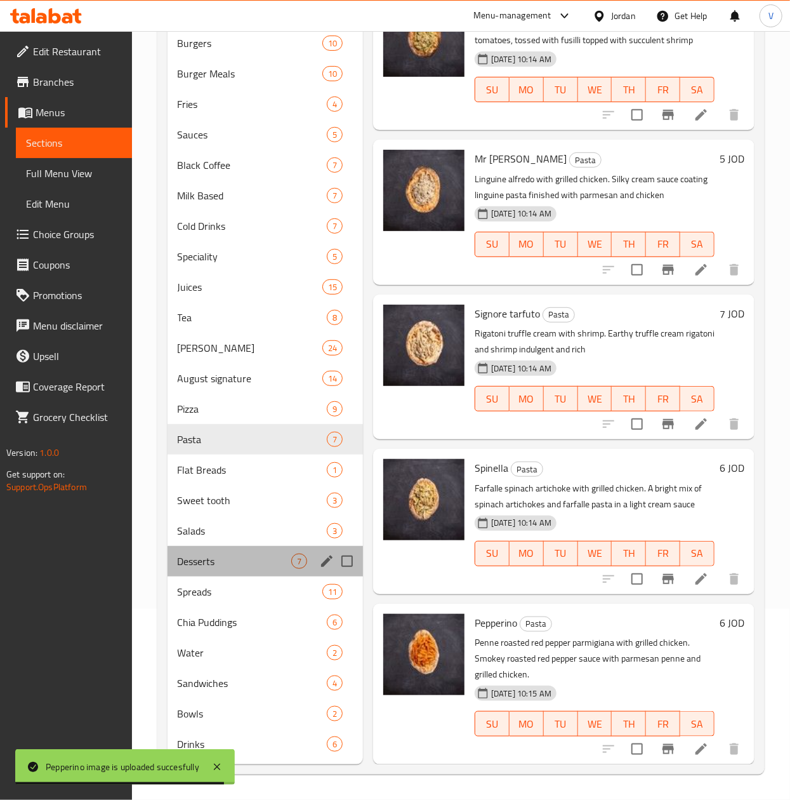
click at [217, 548] on div "Desserts 7" at bounding box center [265, 561] width 195 height 30
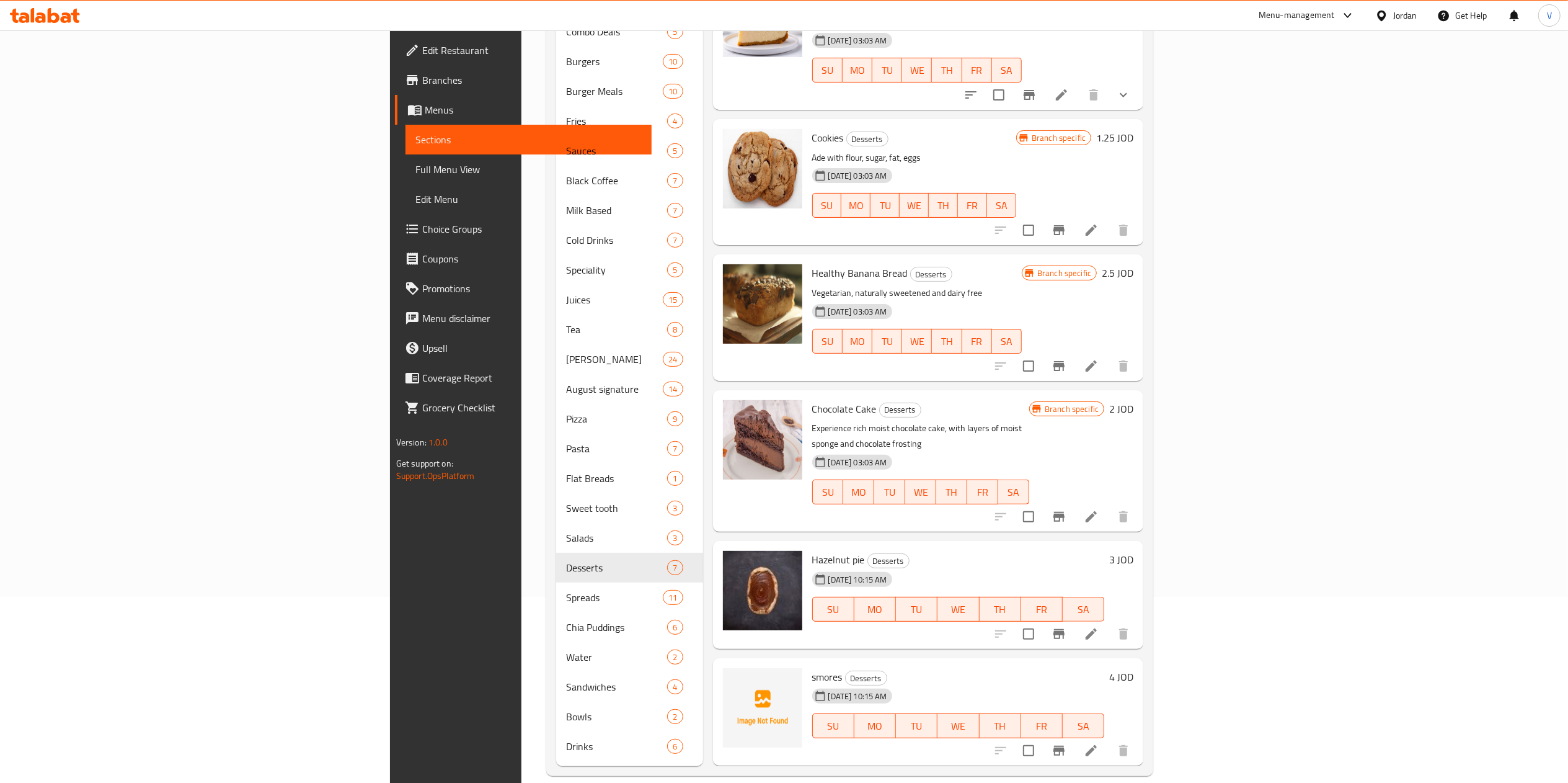
scroll to position [129, 0]
